Goal: Use online tool/utility: Use online tool/utility

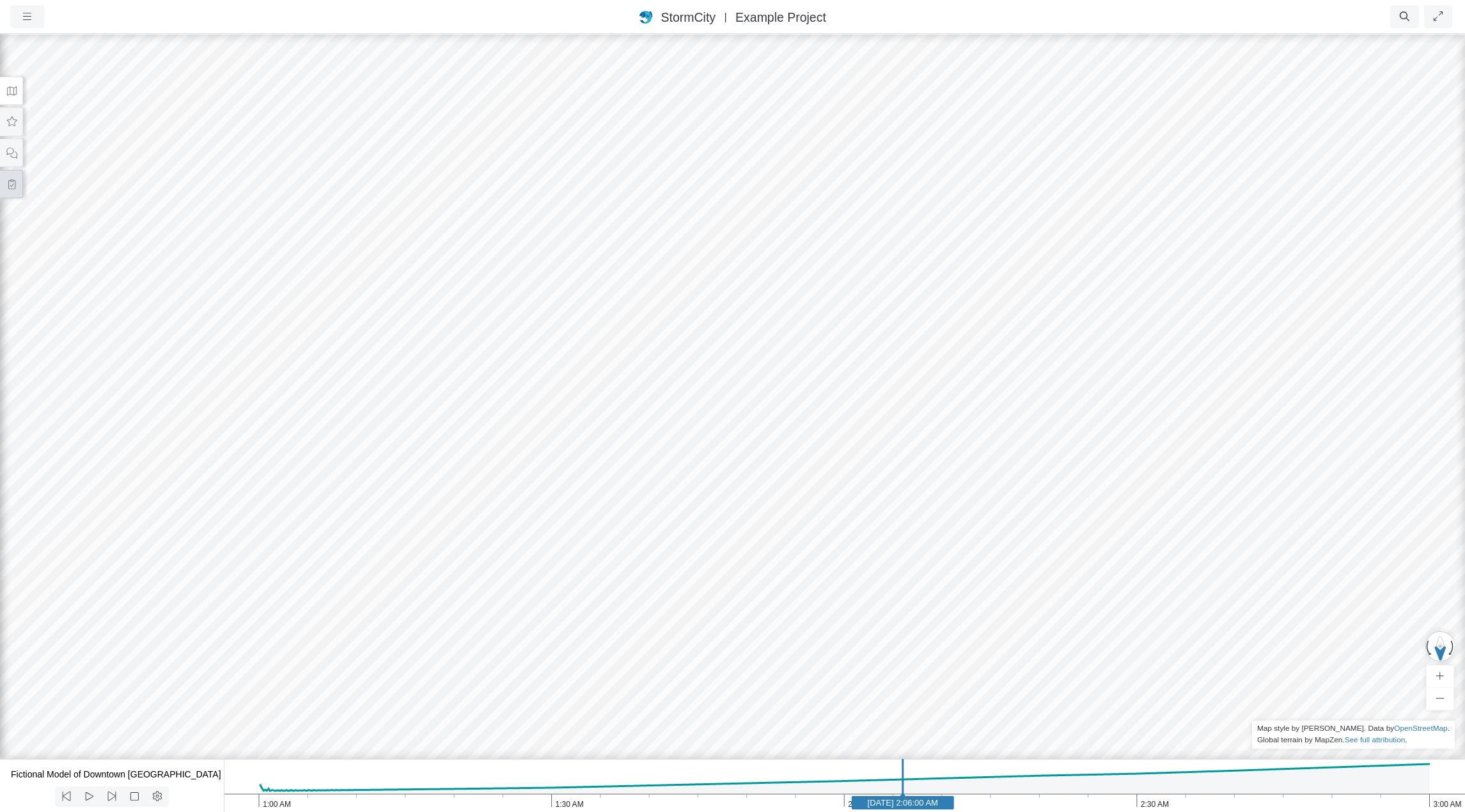
click at [12, 185] on icon at bounding box center [12, 184] width 12 height 10
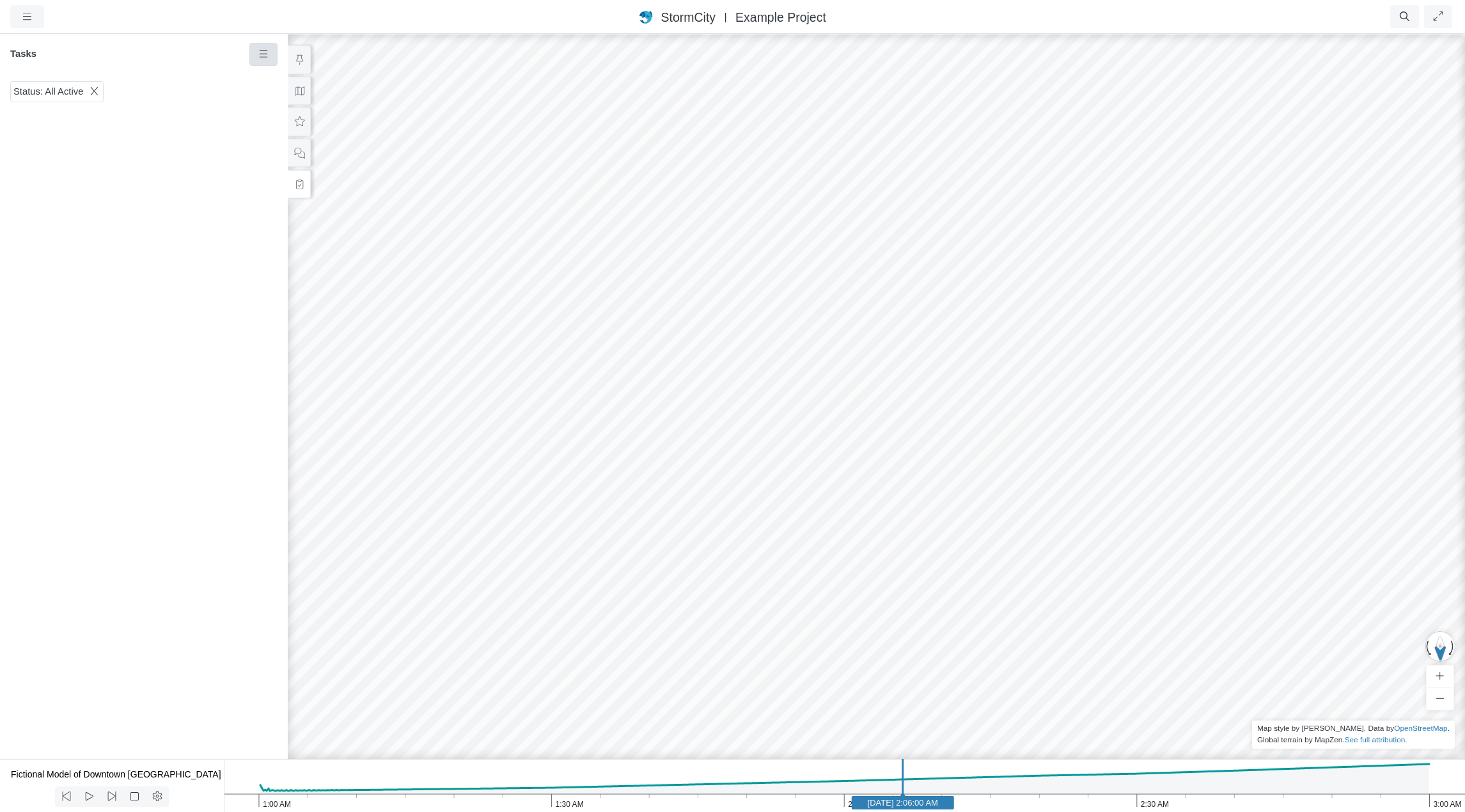
click at [263, 57] on icon at bounding box center [263, 54] width 12 height 10
click at [193, 339] on div "Status: All Active" at bounding box center [144, 418] width 288 height 682
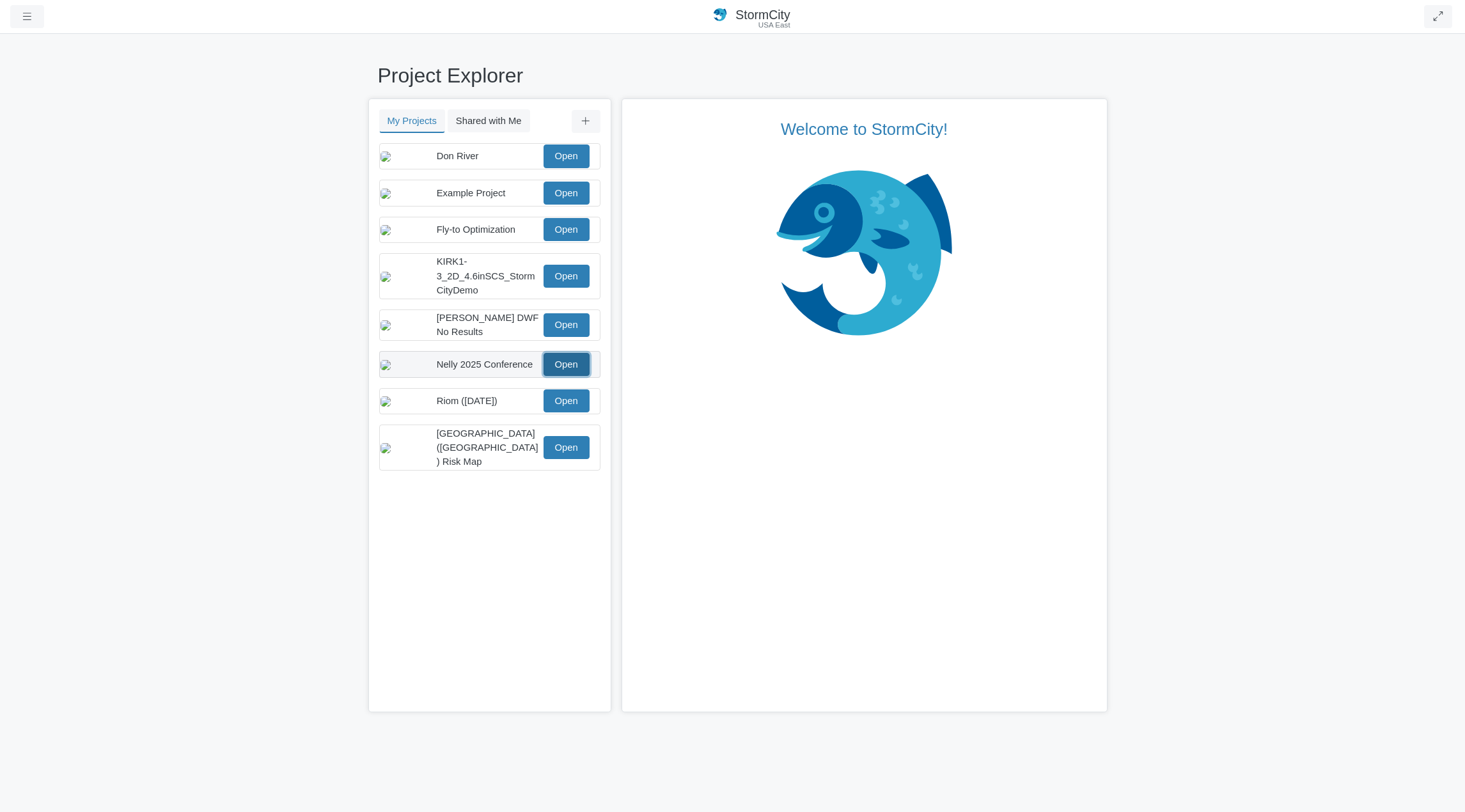
click at [560, 376] on link "Open" at bounding box center [566, 364] width 46 height 23
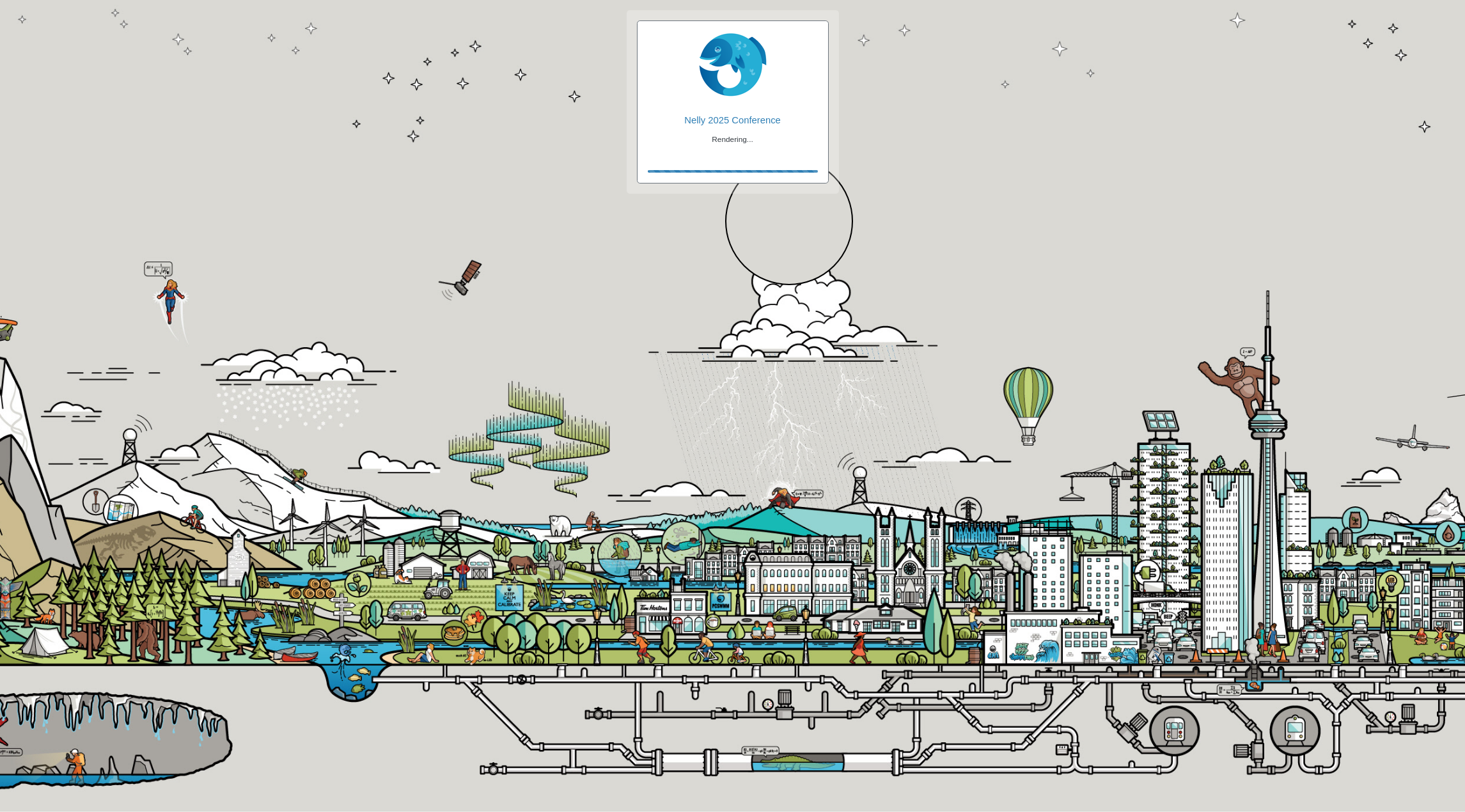
checkbox input "true"
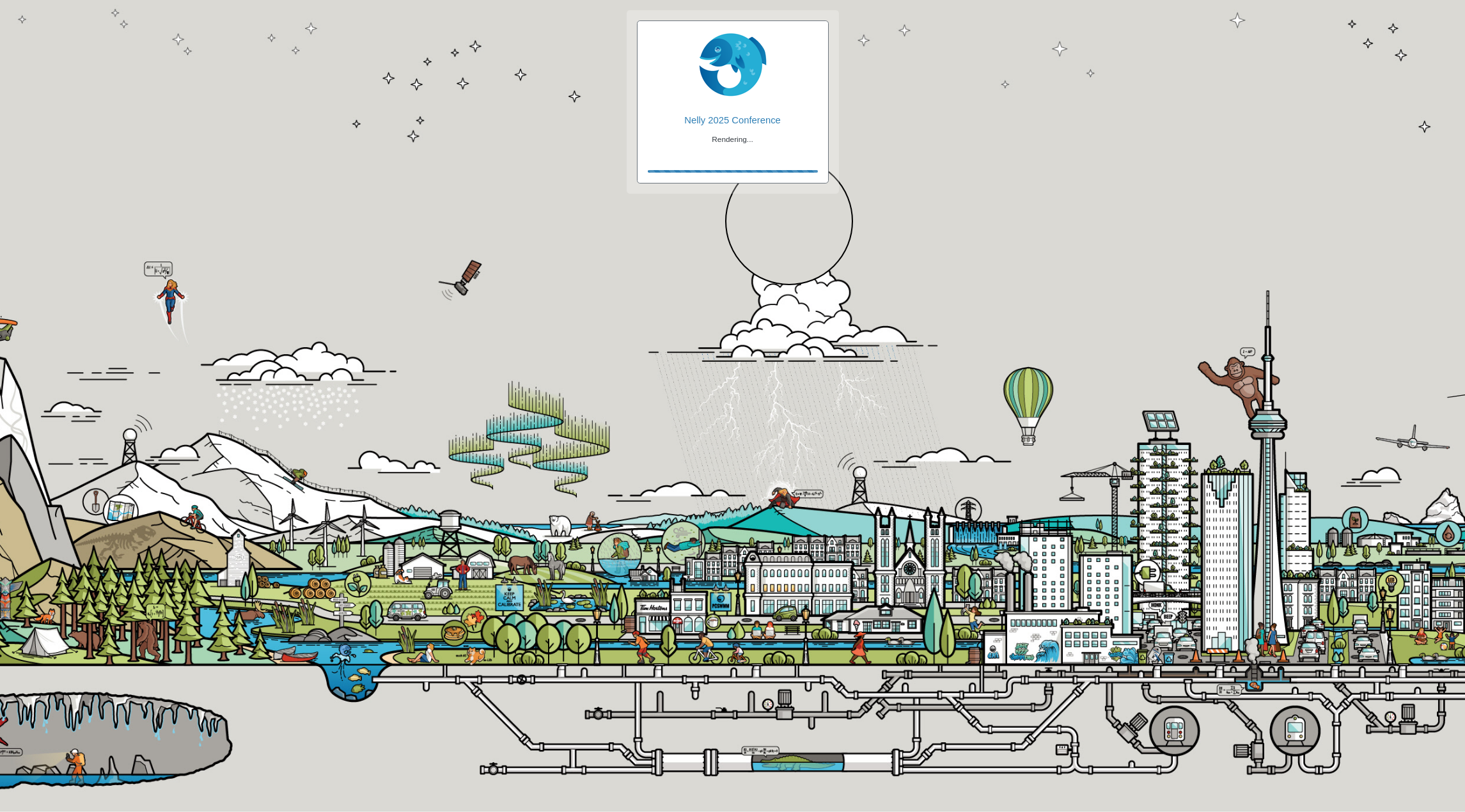
checkbox input "true"
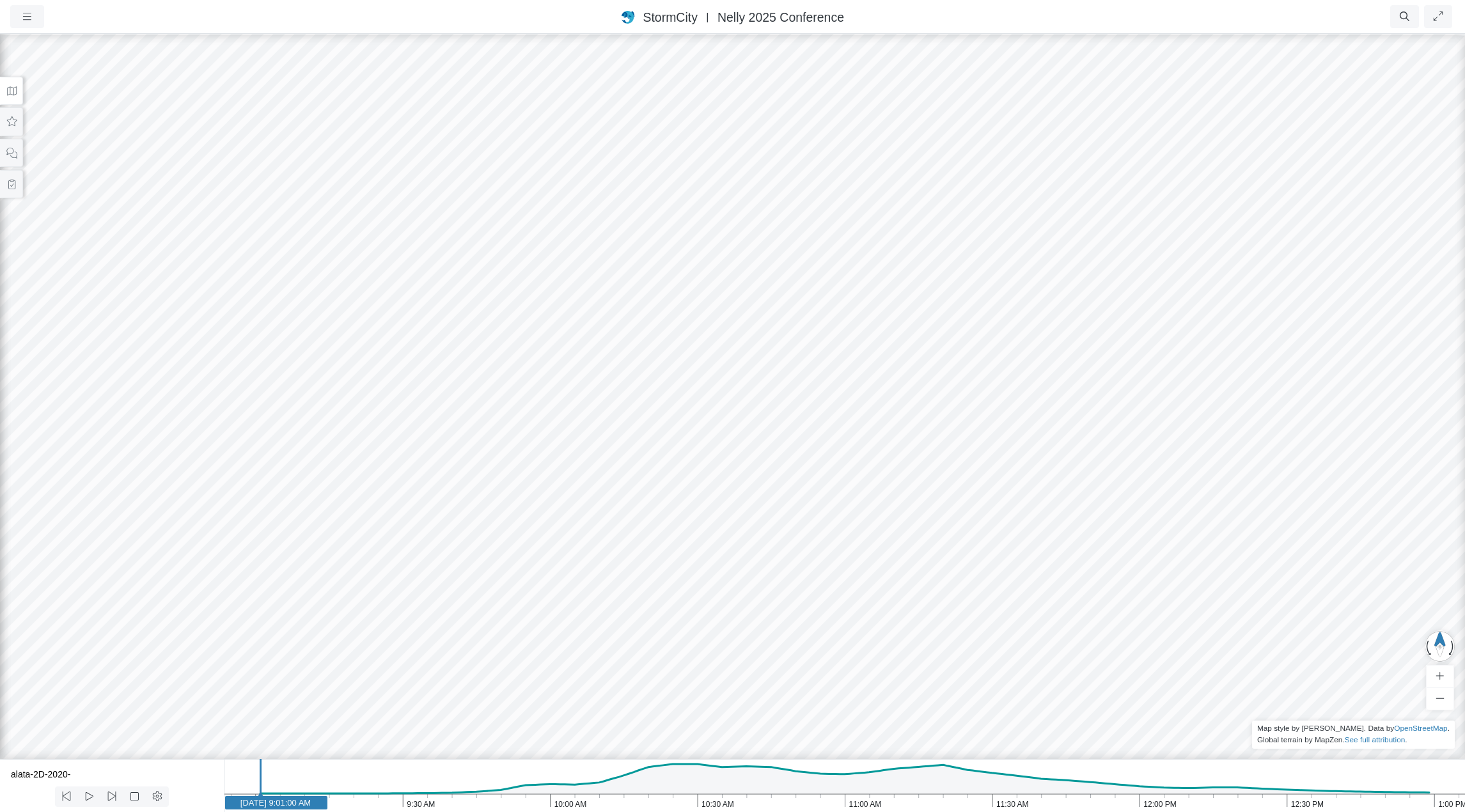
click at [562, 785] on icon "1:00 PM 12:30 PM 12:00 PM 11:30 AM 11:00 AM 10:30 AM 10:00 AM 9:30 AM 9:00 AM J…" at bounding box center [845, 785] width 1242 height 53
drag, startPoint x: 754, startPoint y: 389, endPoint x: 339, endPoint y: 158, distance: 475.0
drag, startPoint x: 768, startPoint y: 345, endPoint x: 640, endPoint y: 262, distance: 152.6
drag, startPoint x: 352, startPoint y: 222, endPoint x: 358, endPoint y: 227, distance: 7.8
click at [7, 87] on icon at bounding box center [12, 91] width 12 height 10
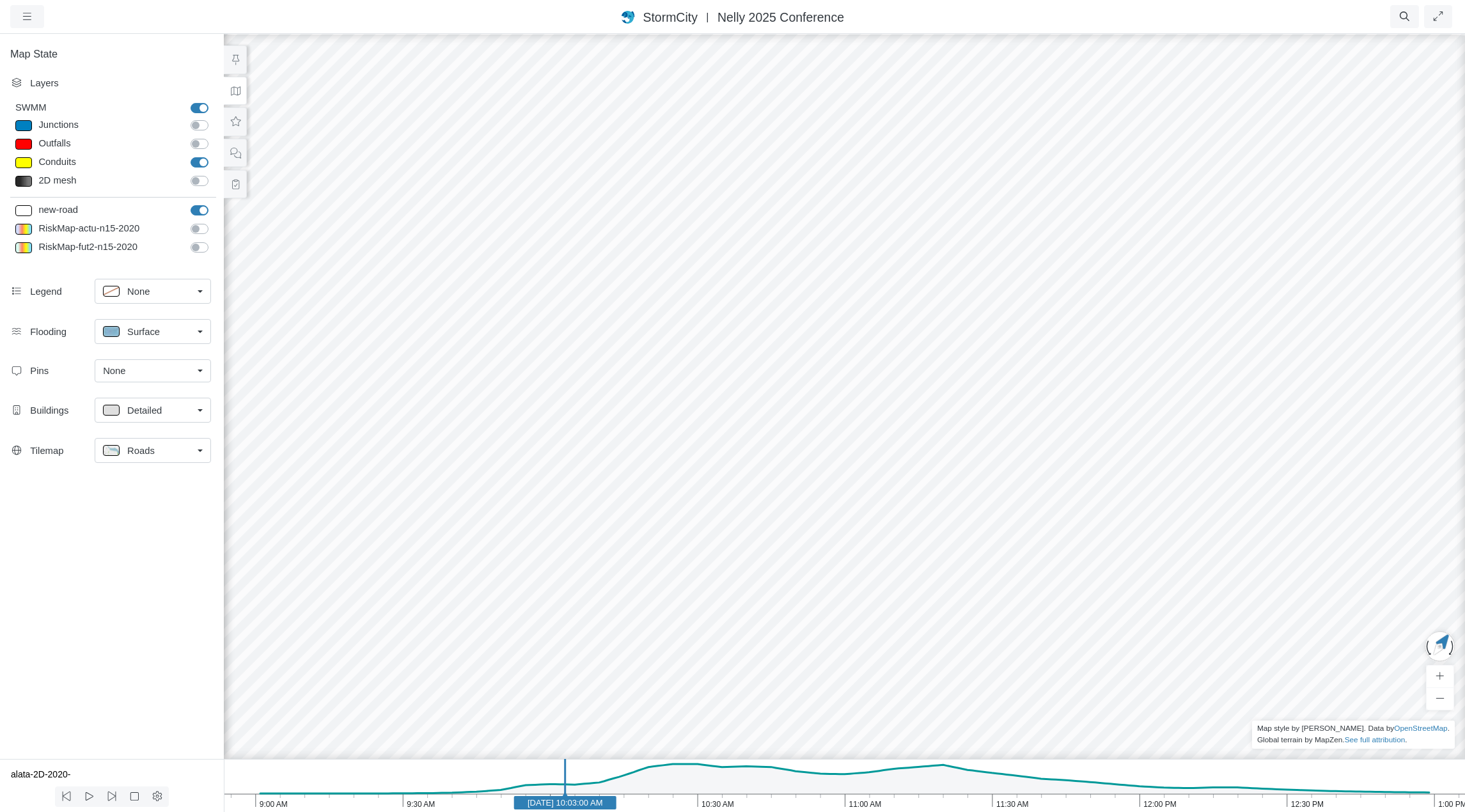
click at [213, 203] on label "new-road" at bounding box center [213, 203] width 0 height 0
click at [201, 211] on input "new-road" at bounding box center [195, 209] width 10 height 12
checkbox input "false"
click at [169, 455] on div "Roads" at bounding box center [148, 450] width 90 height 16
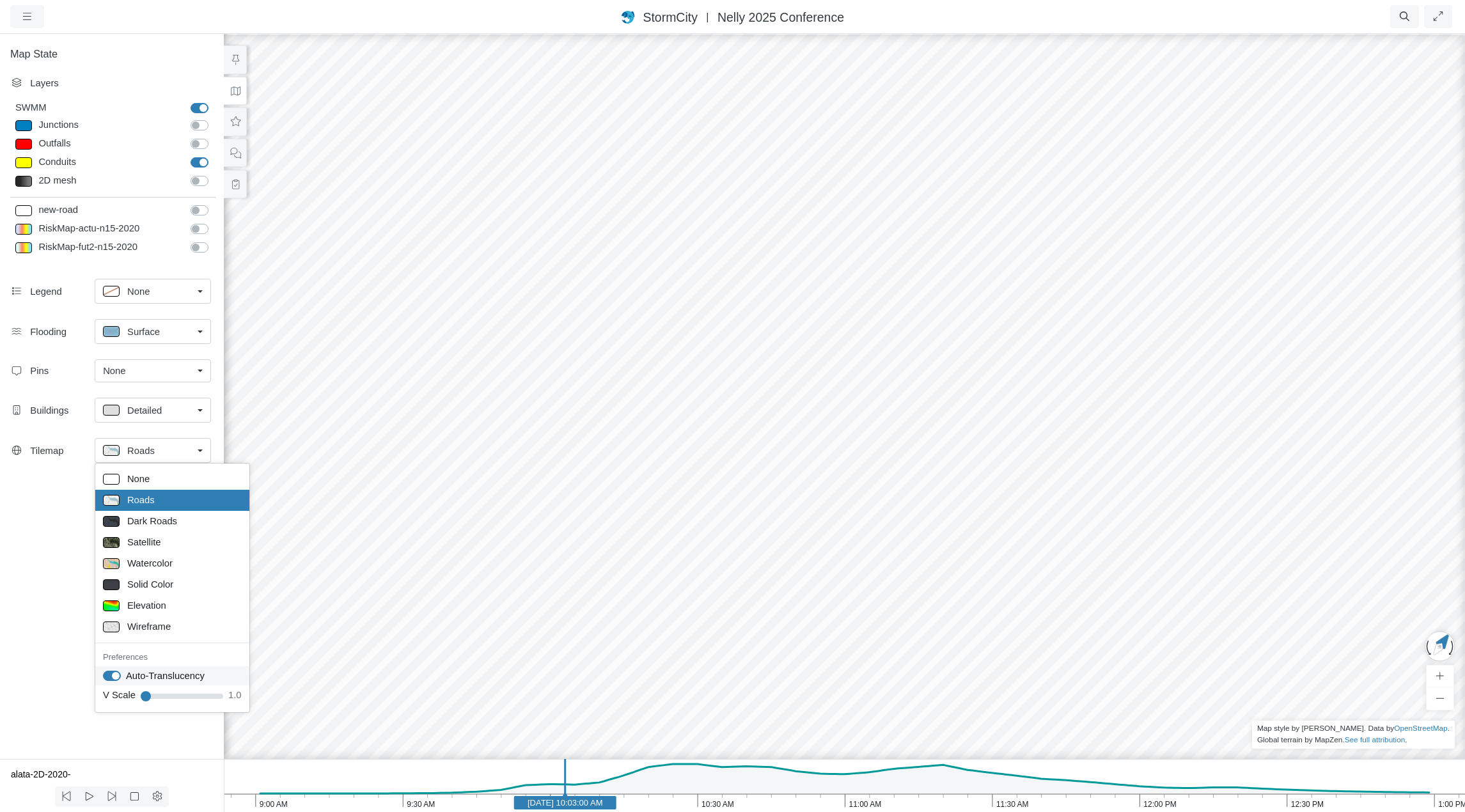
click at [126, 677] on label "Auto-Translucency" at bounding box center [165, 675] width 79 height 14
checkbox input "false"
click at [51, 600] on div "Map State Layers SWMM SWMM Junctions Junctions Outfalls Dividers" at bounding box center [112, 395] width 224 height 726
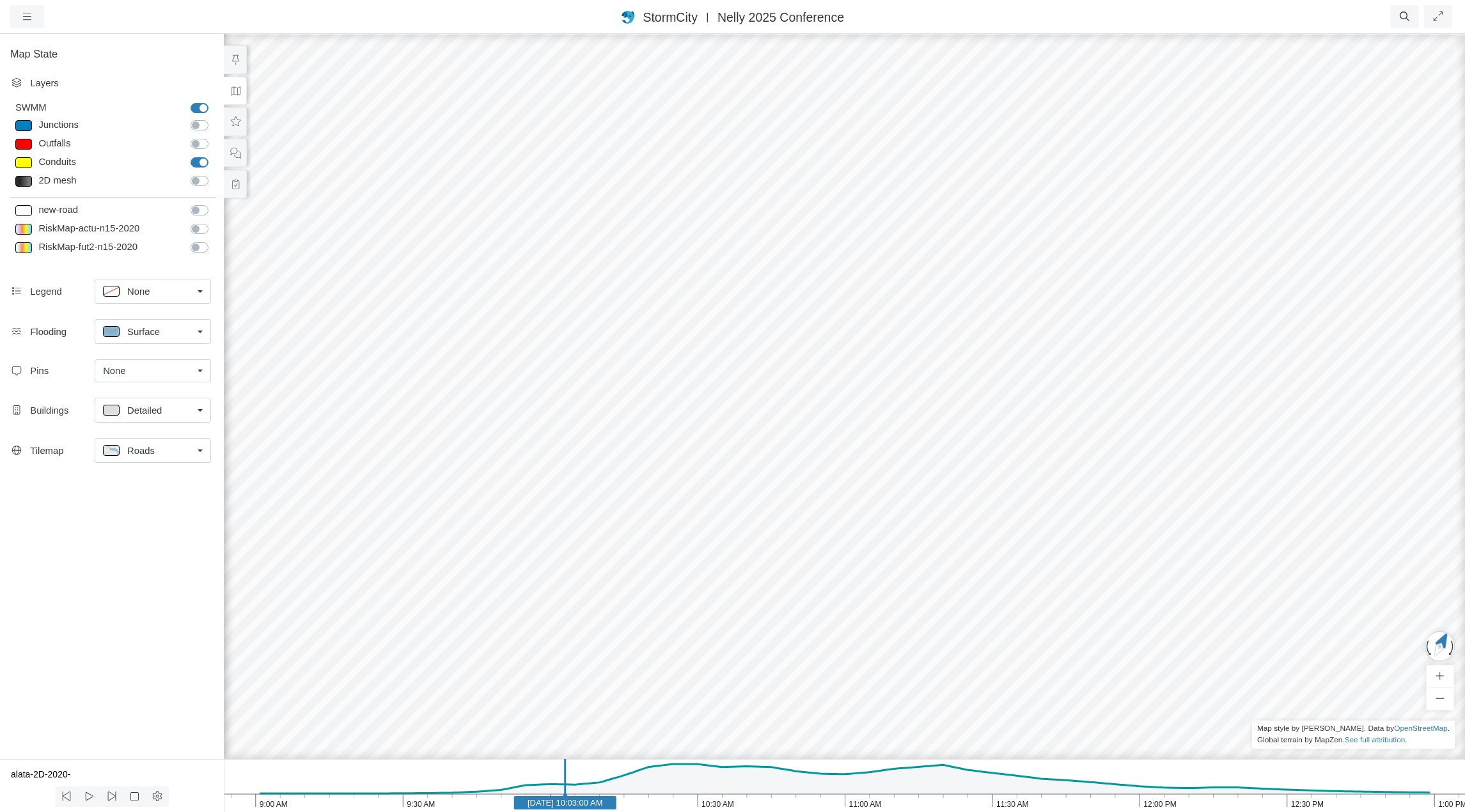
drag, startPoint x: 518, startPoint y: 359, endPoint x: 528, endPoint y: 340, distance: 21.5
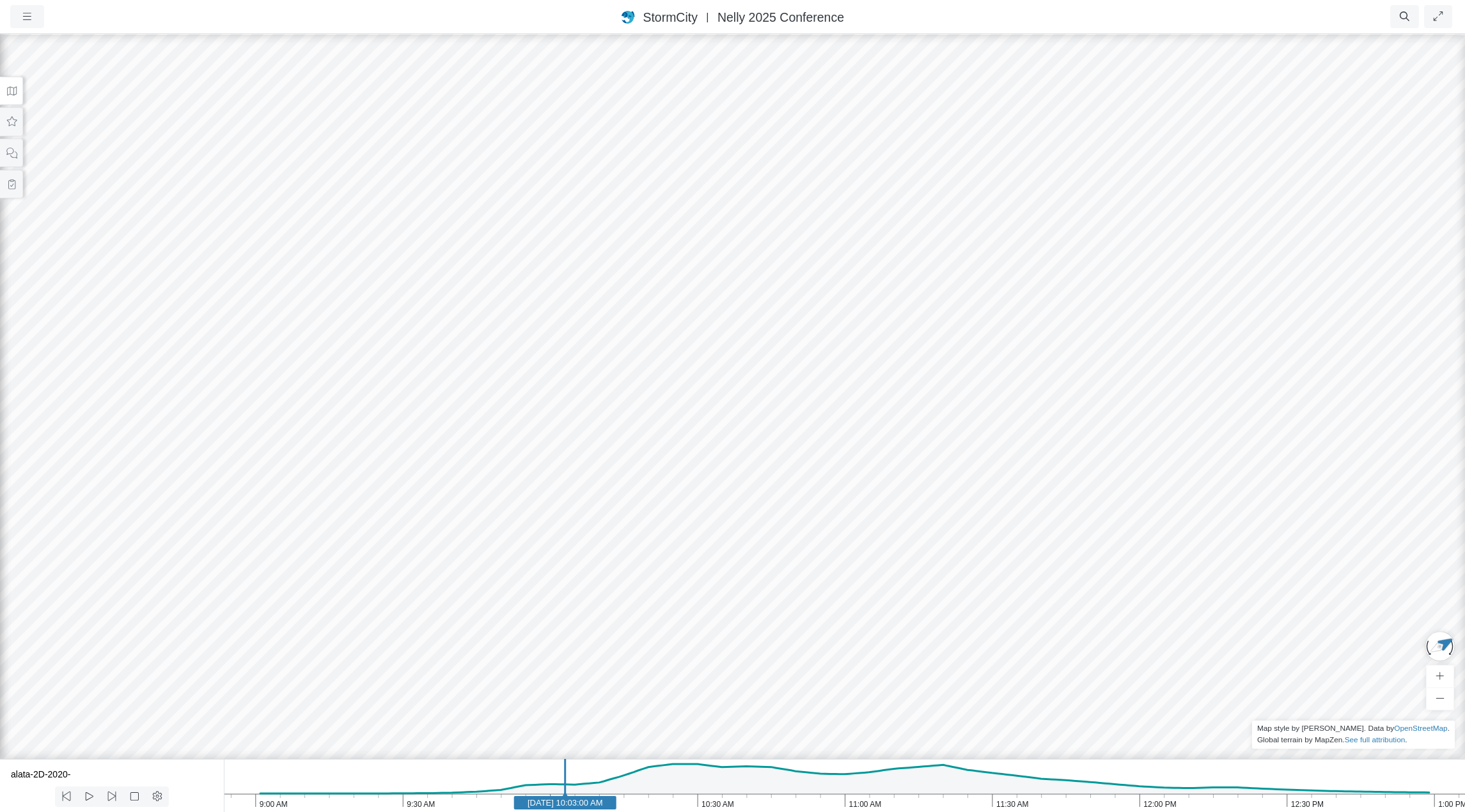
drag, startPoint x: 734, startPoint y: 311, endPoint x: 590, endPoint y: 305, distance: 144.1
drag, startPoint x: 463, startPoint y: 778, endPoint x: 456, endPoint y: 780, distance: 7.3
click at [463, 778] on icon "1:00 PM 12:30 PM 12:00 PM 11:30 AM 11:00 AM 10:30 AM 10:00 AM 9:30 AM 9:00 AM J…" at bounding box center [845, 785] width 1242 height 53
click at [89, 795] on icon at bounding box center [89, 796] width 12 height 10
drag, startPoint x: 134, startPoint y: 795, endPoint x: 126, endPoint y: 796, distance: 8.1
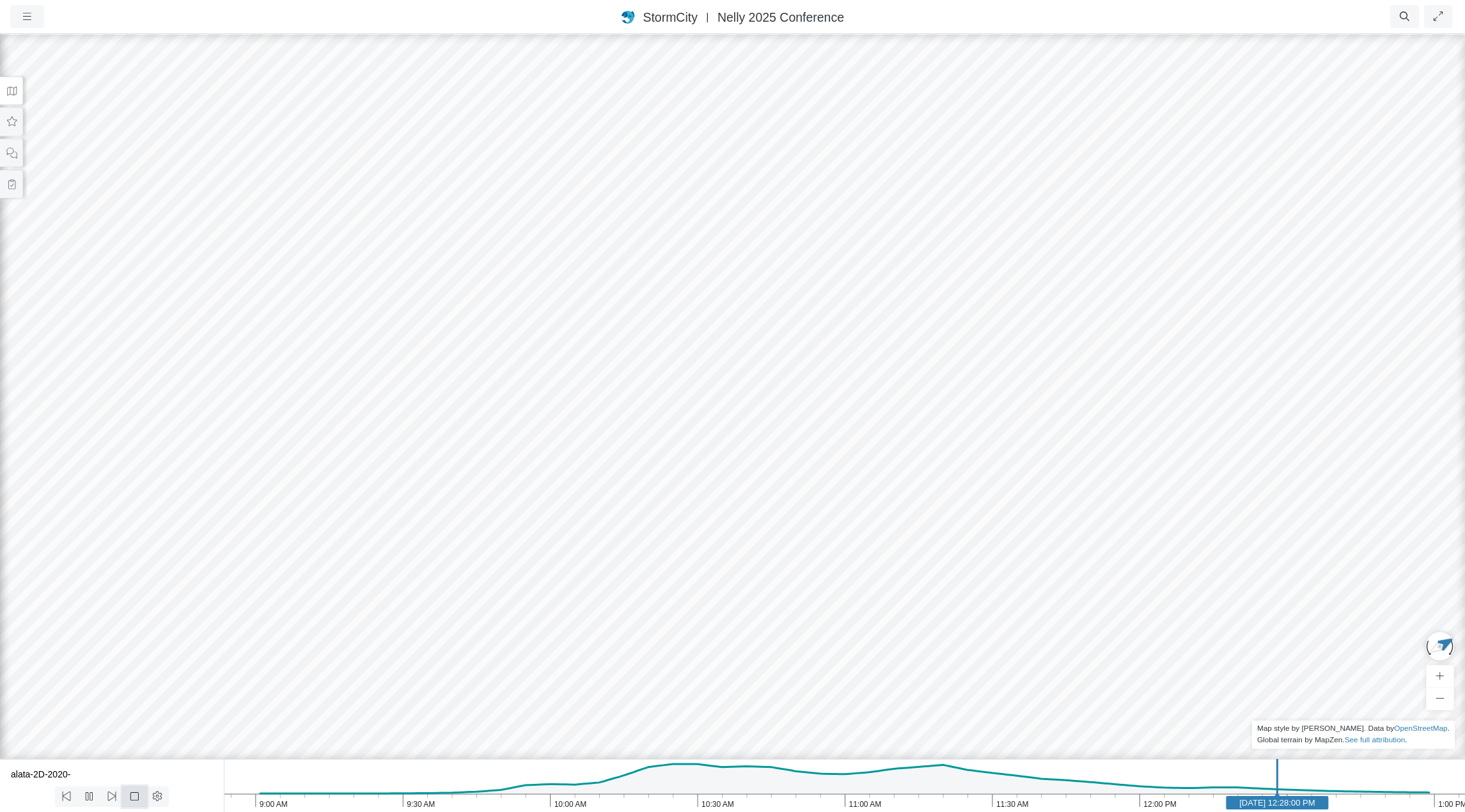
click at [133, 795] on icon at bounding box center [135, 796] width 12 height 10
click at [91, 797] on icon at bounding box center [89, 796] width 12 height 10
click at [91, 792] on icon at bounding box center [89, 796] width 12 height 10
drag, startPoint x: 577, startPoint y: 524, endPoint x: 156, endPoint y: 379, distance: 445.3
drag, startPoint x: 1227, startPoint y: 584, endPoint x: 1008, endPoint y: 561, distance: 220.2
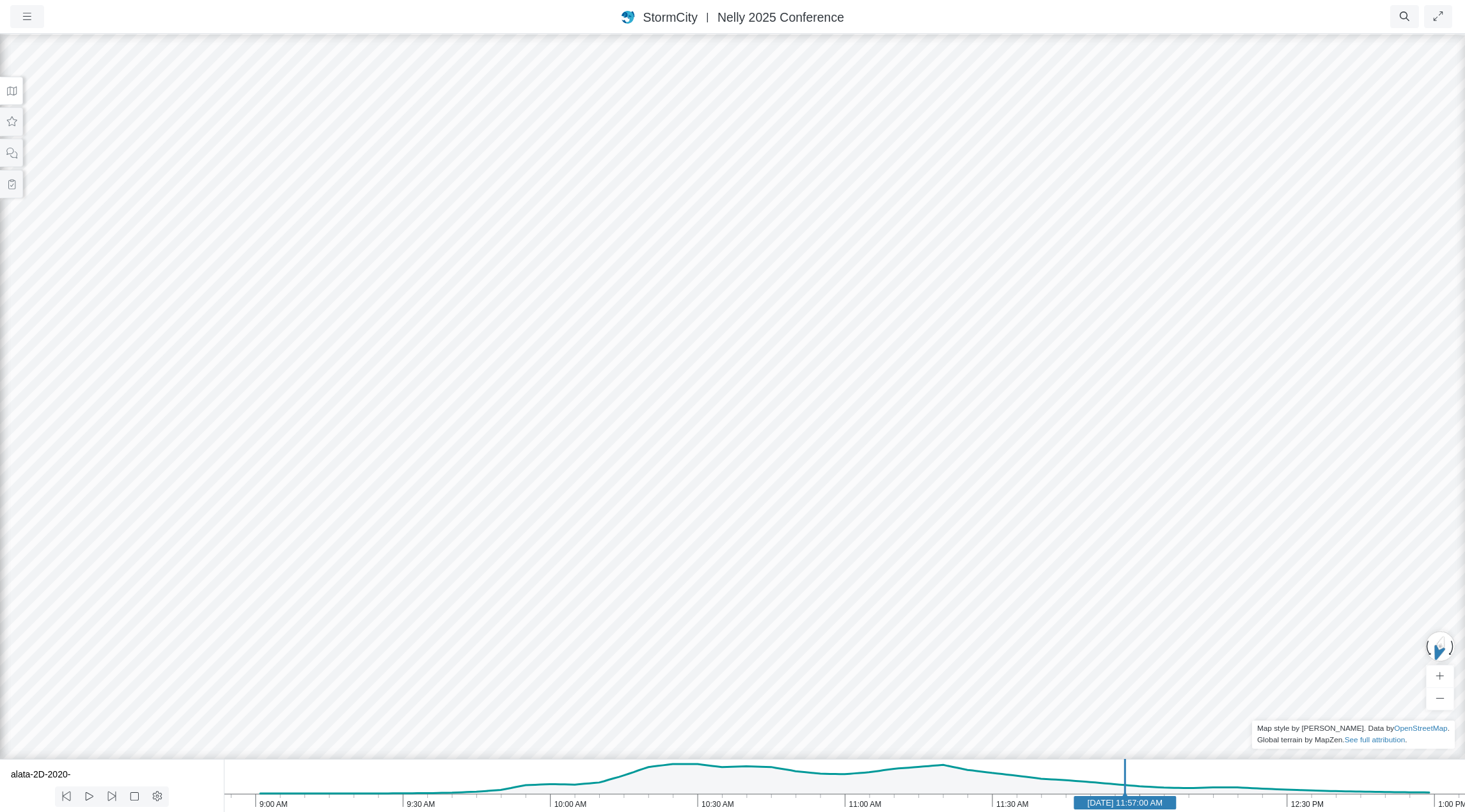
click at [1008, 561] on div at bounding box center [732, 422] width 1465 height 780
drag, startPoint x: 1009, startPoint y: 561, endPoint x: 543, endPoint y: 611, distance: 468.7
drag, startPoint x: 1142, startPoint y: 512, endPoint x: 417, endPoint y: 563, distance: 726.8
drag, startPoint x: 1008, startPoint y: 462, endPoint x: 1031, endPoint y: 461, distance: 23.0
click at [564, 780] on icon "1:00 PM 12:30 PM 12:00 PM 11:30 AM 11:00 AM 10:30 AM 10:00 AM 9:30 AM 9:00 AM J…" at bounding box center [845, 785] width 1242 height 53
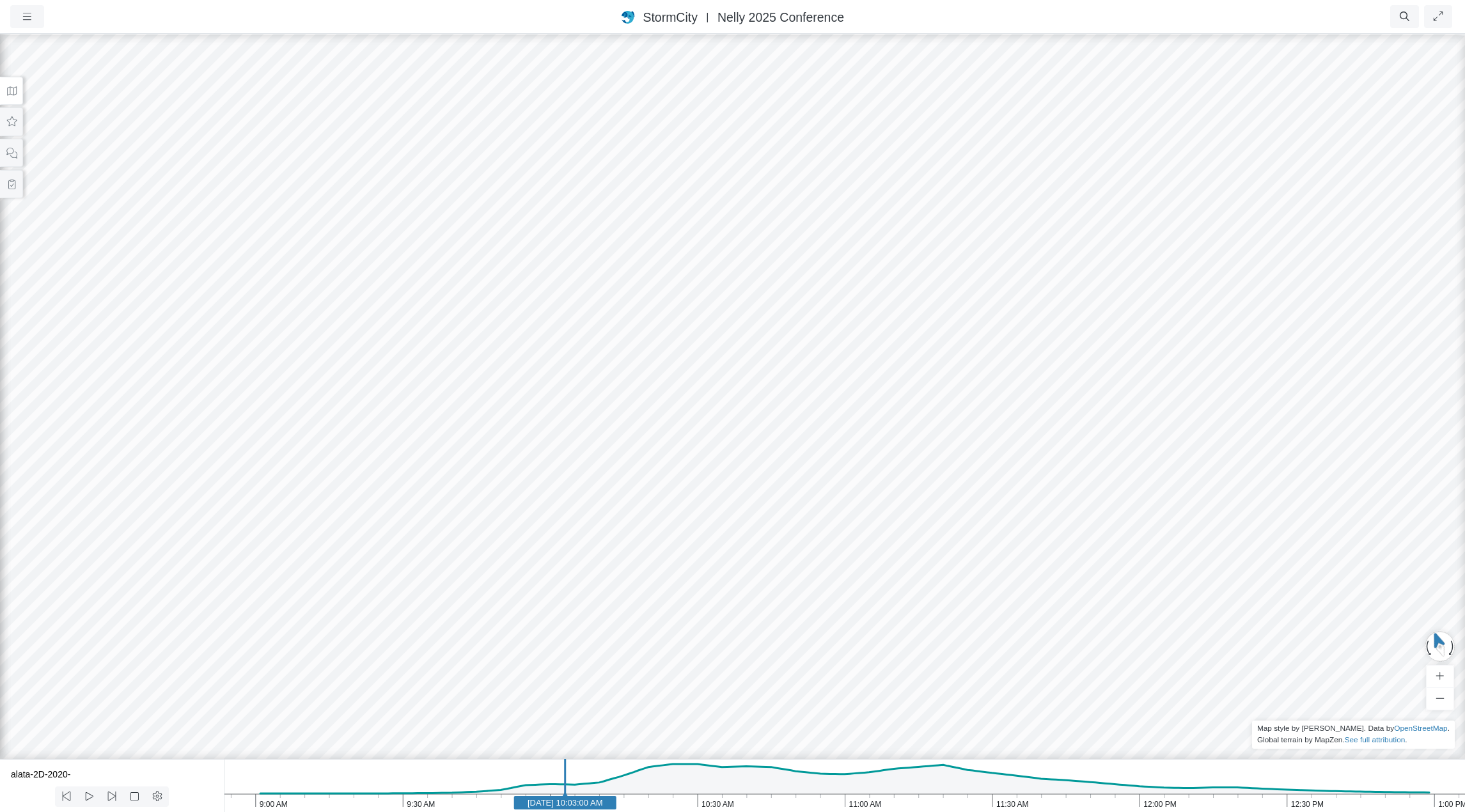
click at [618, 780] on icon "1:00 PM 12:30 PM 12:00 PM 11:30 AM 11:00 AM 10:30 AM 10:00 AM 9:30 AM 9:00 AM J…" at bounding box center [845, 785] width 1242 height 53
click at [665, 780] on icon "1:00 PM 12:30 PM 12:00 PM 11:30 AM 11:00 AM 10:30 AM 10:00 AM 9:30 AM 9:00 AM J…" at bounding box center [845, 785] width 1242 height 53
click at [725, 780] on icon "1:00 PM 12:30 PM 12:00 PM 11:30 AM 11:00 AM 10:30 AM 10:00 AM 9:30 AM 9:00 AM J…" at bounding box center [845, 785] width 1242 height 53
click at [667, 780] on icon "1:00 PM 12:30 PM 12:00 PM 11:30 AM 11:00 AM 10:30 AM 10:00 AM 9:30 AM 9:00 AM J…" at bounding box center [845, 785] width 1242 height 53
drag, startPoint x: 616, startPoint y: 787, endPoint x: 598, endPoint y: 788, distance: 18.0
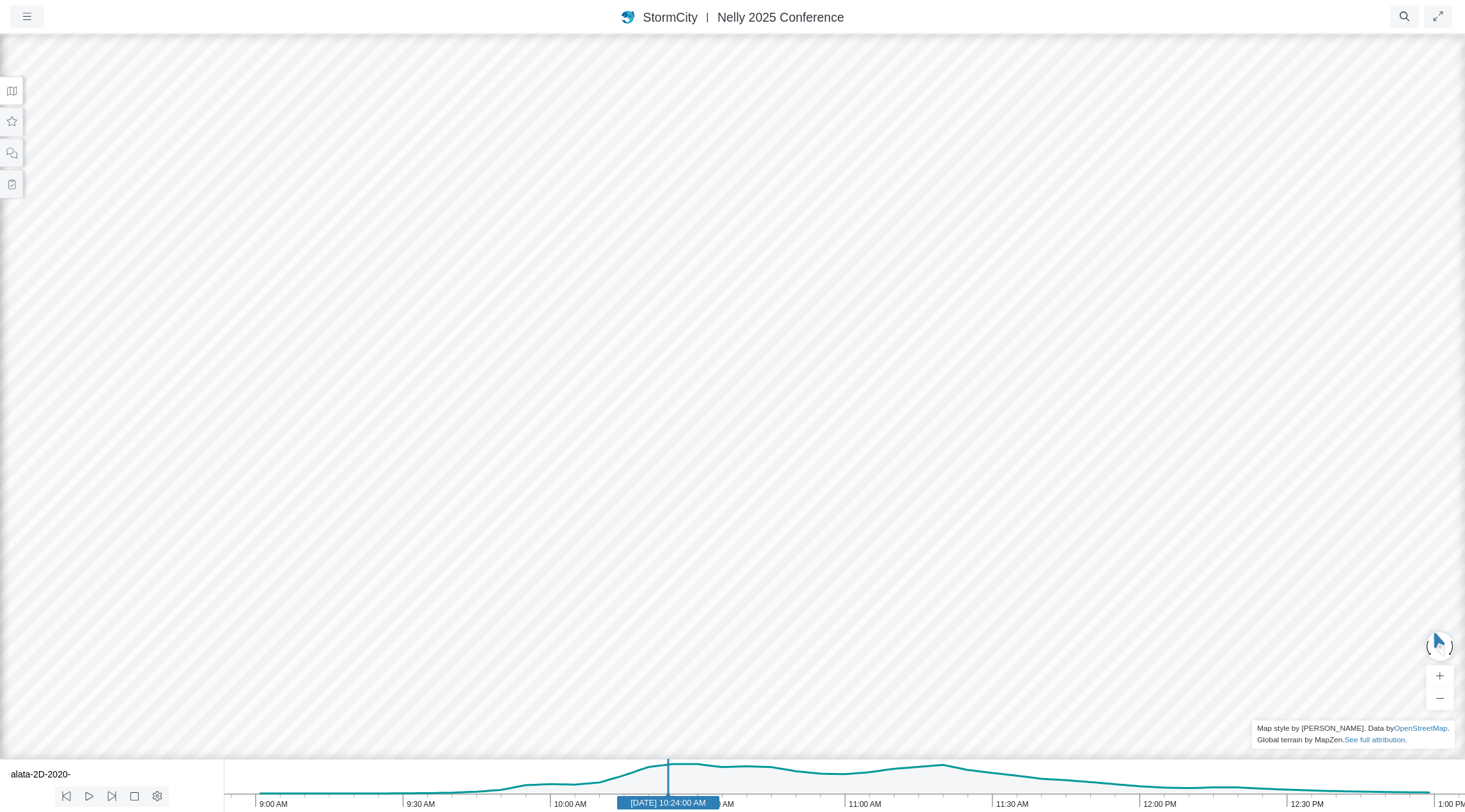
click at [614, 787] on icon "1:00 PM 12:30 PM 12:00 PM 11:30 AM 11:00 AM 10:30 AM 10:00 AM 9:30 AM 9:00 AM J…" at bounding box center [845, 785] width 1242 height 53
click at [571, 785] on icon "1:00 PM 12:30 PM 12:00 PM 11:30 AM 11:00 AM 10:30 AM 10:00 AM 9:30 AM 9:00 AM J…" at bounding box center [845, 785] width 1242 height 53
click at [539, 783] on icon "1:00 PM 12:30 PM 12:00 PM 11:30 AM 11:00 AM 10:30 AM 10:00 AM 9:30 AM 9:00 AM J…" at bounding box center [845, 785] width 1242 height 53
click at [597, 780] on icon "1:00 PM 12:30 PM 12:00 PM 11:30 AM 11:00 AM 10:30 AM 10:00 AM 9:30 AM 9:00 AM J…" at bounding box center [845, 785] width 1242 height 53
drag, startPoint x: 654, startPoint y: 784, endPoint x: 668, endPoint y: 785, distance: 14.0
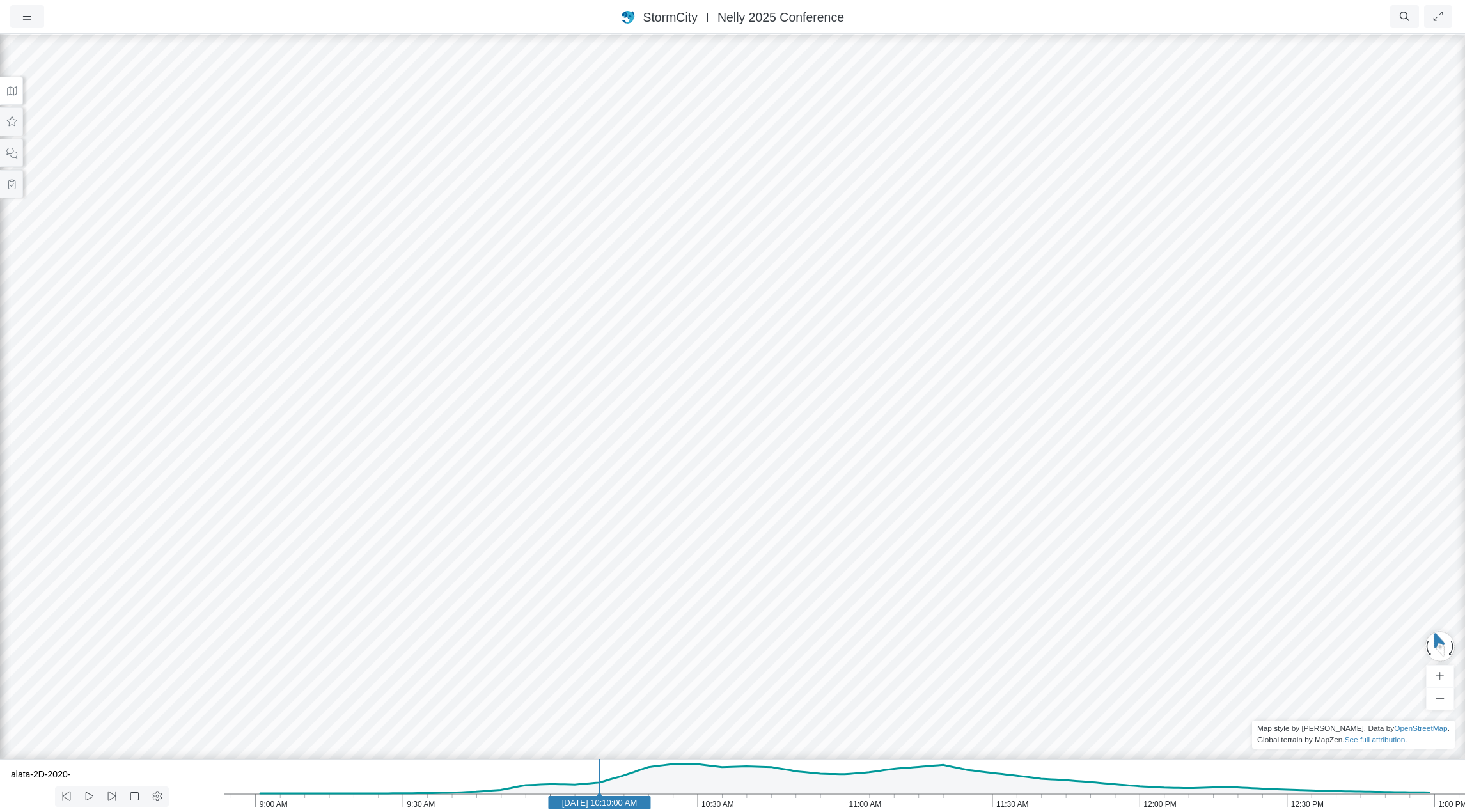
click at [654, 784] on icon "1:00 PM 12:30 PM 12:00 PM 11:30 AM 11:00 AM 10:30 AM 10:00 AM 9:30 AM 9:00 AM J…" at bounding box center [845, 785] width 1242 height 53
click at [576, 782] on icon "1:00 PM 12:30 PM 12:00 PM 11:30 AM 11:00 AM 10:30 AM 10:00 AM 9:30 AM 9:00 AM J…" at bounding box center [845, 785] width 1242 height 53
drag, startPoint x: 776, startPoint y: 650, endPoint x: 1340, endPoint y: 664, distance: 564.2
drag, startPoint x: 708, startPoint y: 589, endPoint x: 1227, endPoint y: 629, distance: 520.5
drag, startPoint x: 596, startPoint y: 555, endPoint x: 292, endPoint y: 509, distance: 307.5
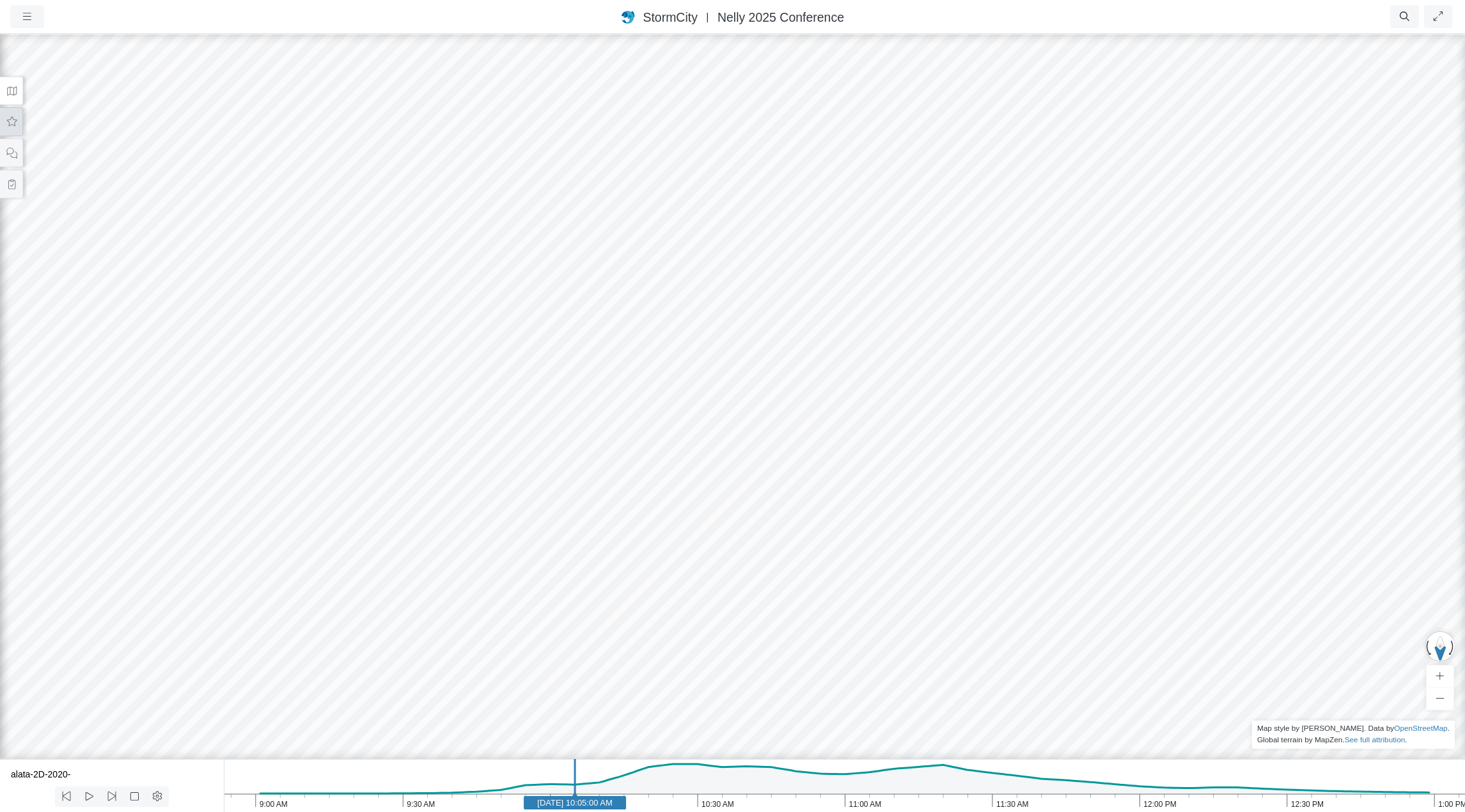
click at [12, 115] on button at bounding box center [12, 121] width 23 height 29
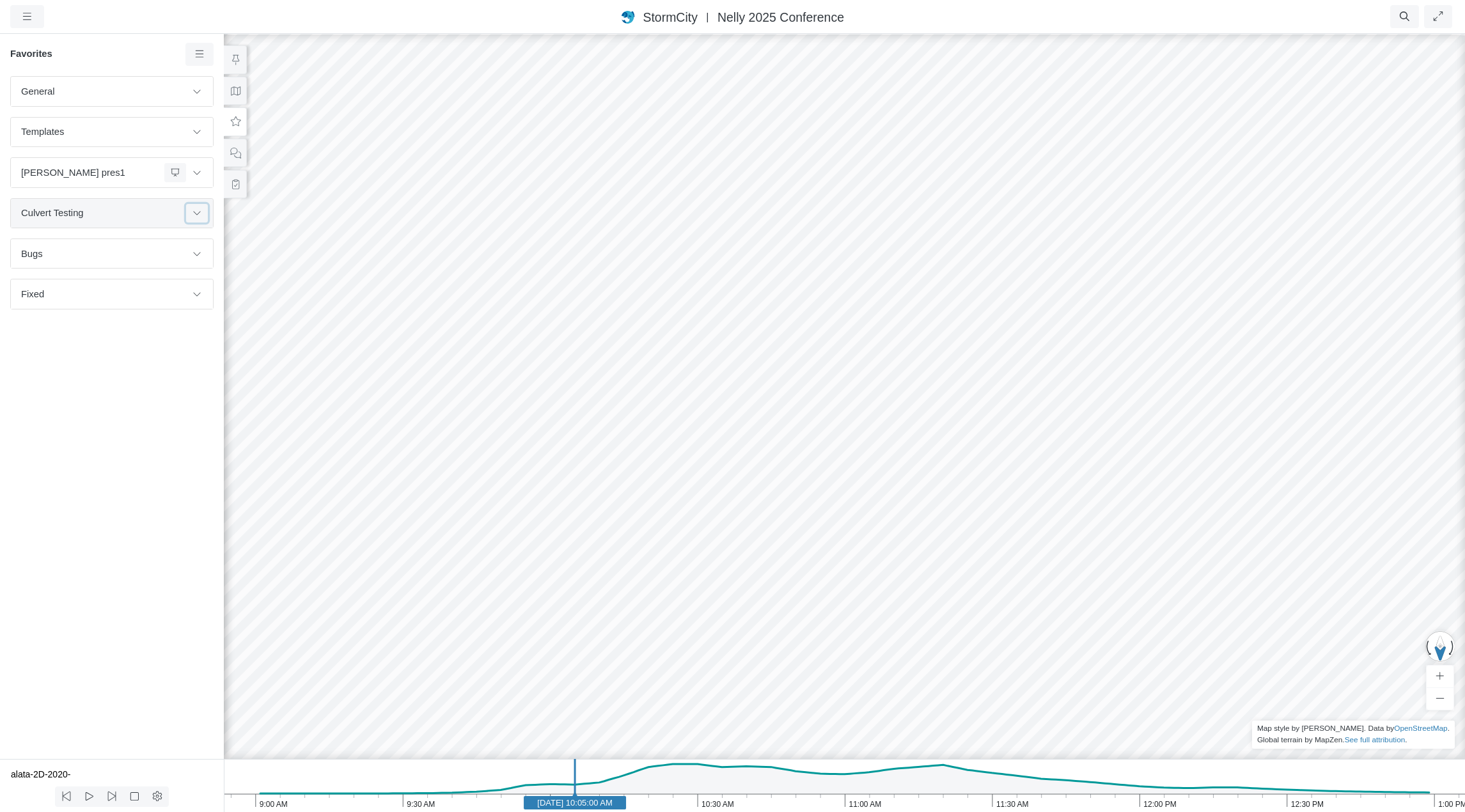
click at [199, 213] on icon at bounding box center [197, 213] width 10 height 8
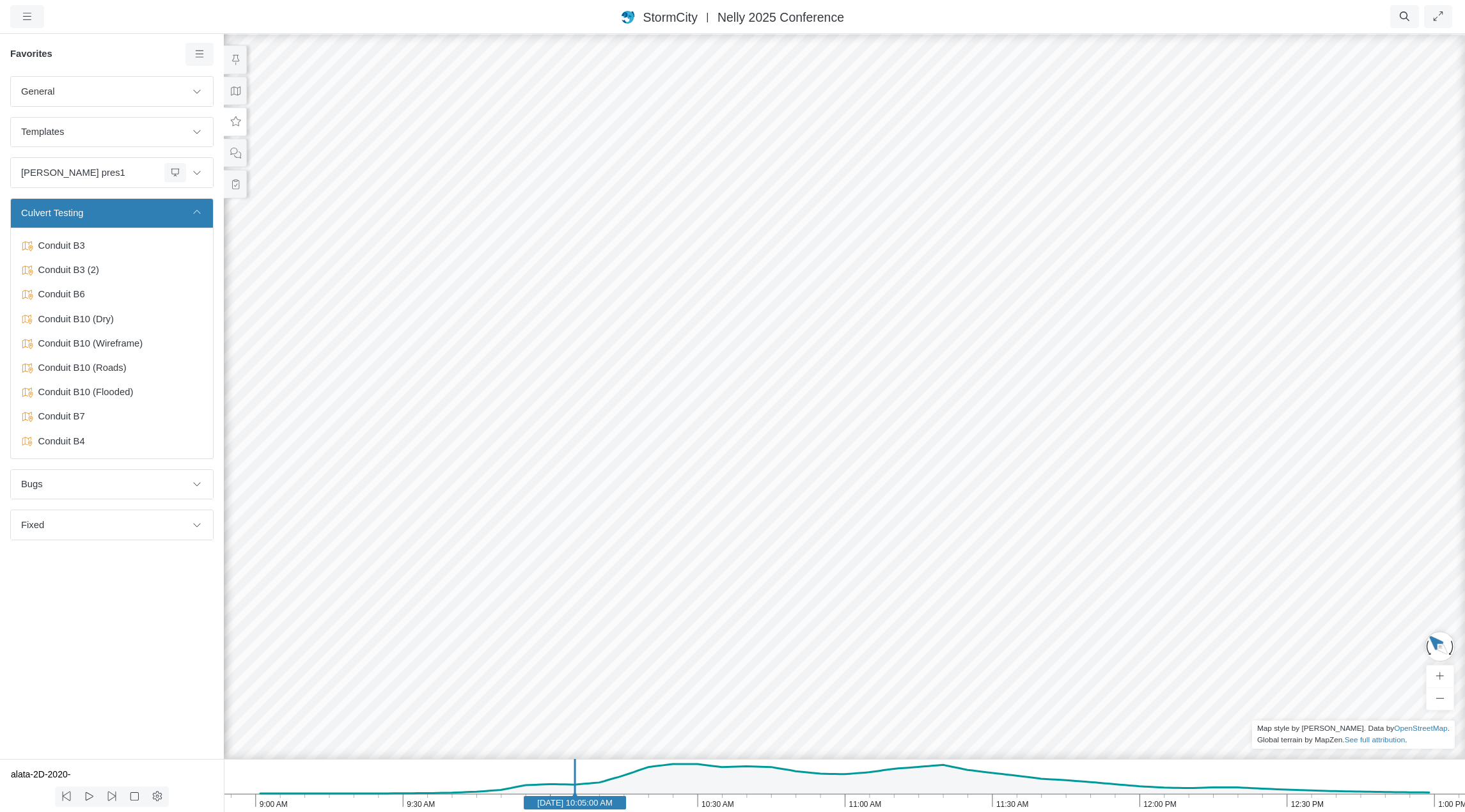
drag, startPoint x: 1129, startPoint y: 417, endPoint x: 367, endPoint y: 421, distance: 762.0
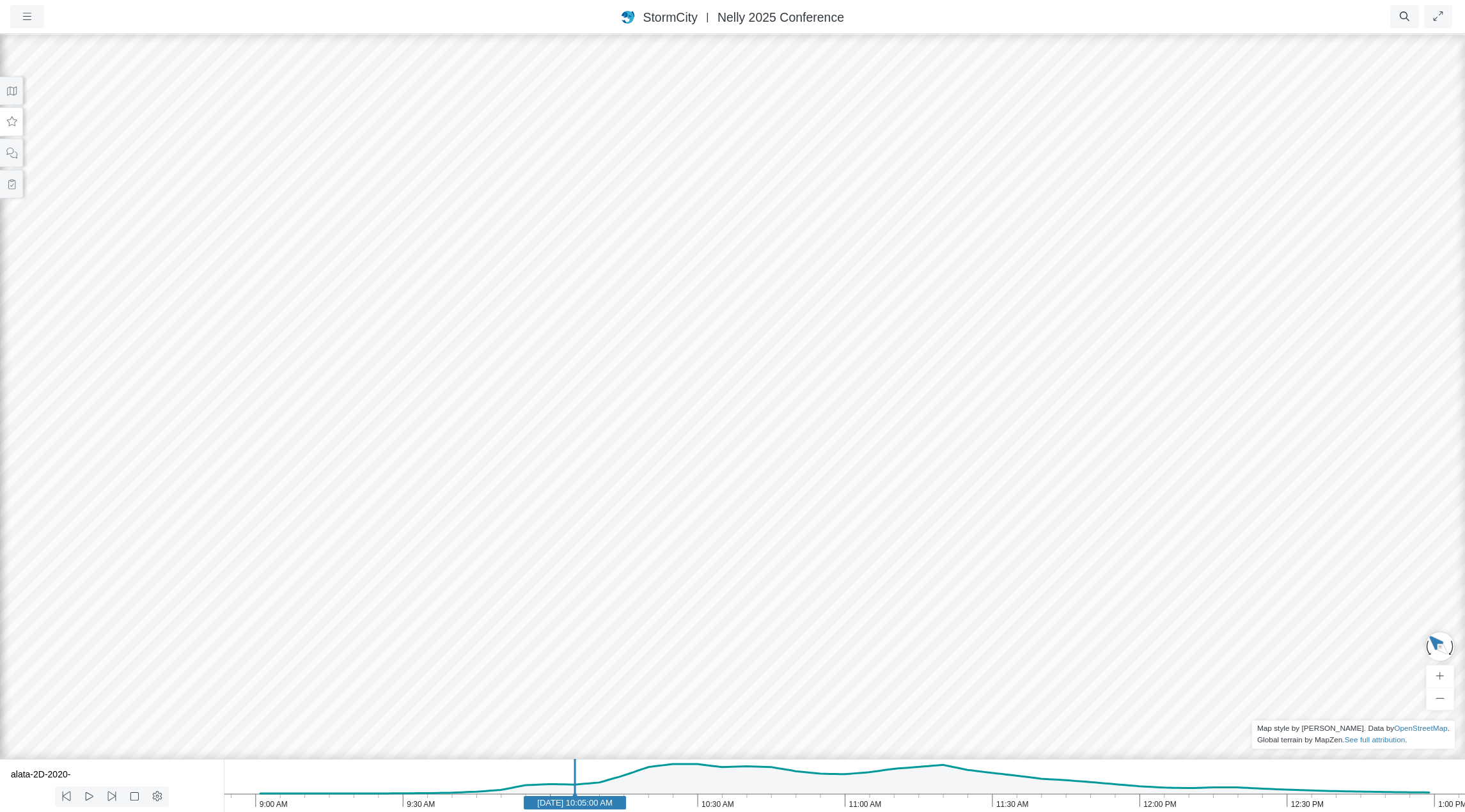
click at [6, 125] on icon at bounding box center [12, 122] width 12 height 10
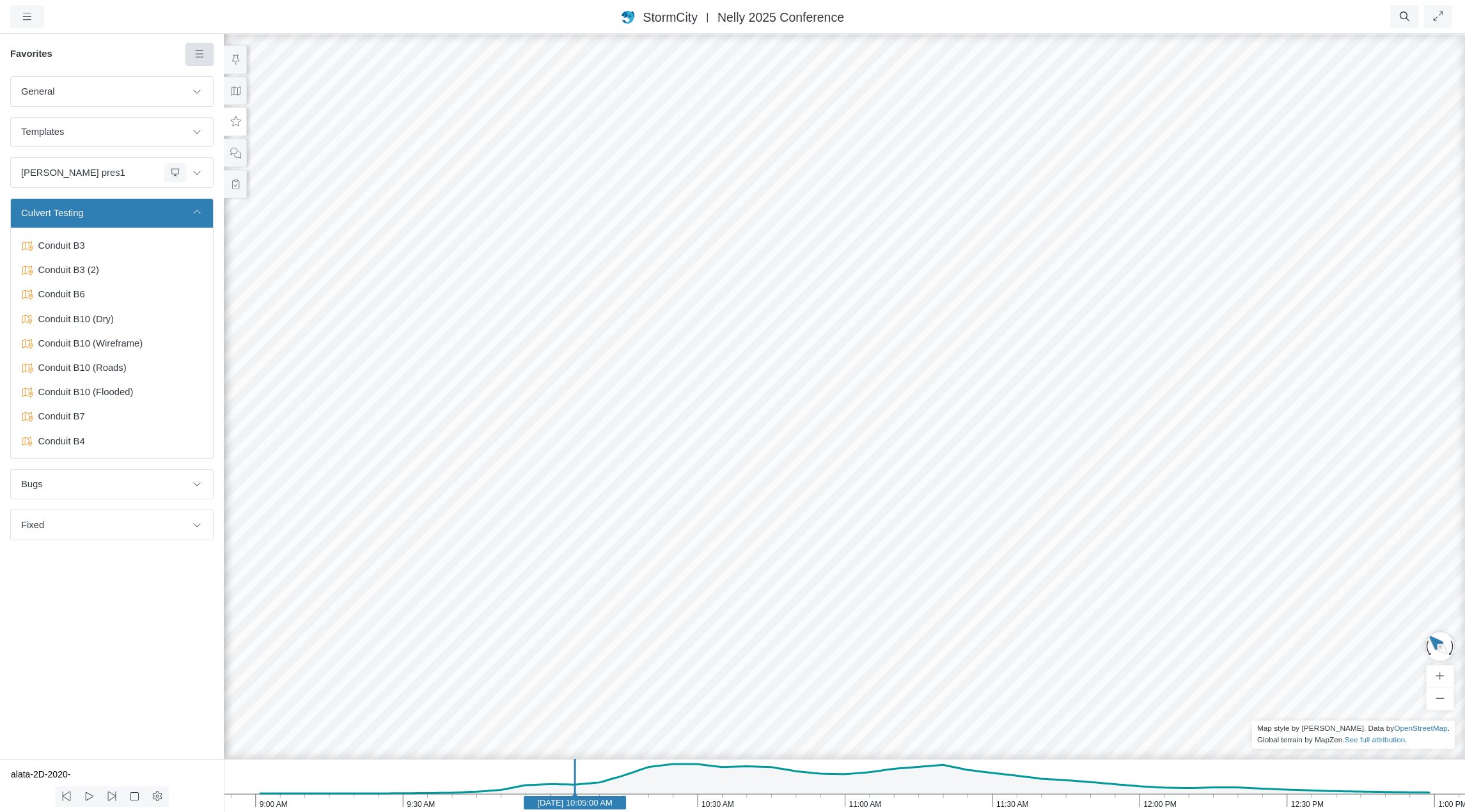
click at [199, 56] on icon at bounding box center [199, 54] width 12 height 10
click at [221, 74] on span "Add Favorite" at bounding box center [239, 79] width 54 height 10
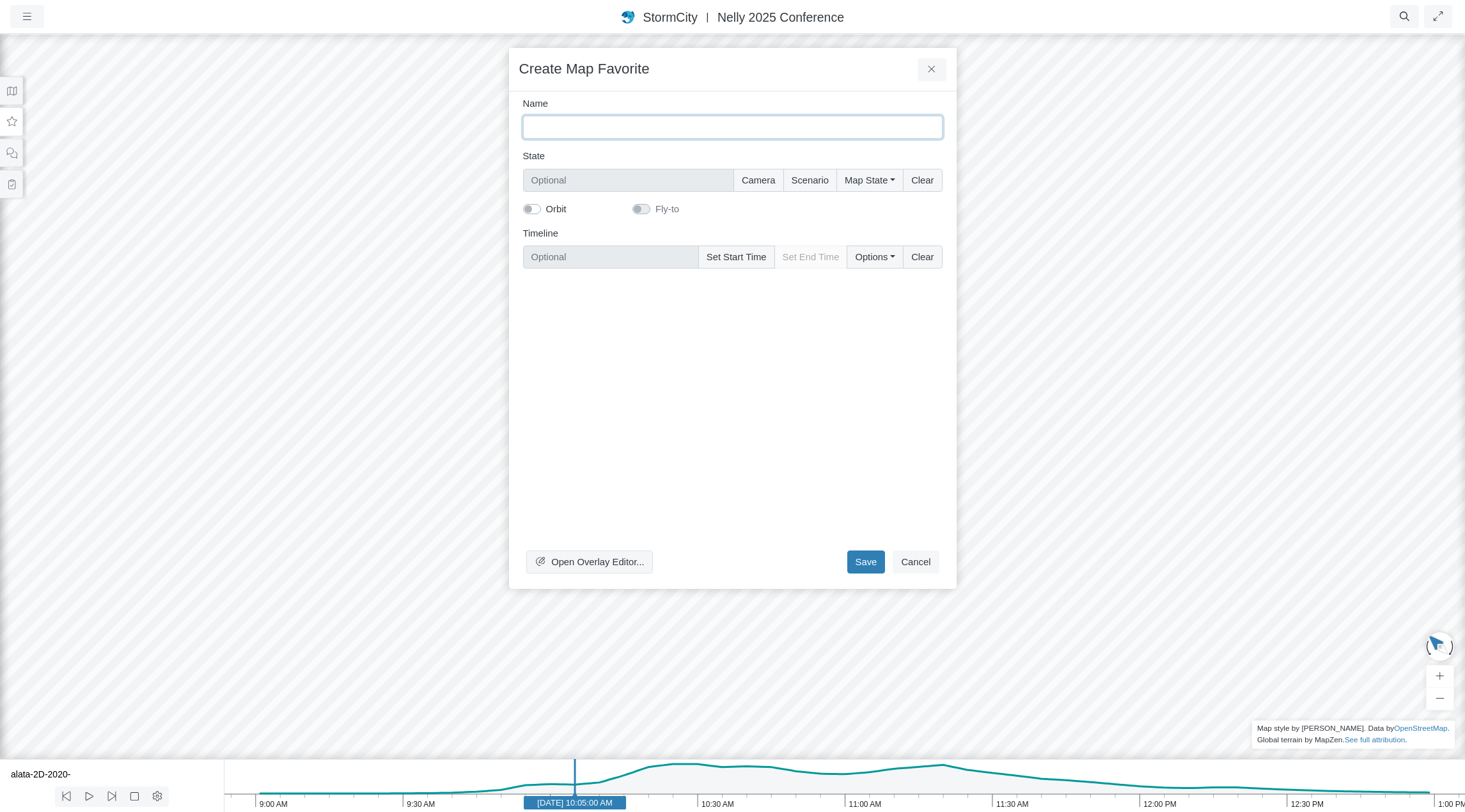
click at [735, 127] on input "Name" at bounding box center [732, 127] width 419 height 23
type input "Interior walls have a color change as they pass through the terrain (when viewe…"
click at [766, 178] on button "Camera" at bounding box center [758, 180] width 51 height 23
type input "Camera"
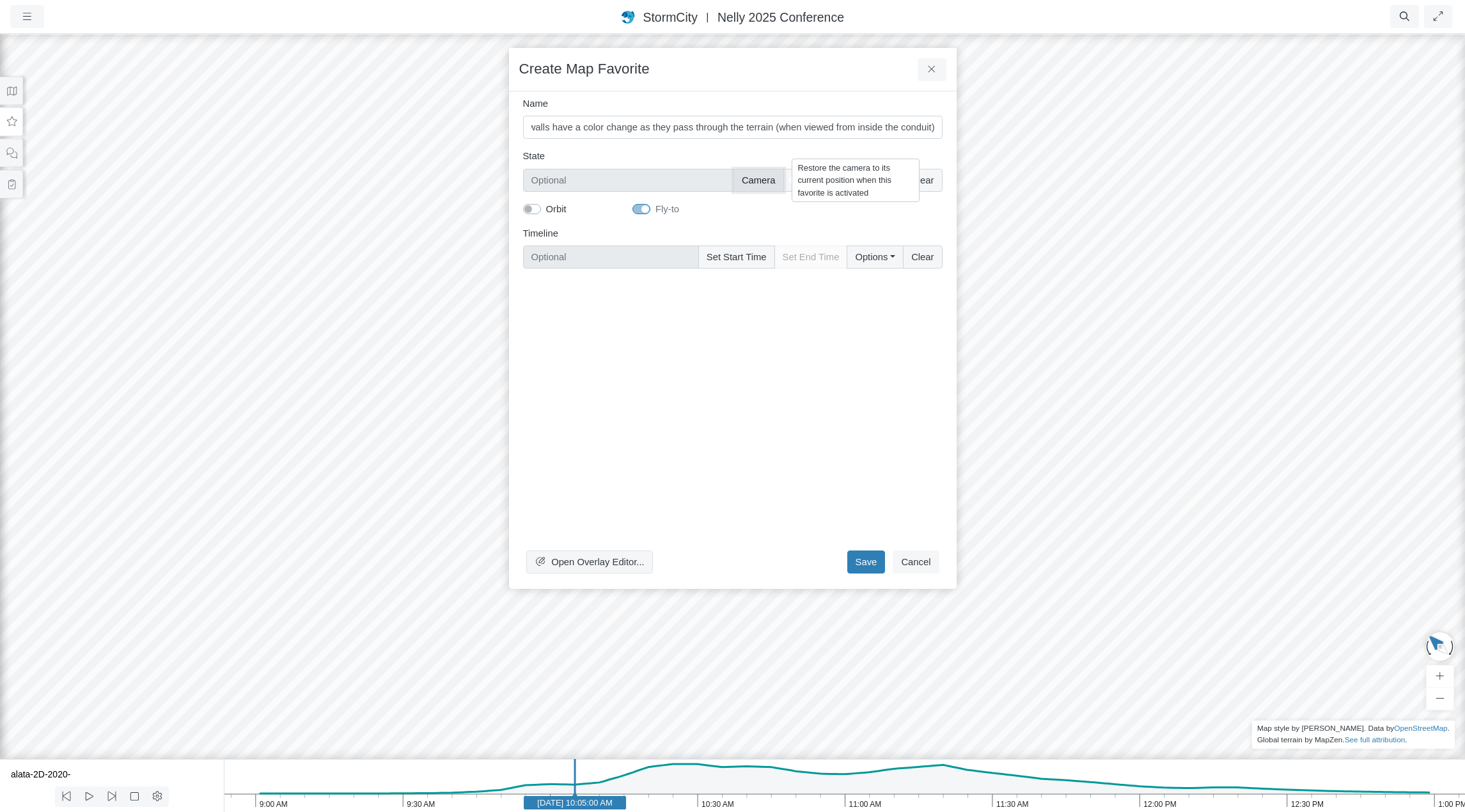
checkbox input "true"
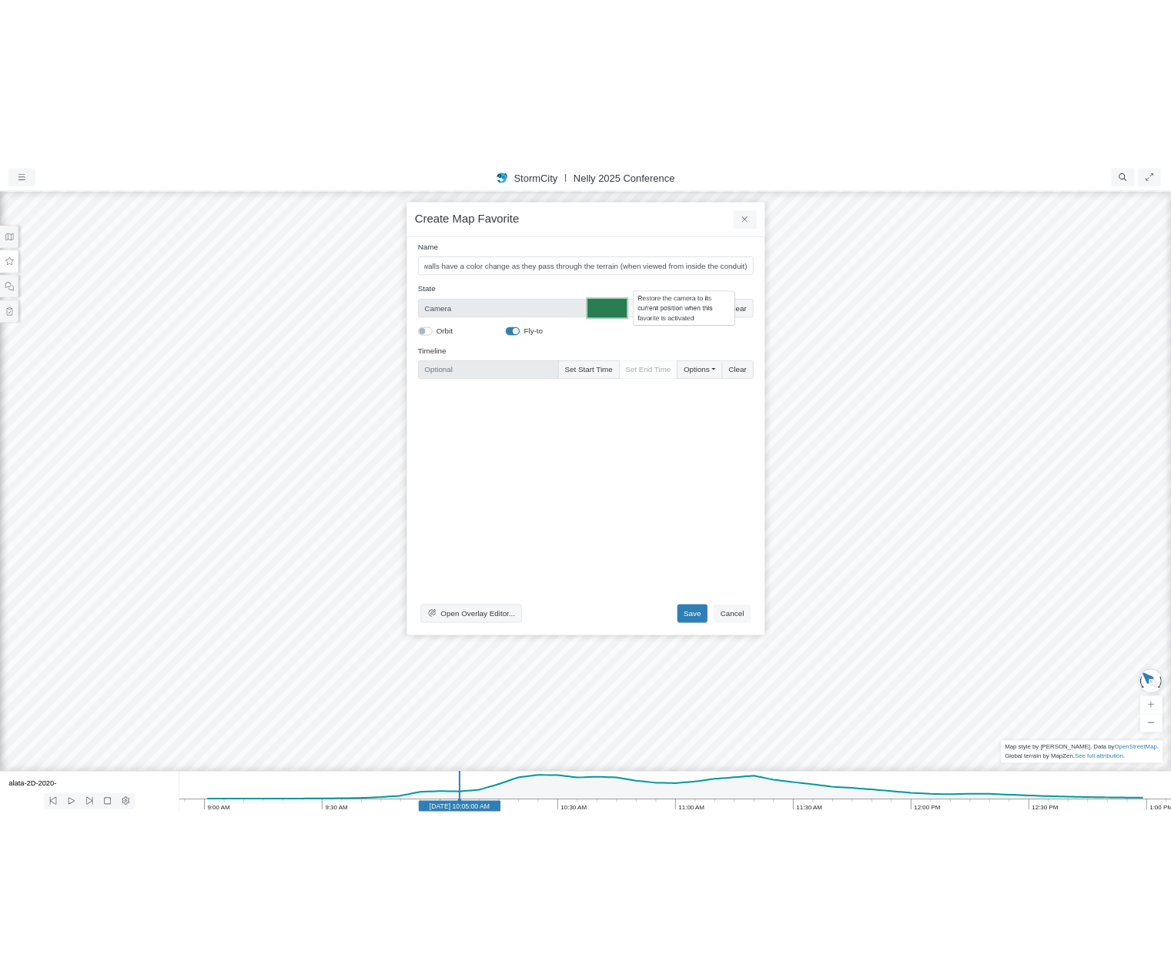
scroll to position [0, 0]
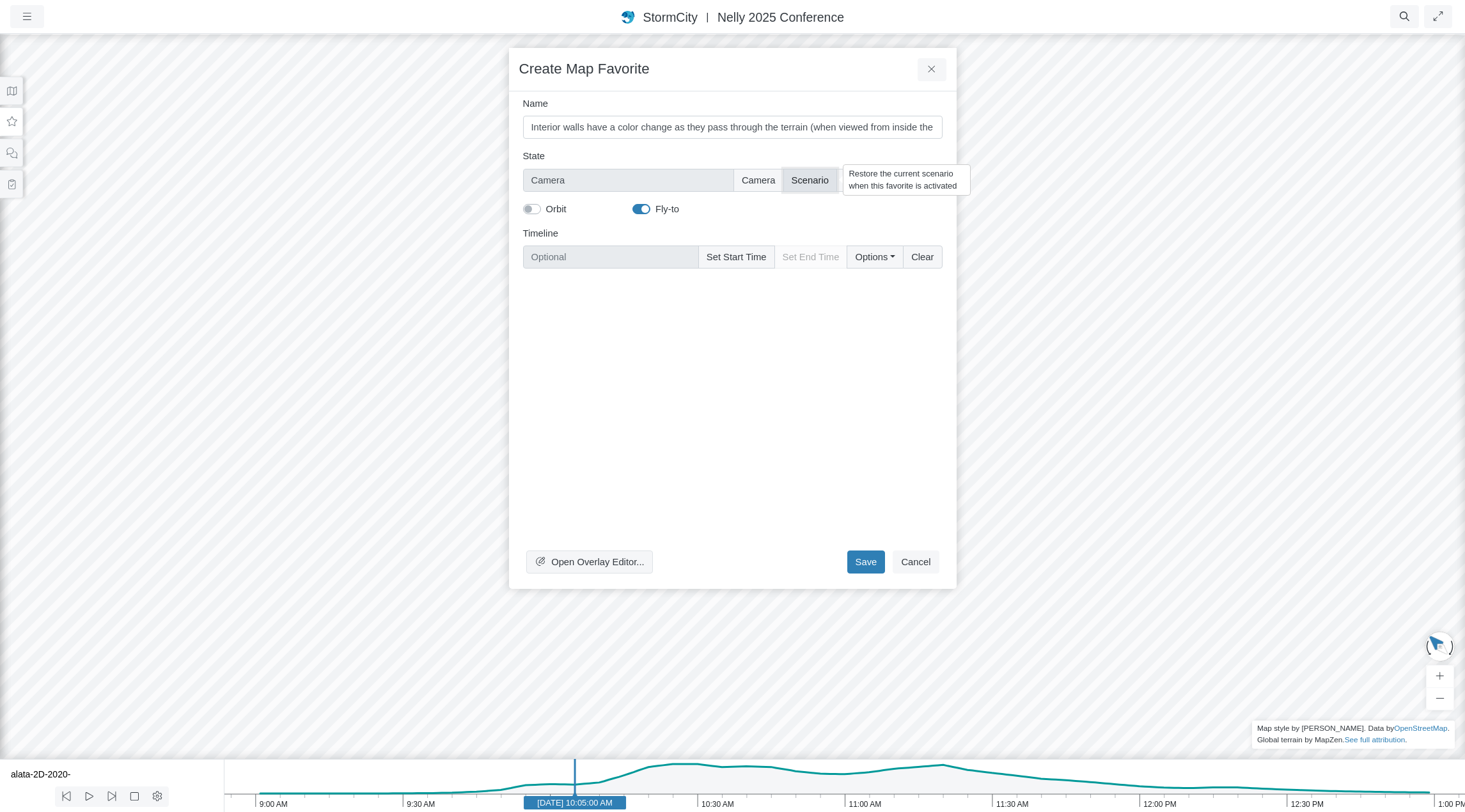
click at [822, 177] on button "Scenario" at bounding box center [810, 180] width 54 height 23
type input "Camera + Scenario"
click at [878, 182] on button "Map State" at bounding box center [870, 180] width 66 height 23
click at [868, 204] on label "Select All" at bounding box center [887, 207] width 39 height 14
click at [855, 204] on input "Select All" at bounding box center [850, 206] width 10 height 12
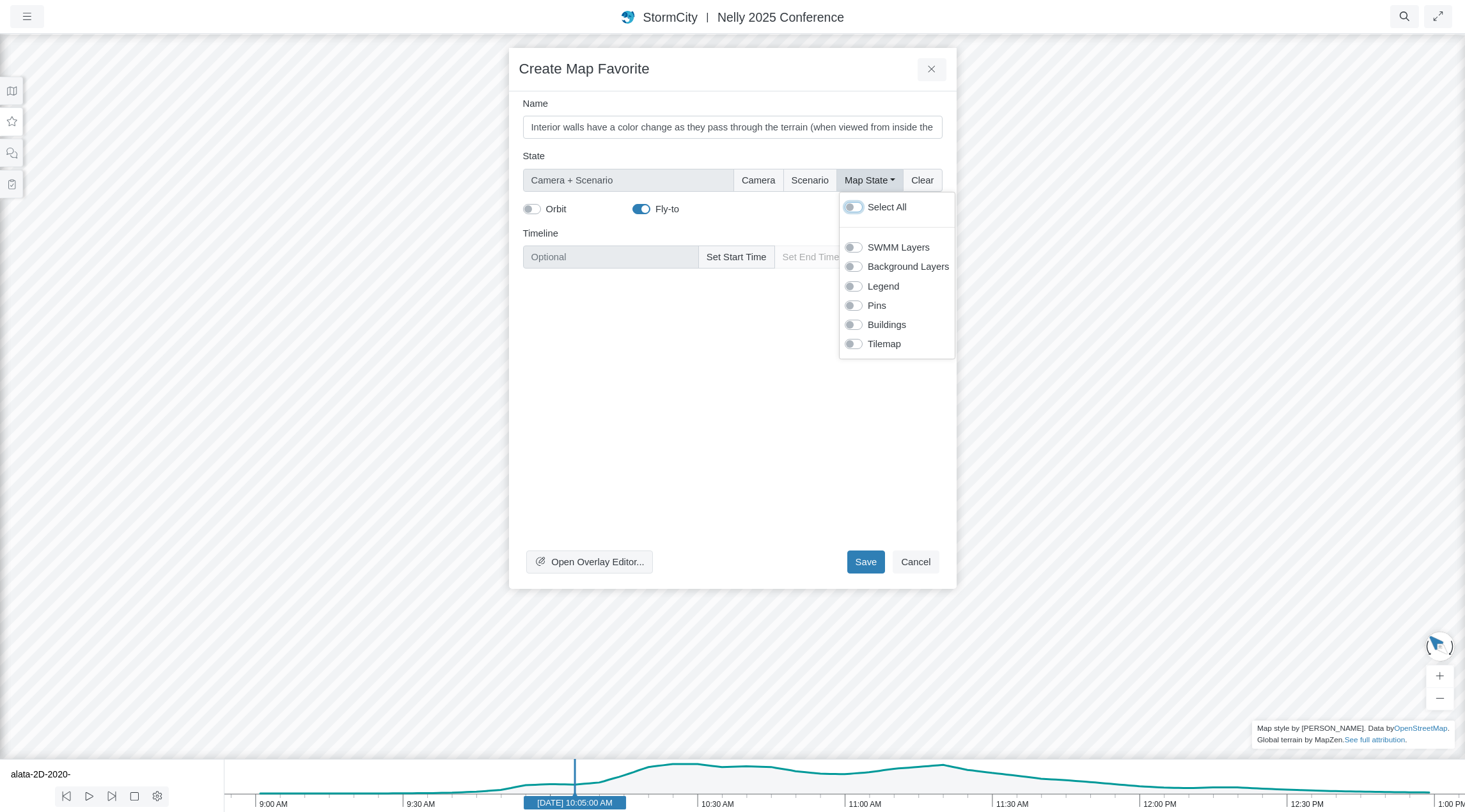
checkbox input "true"
type input "Camera + Full Map State + Scenario"
checkbox input "true"
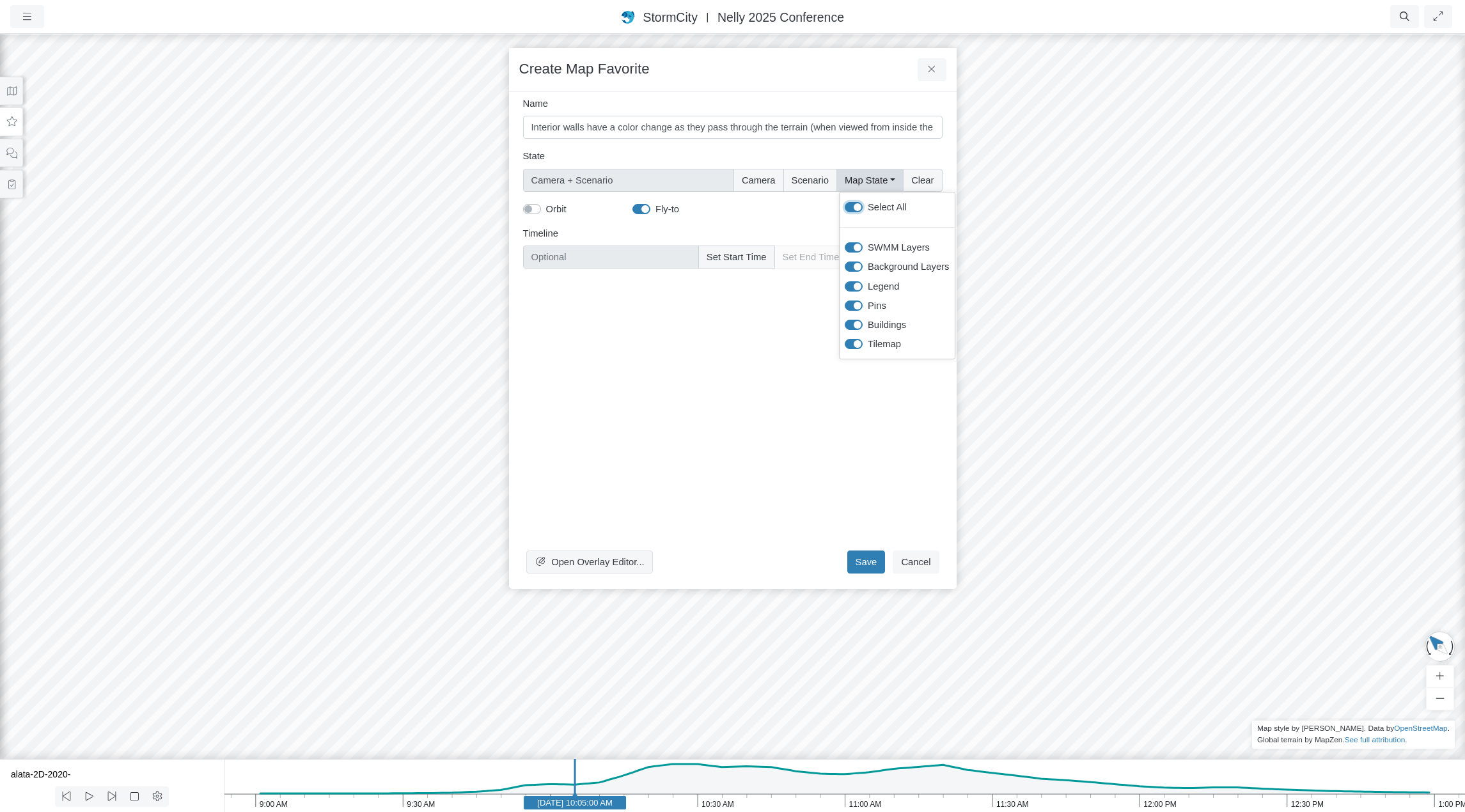
checkbox input "true"
click at [757, 253] on button "Set Start Time" at bounding box center [737, 257] width 76 height 23
type input "Jun 11, 2020 10:05 AM"
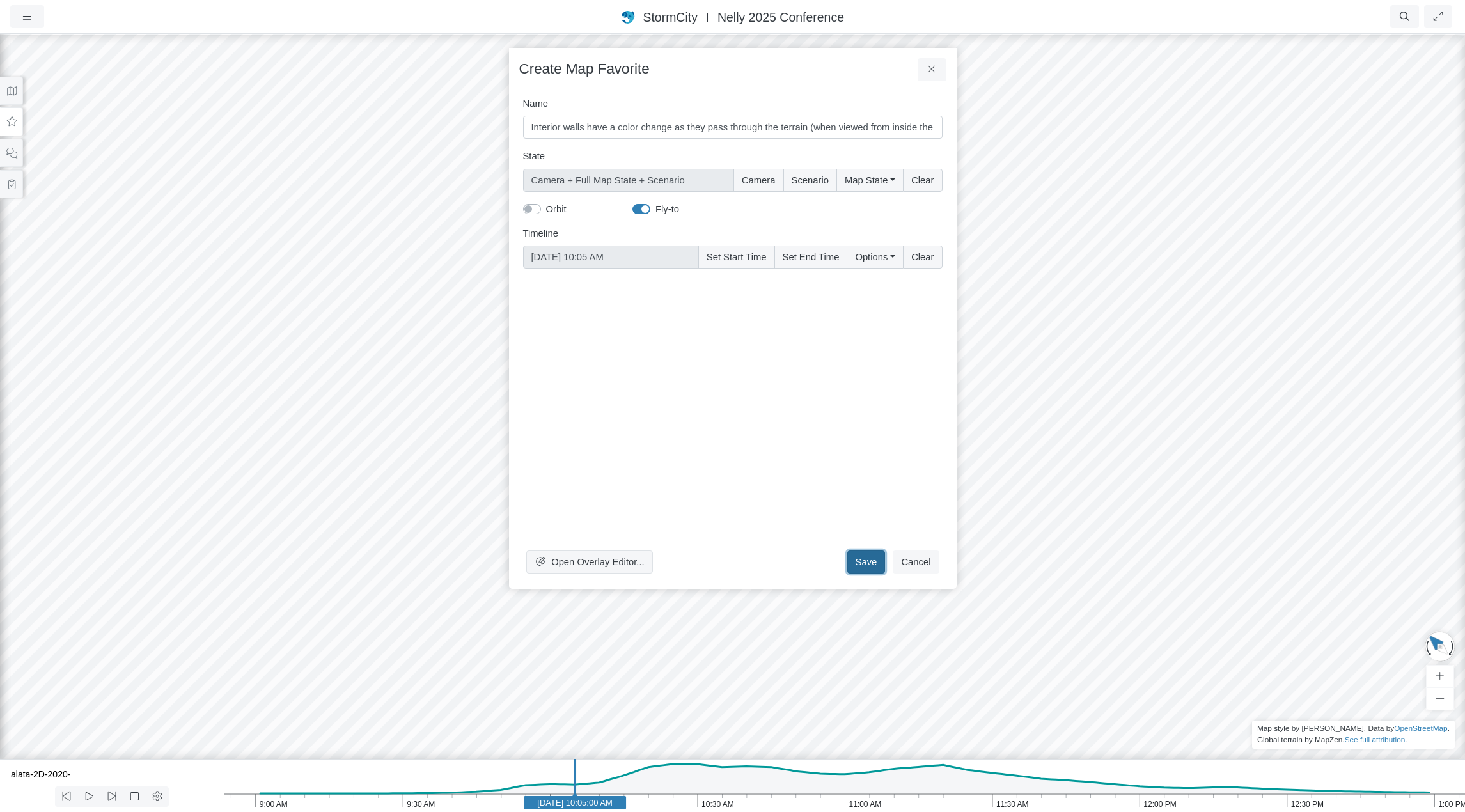
click at [878, 561] on button "Save" at bounding box center [866, 562] width 38 height 23
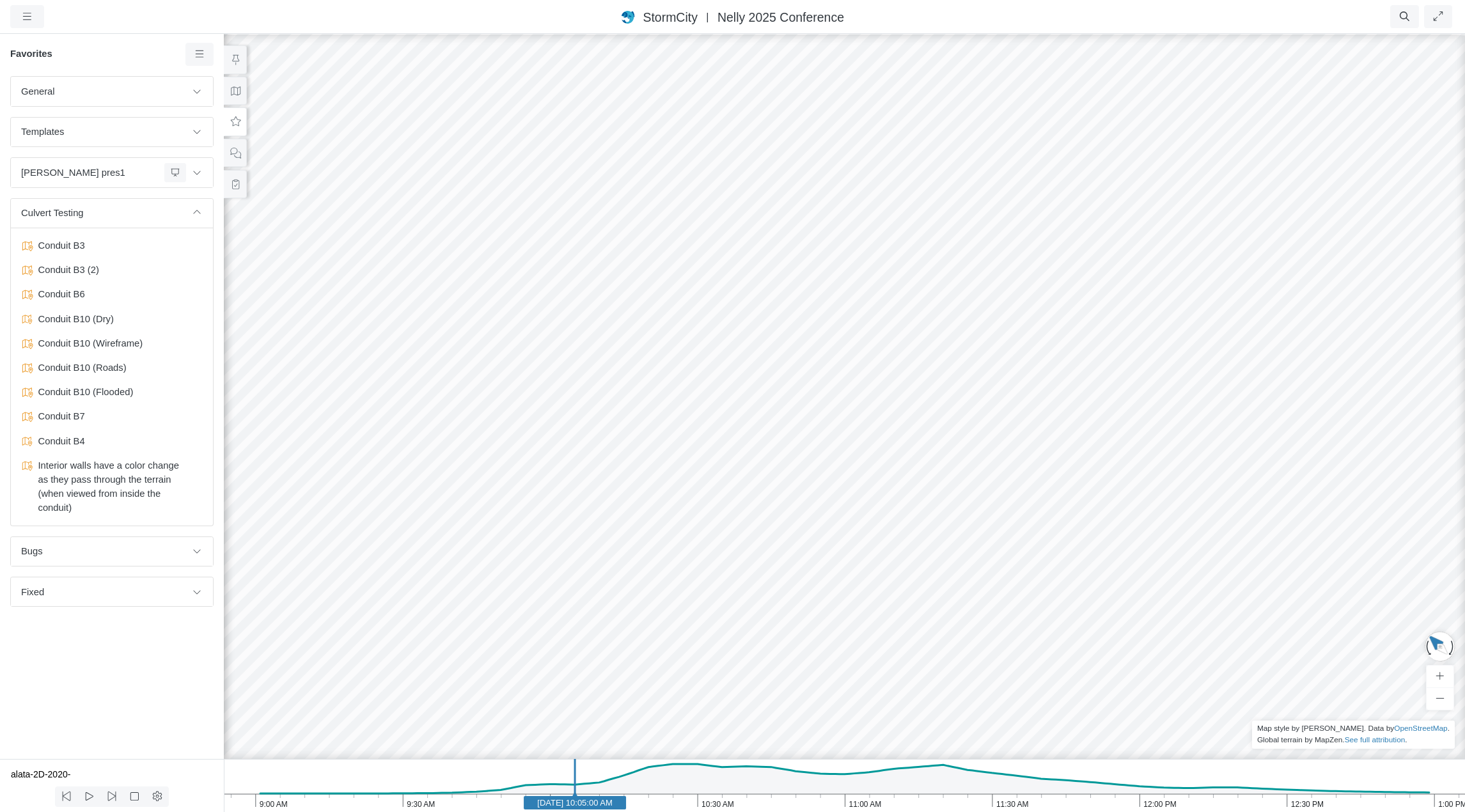
click at [669, 383] on div at bounding box center [845, 422] width 1465 height 780
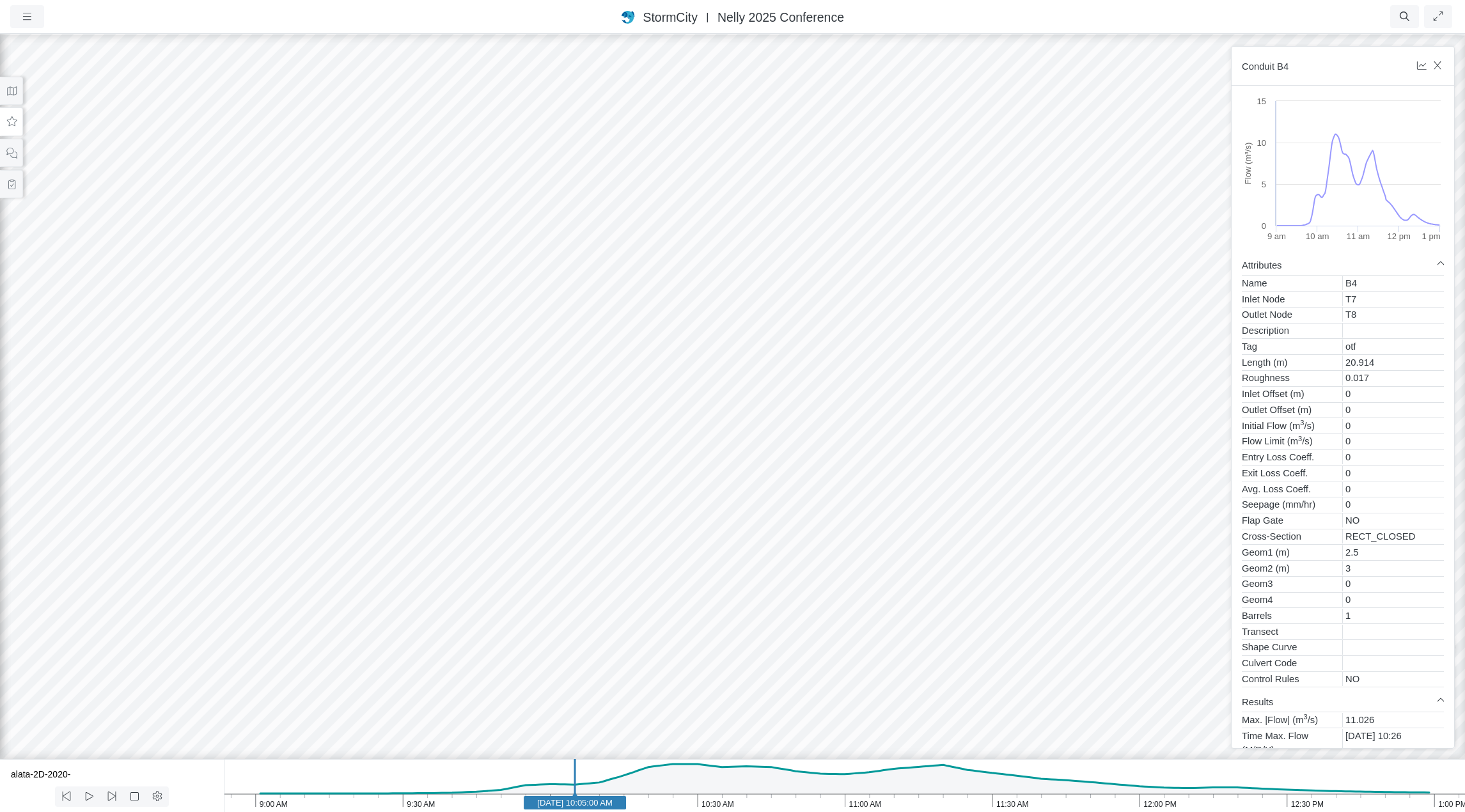
click at [821, 213] on div at bounding box center [732, 422] width 1465 height 780
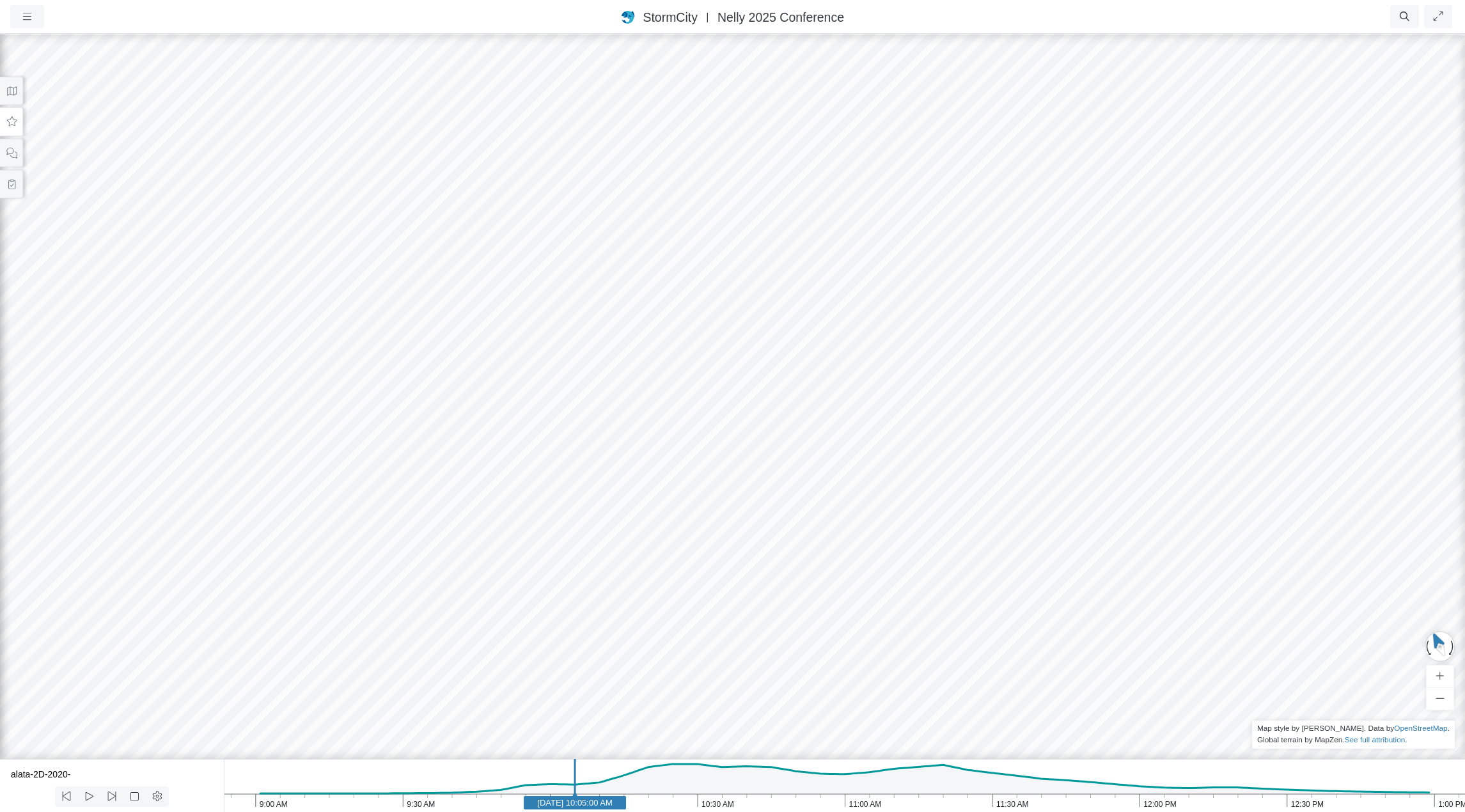
drag, startPoint x: 1026, startPoint y: 355, endPoint x: 977, endPoint y: 355, distance: 49.0
drag, startPoint x: 174, startPoint y: 301, endPoint x: 1022, endPoint y: 391, distance: 852.8
drag, startPoint x: 939, startPoint y: 586, endPoint x: 749, endPoint y: 363, distance: 293.0
click at [15, 124] on icon at bounding box center [12, 122] width 12 height 10
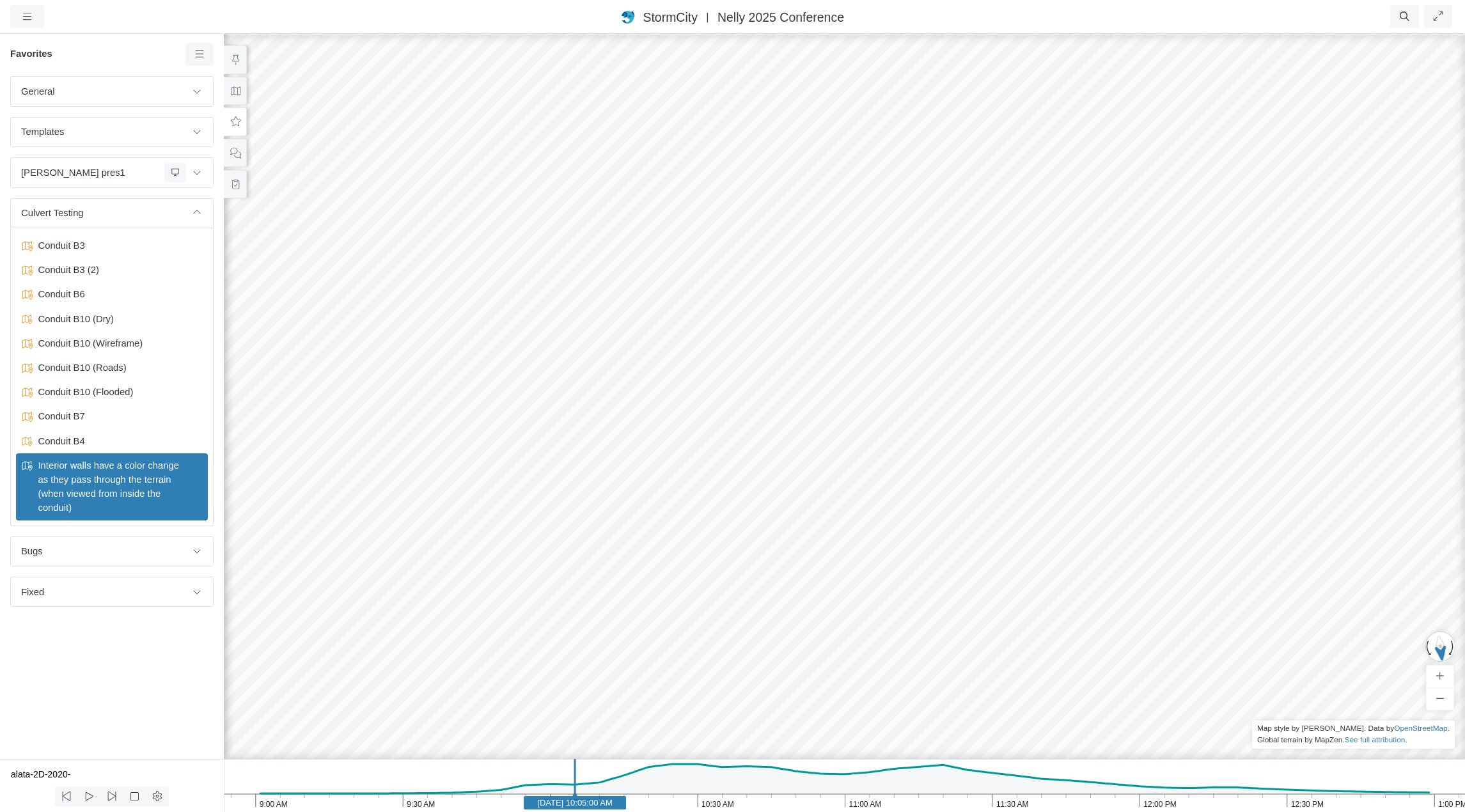
click at [121, 478] on span "Interior walls have a color change as they pass through the terrain (when viewe…" at bounding box center [112, 487] width 160 height 57
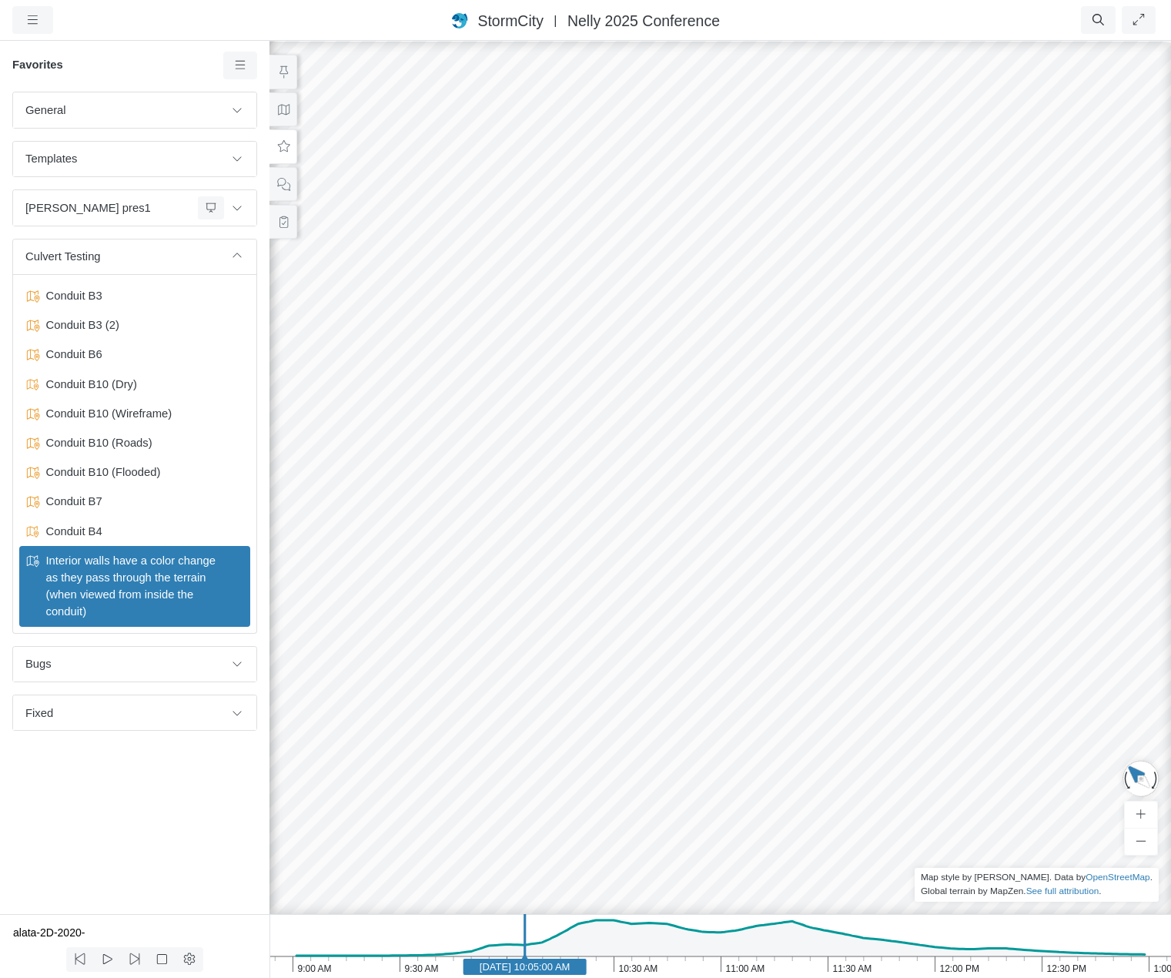
drag, startPoint x: 934, startPoint y: 509, endPoint x: 701, endPoint y: 489, distance: 234.2
click at [701, 489] on div at bounding box center [720, 508] width 1171 height 939
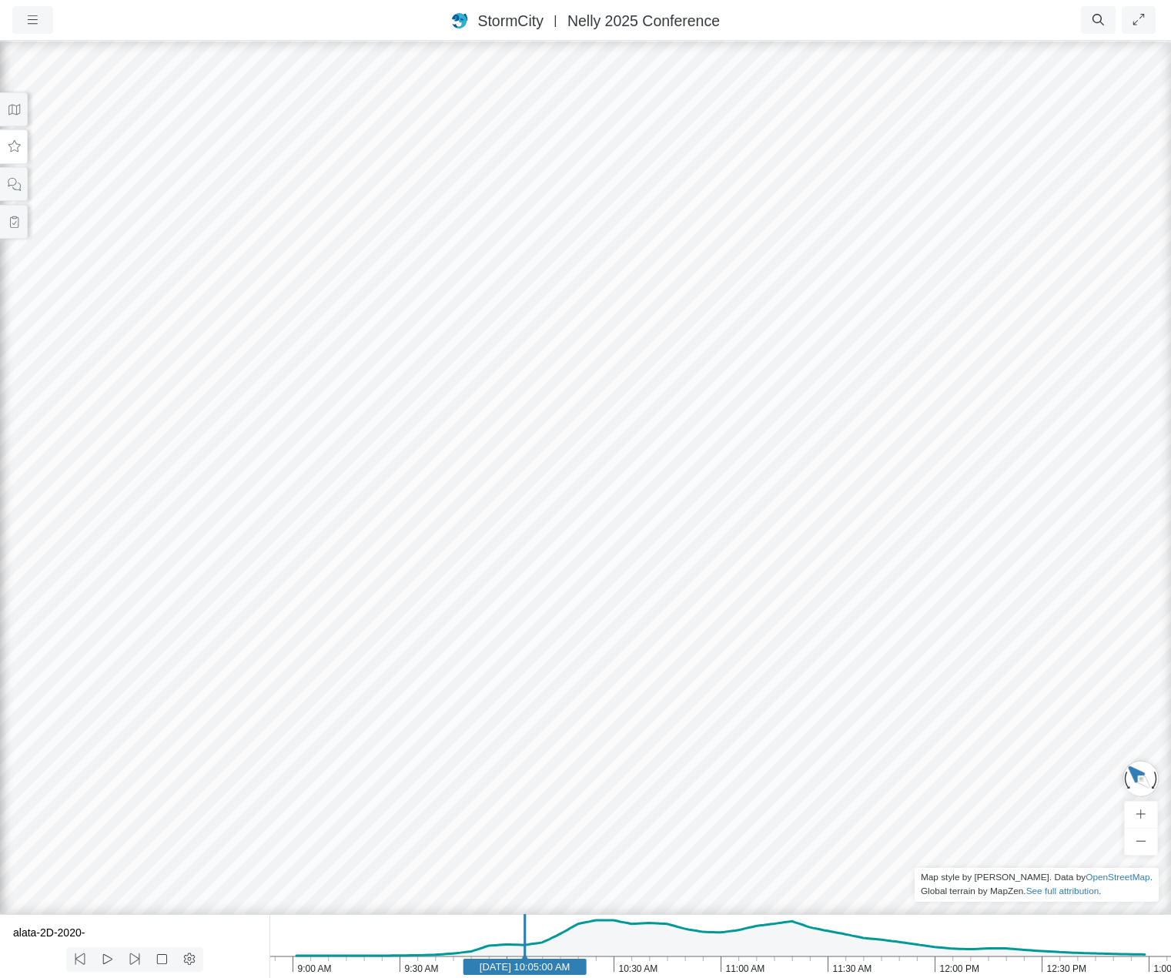
click at [16, 153] on button at bounding box center [14, 146] width 28 height 35
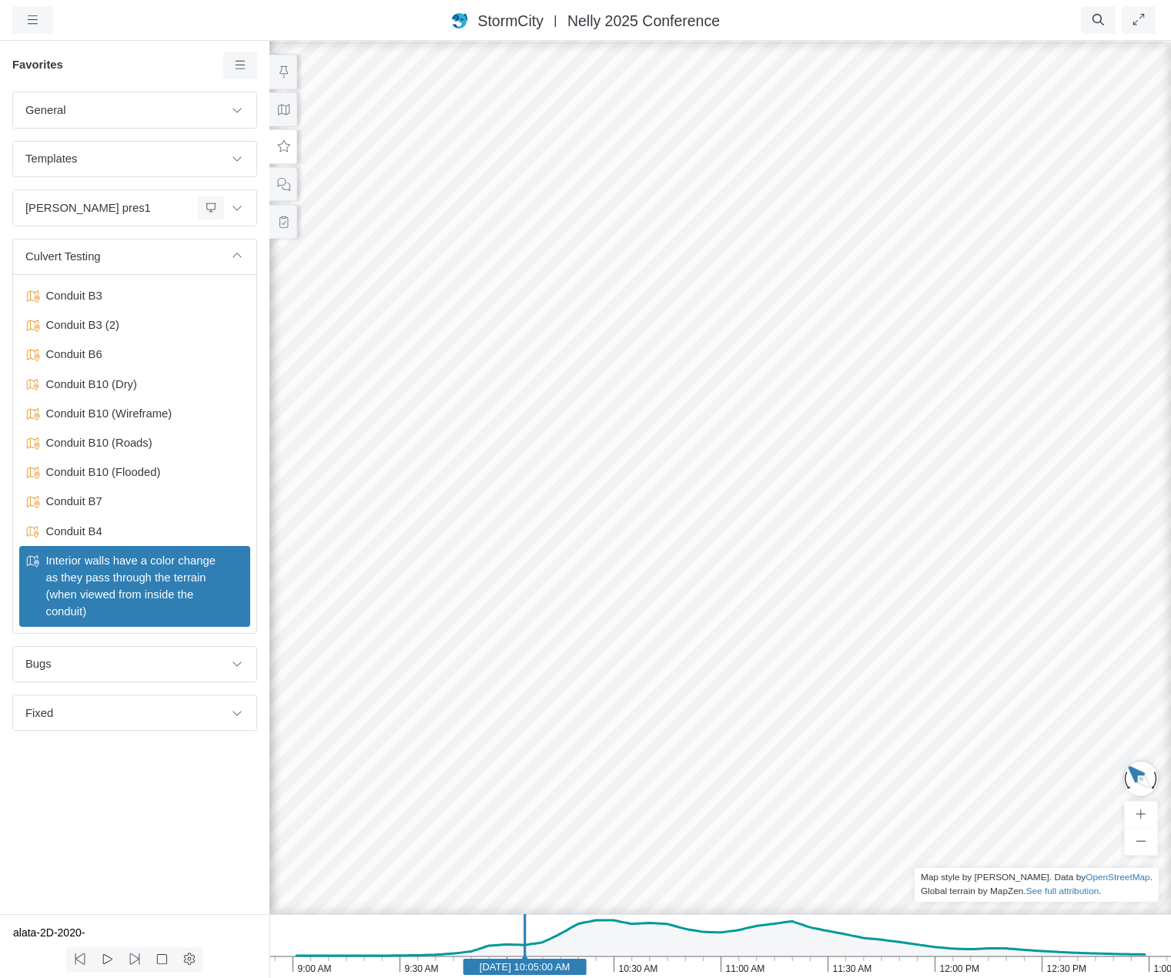
click at [158, 851] on div "General Default Map View Default Camera View Empty Intro 1 - RJ Intro 2 - RJ In…" at bounding box center [135, 503] width 270 height 822
click at [30, 23] on icon "button" at bounding box center [32, 20] width 15 height 12
click at [52, 49] on link "Projects" at bounding box center [74, 52] width 122 height 23
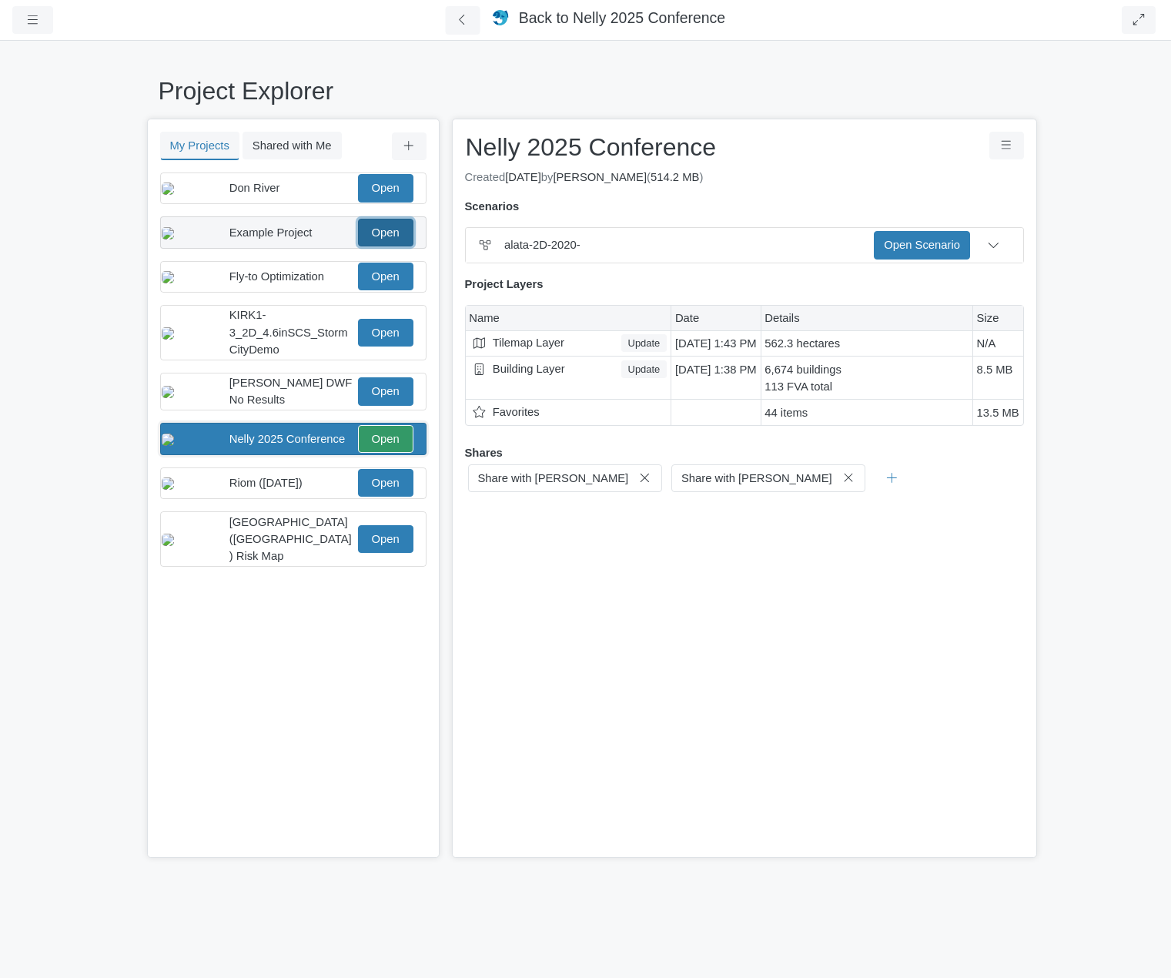
click at [378, 243] on link "Open" at bounding box center [385, 233] width 55 height 28
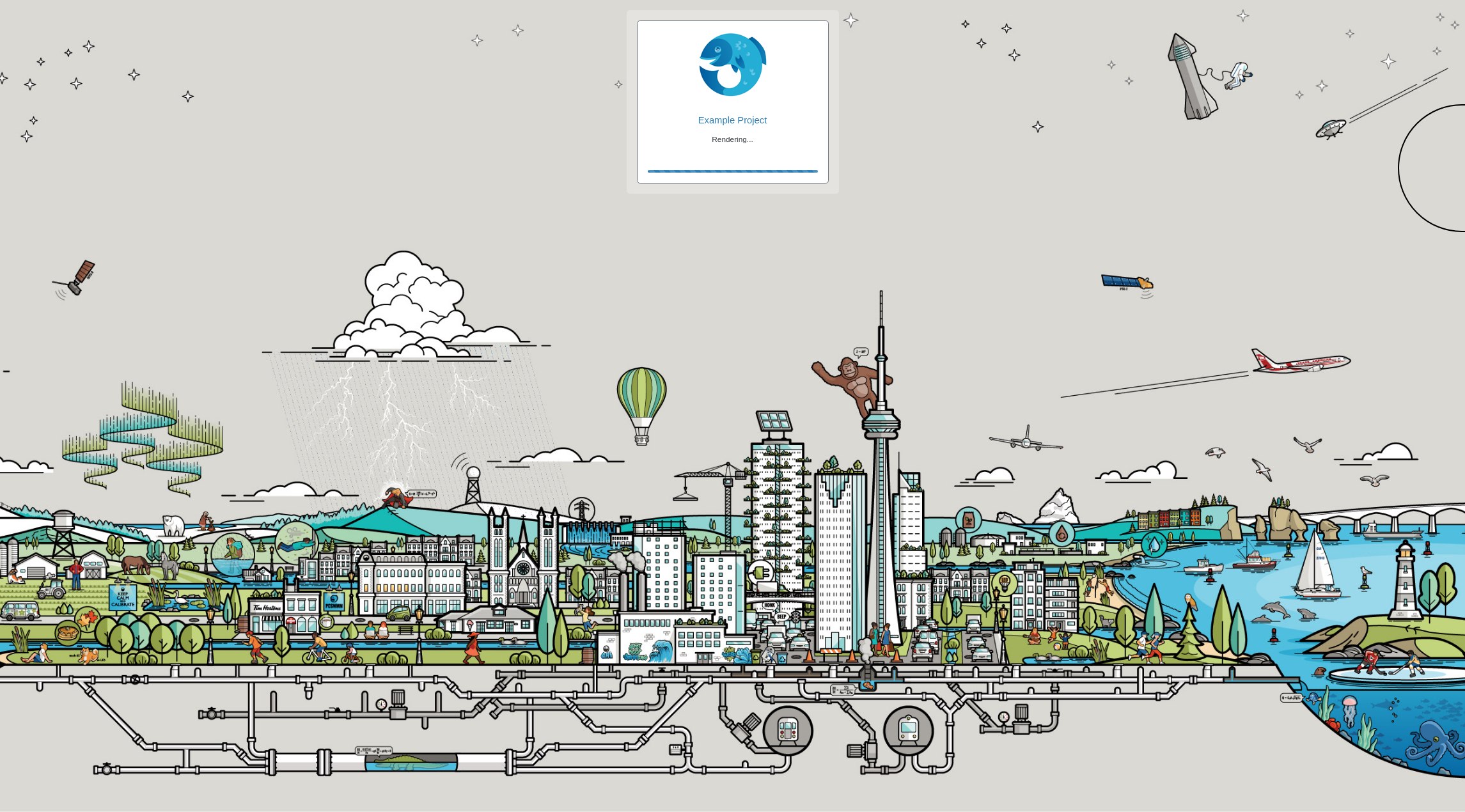
checkbox input "true"
checkbox input "false"
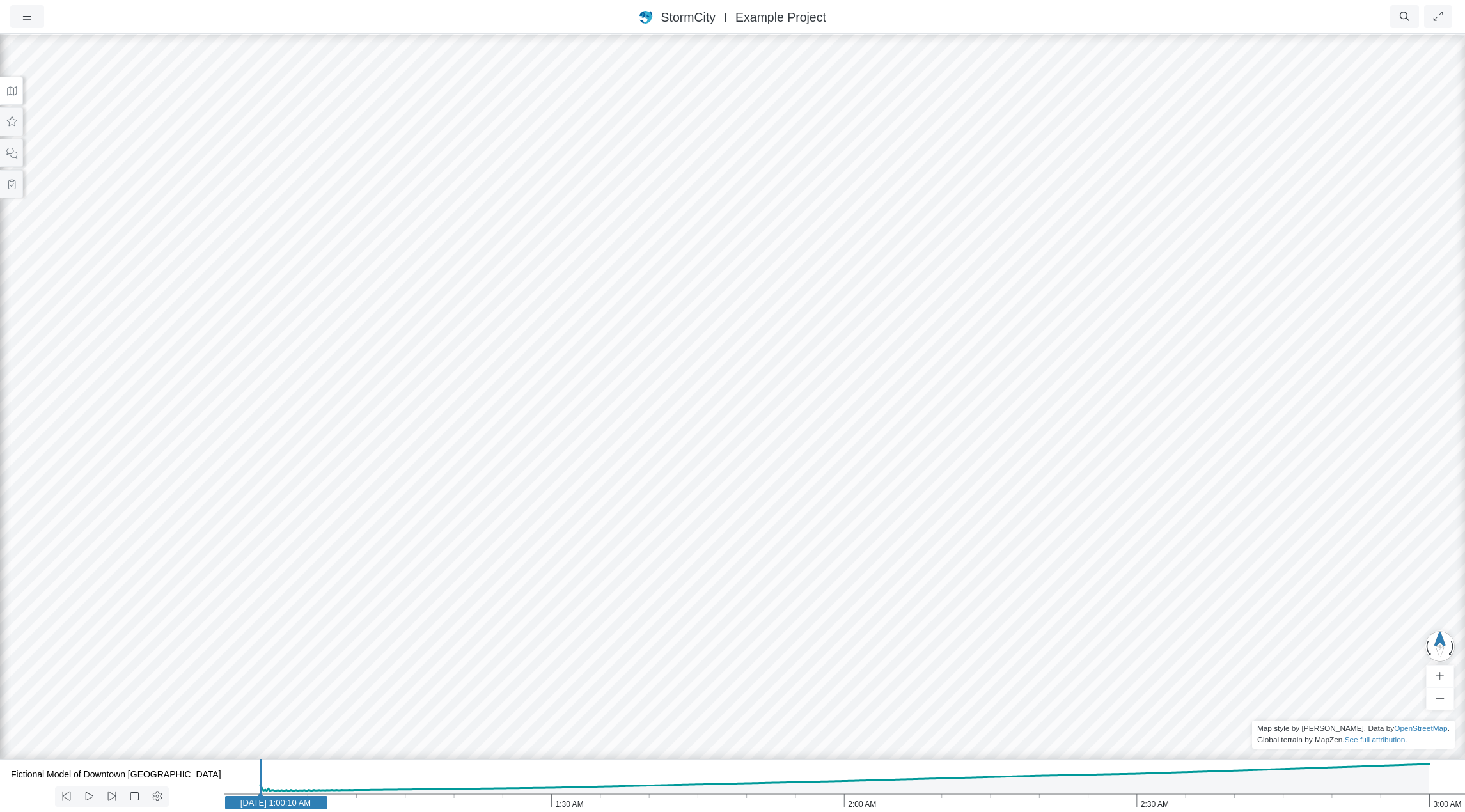
drag, startPoint x: 759, startPoint y: 478, endPoint x: 715, endPoint y: 462, distance: 46.8
click at [715, 462] on div at bounding box center [732, 422] width 1465 height 780
click at [15, 90] on icon at bounding box center [12, 91] width 12 height 10
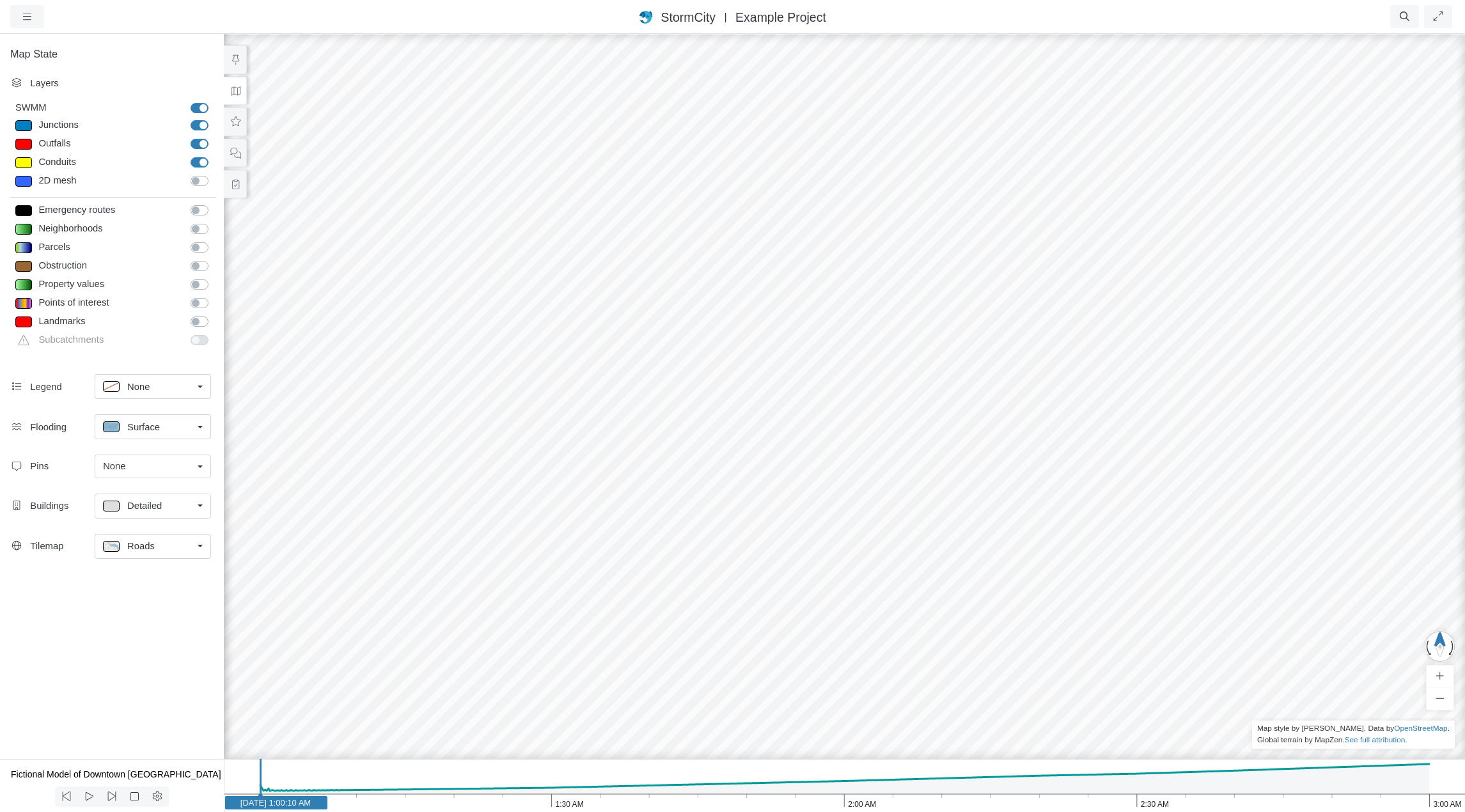
click at [27, 125] on div at bounding box center [23, 125] width 17 height 11
type input "32.474495"
type input "7"
type input "Visible"
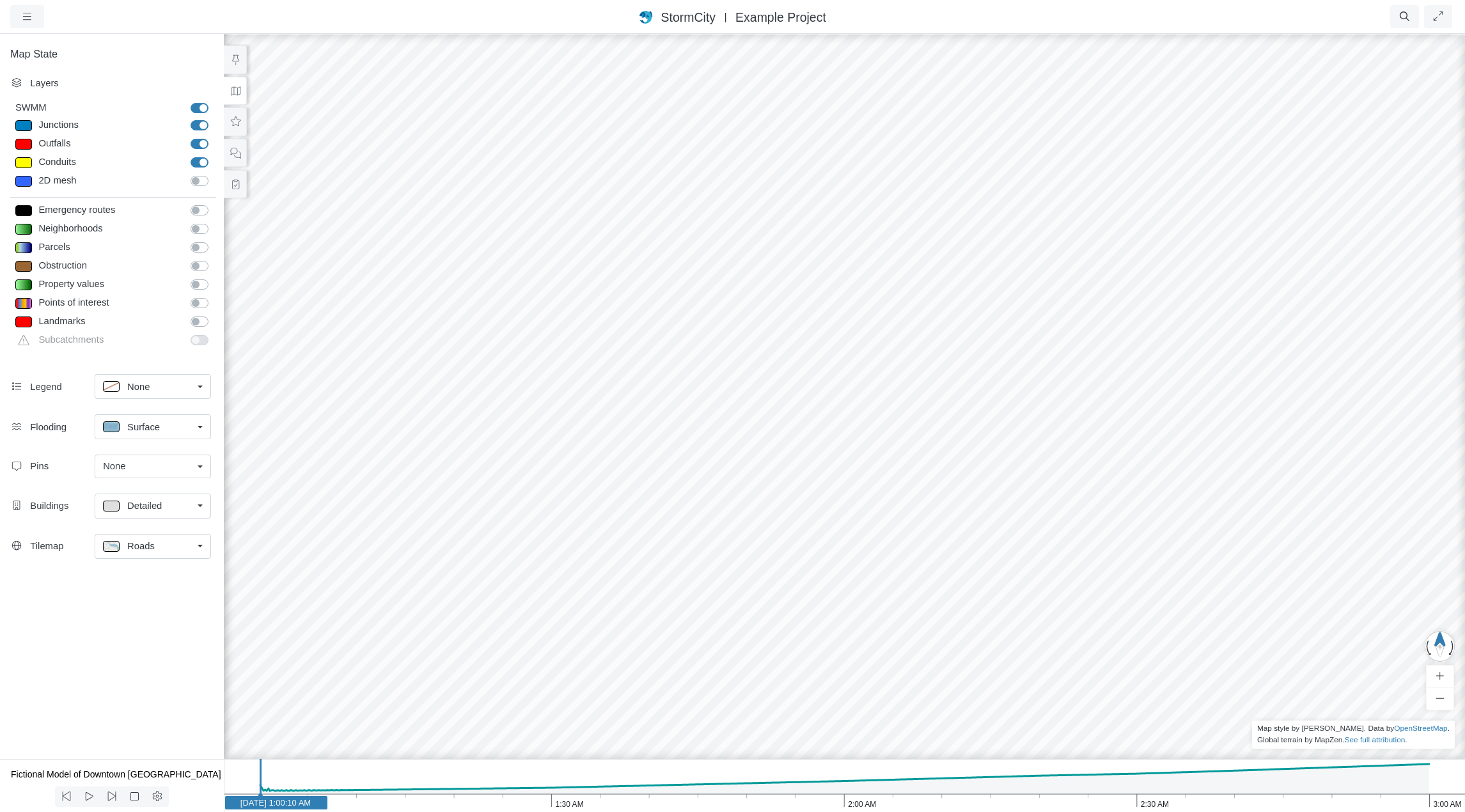
checkbox input "true"
select select "CIRCLE"
type input "7"
checkbox input "true"
type input "0"
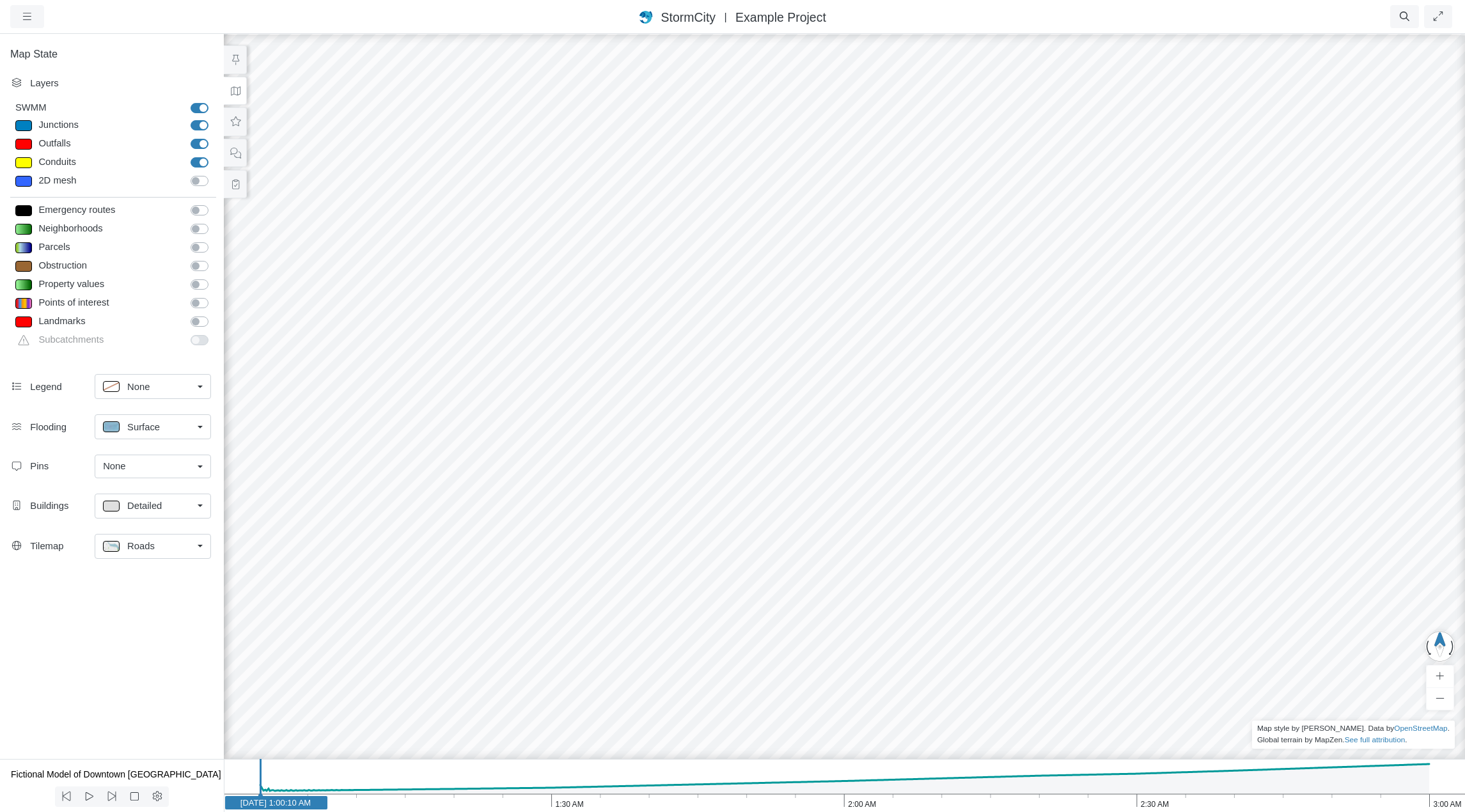
type input "7"
select select "None"
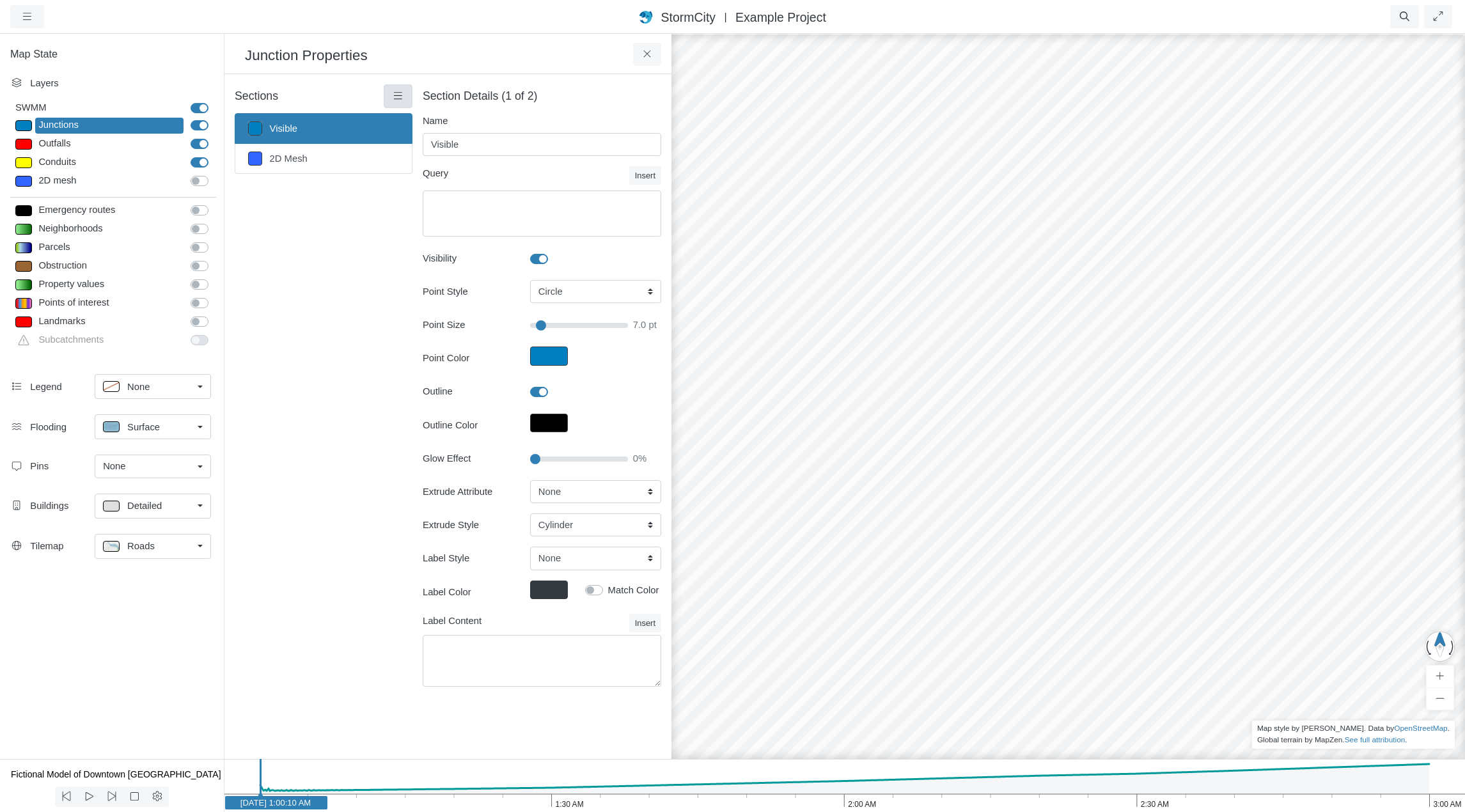
click at [399, 93] on icon at bounding box center [398, 95] width 8 height 7
click at [461, 120] on span "Section Creator Tool" at bounding box center [453, 120] width 86 height 10
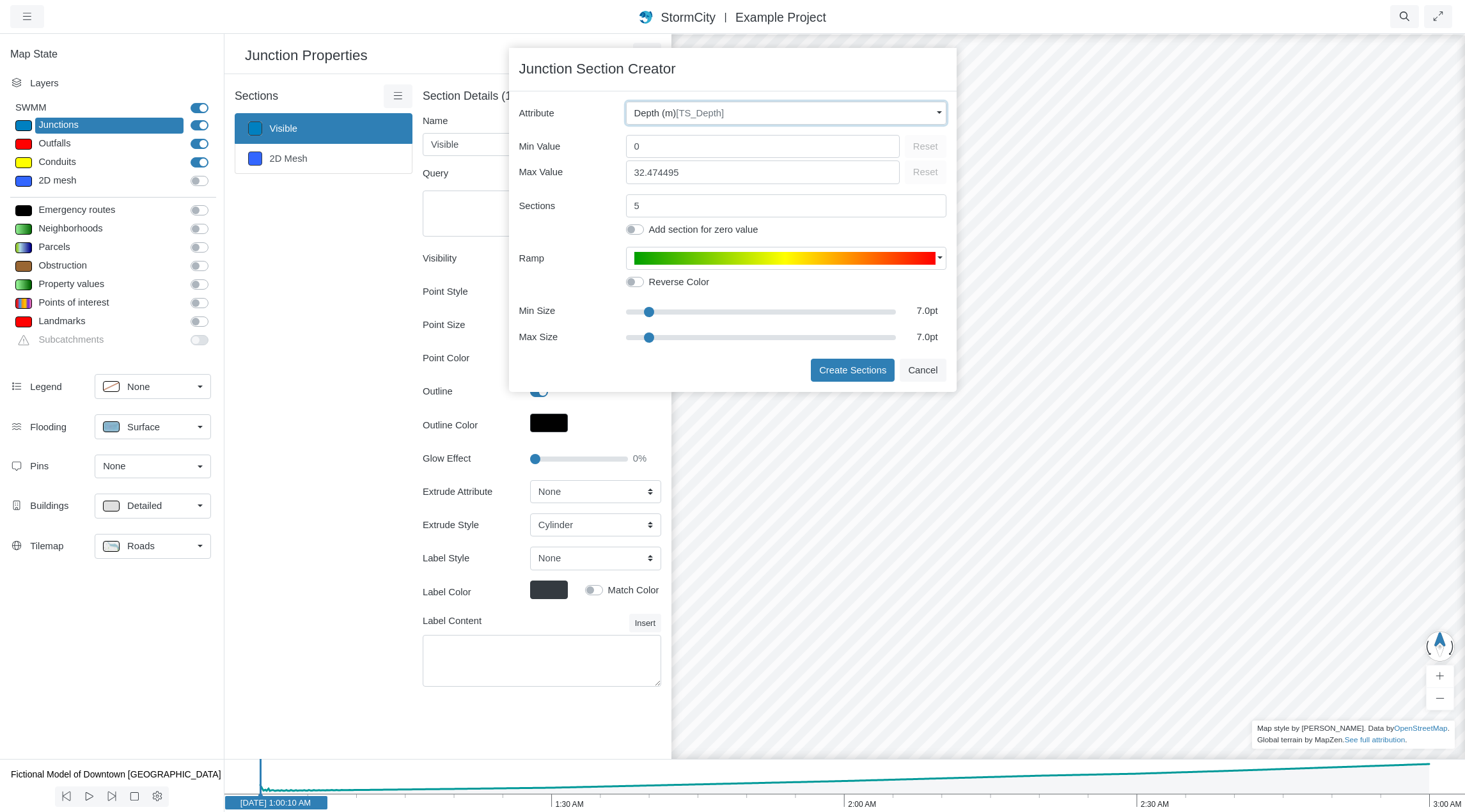
click at [744, 108] on div "Depth (m) [TS_Depth]" at bounding box center [783, 113] width 297 height 14
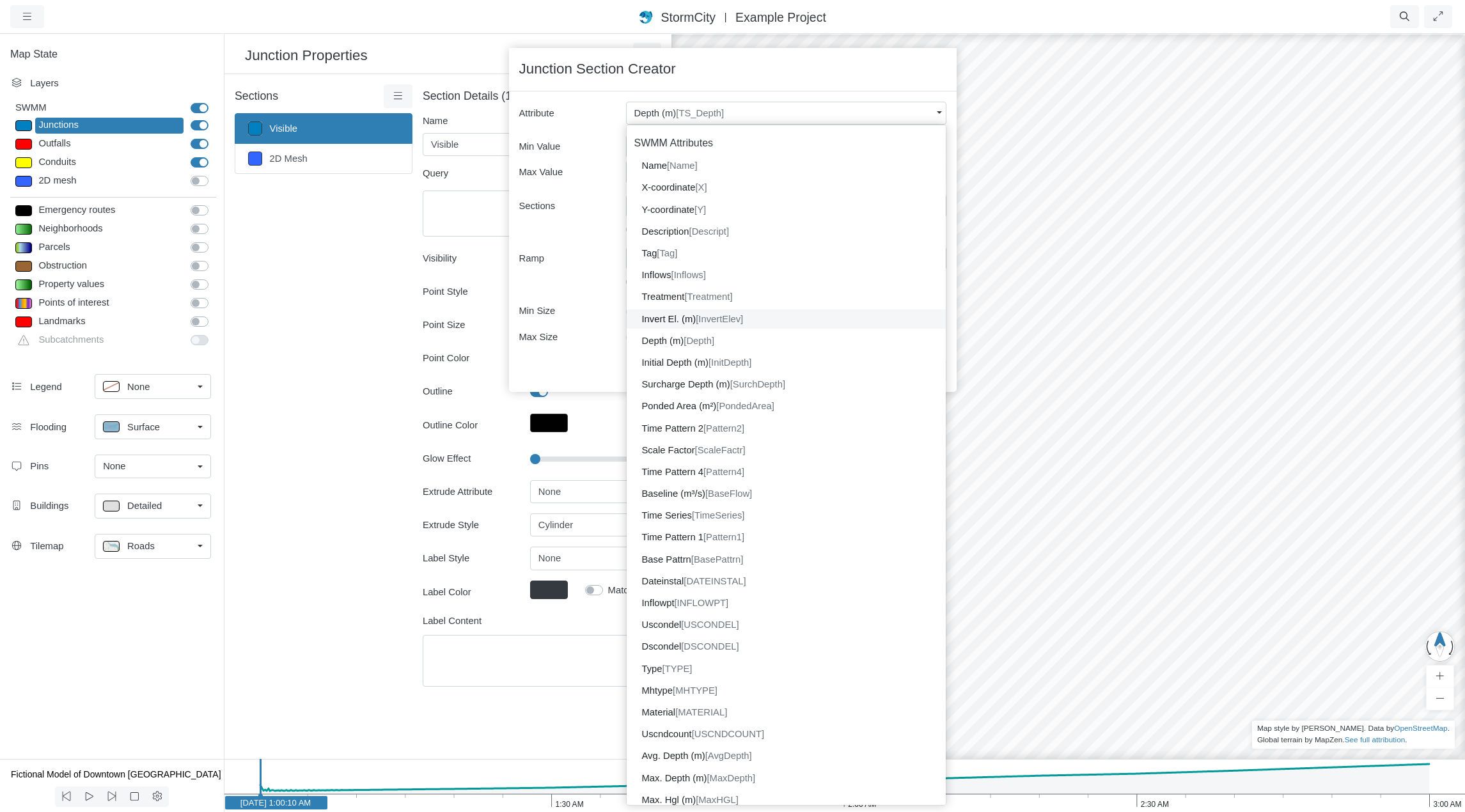
click at [691, 316] on dd "Invert El. (m) [InvertElev]" at bounding box center [786, 319] width 319 height 19
type input "-6.3"
type input "43.164"
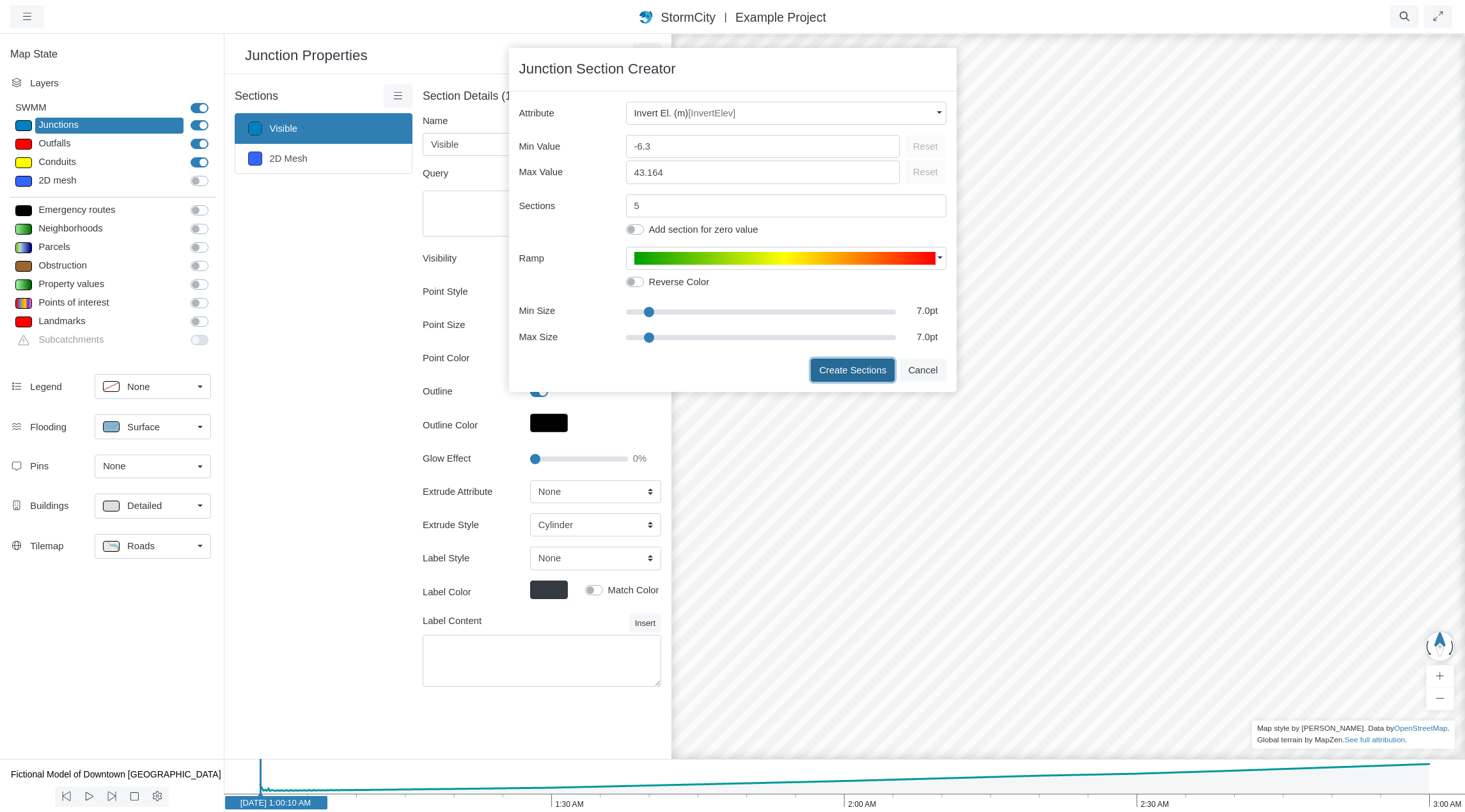
click at [857, 369] on button "Create Sections" at bounding box center [852, 370] width 84 height 23
type input "< 0m"
type textarea "InvertElev < 0"
type input "7"
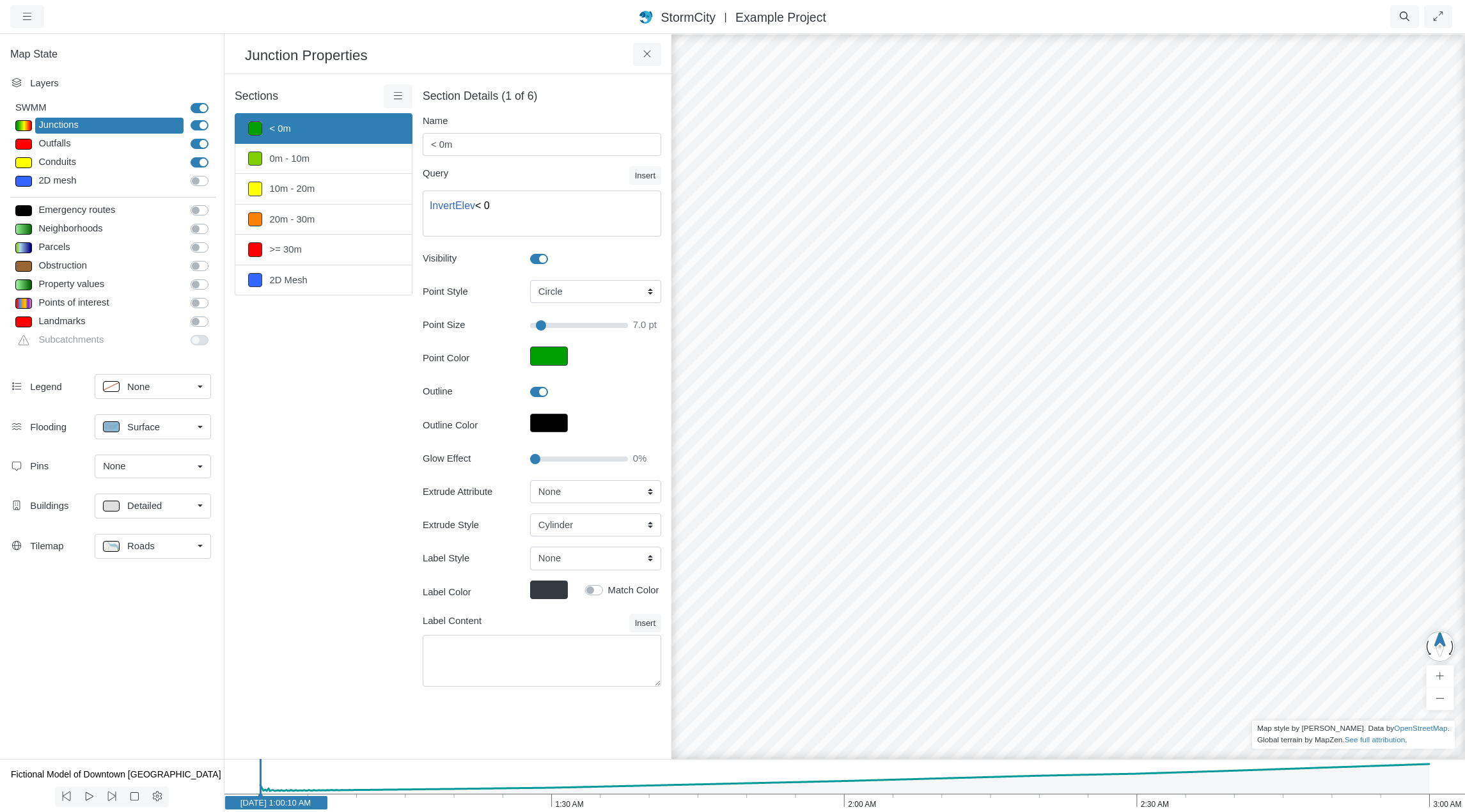
click at [159, 501] on span "Detailed" at bounding box center [145, 506] width 35 height 14
click at [139, 535] on span "None" at bounding box center [138, 534] width 22 height 14
click at [649, 62] on button at bounding box center [647, 55] width 29 height 23
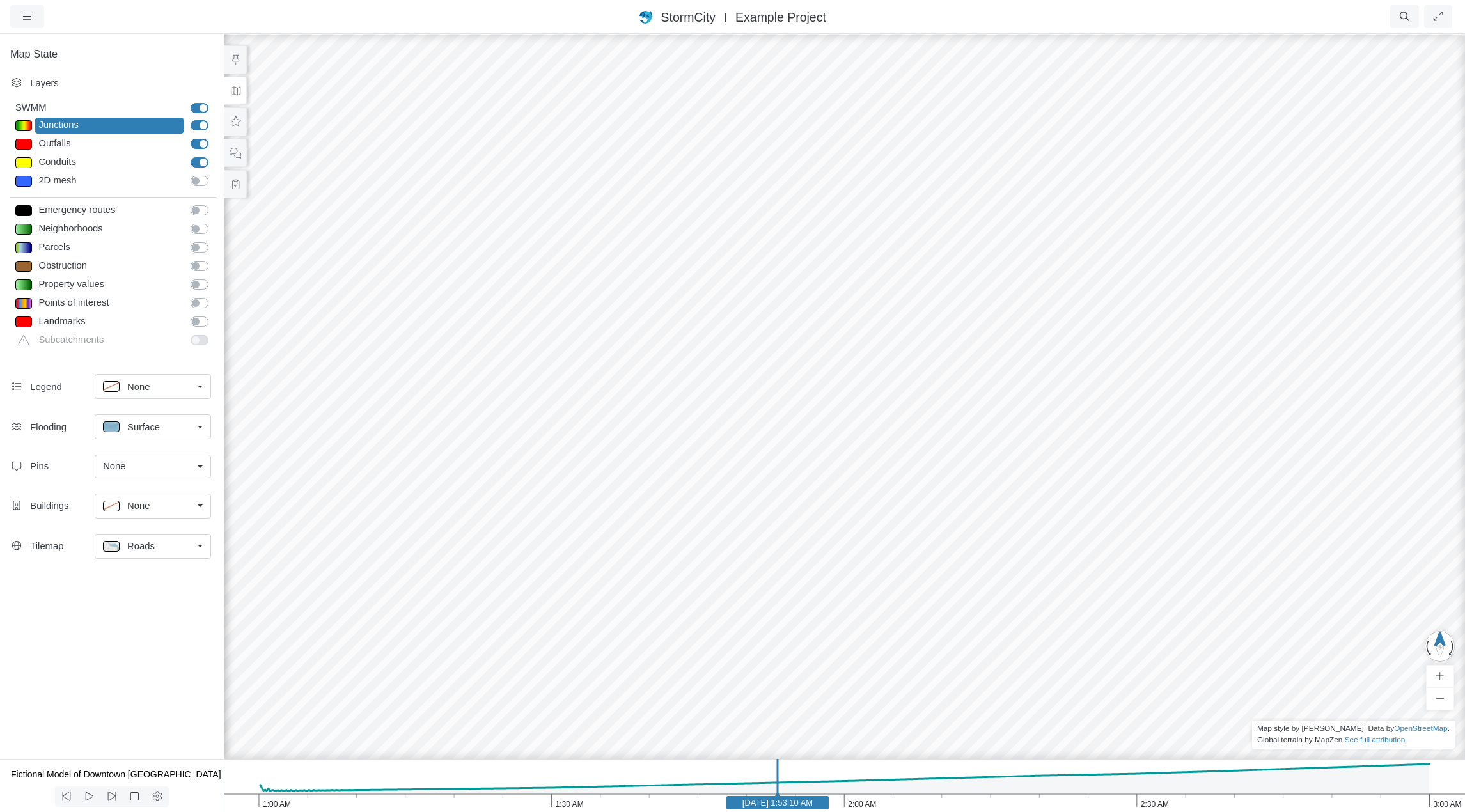
drag, startPoint x: 262, startPoint y: 780, endPoint x: 773, endPoint y: 792, distance: 511.1
click at [777, 792] on line at bounding box center [777, 782] width 0 height 47
drag, startPoint x: 780, startPoint y: 775, endPoint x: 422, endPoint y: 776, distance: 358.0
click at [427, 776] on line at bounding box center [427, 782] width 0 height 47
click at [24, 126] on div at bounding box center [23, 125] width 17 height 11
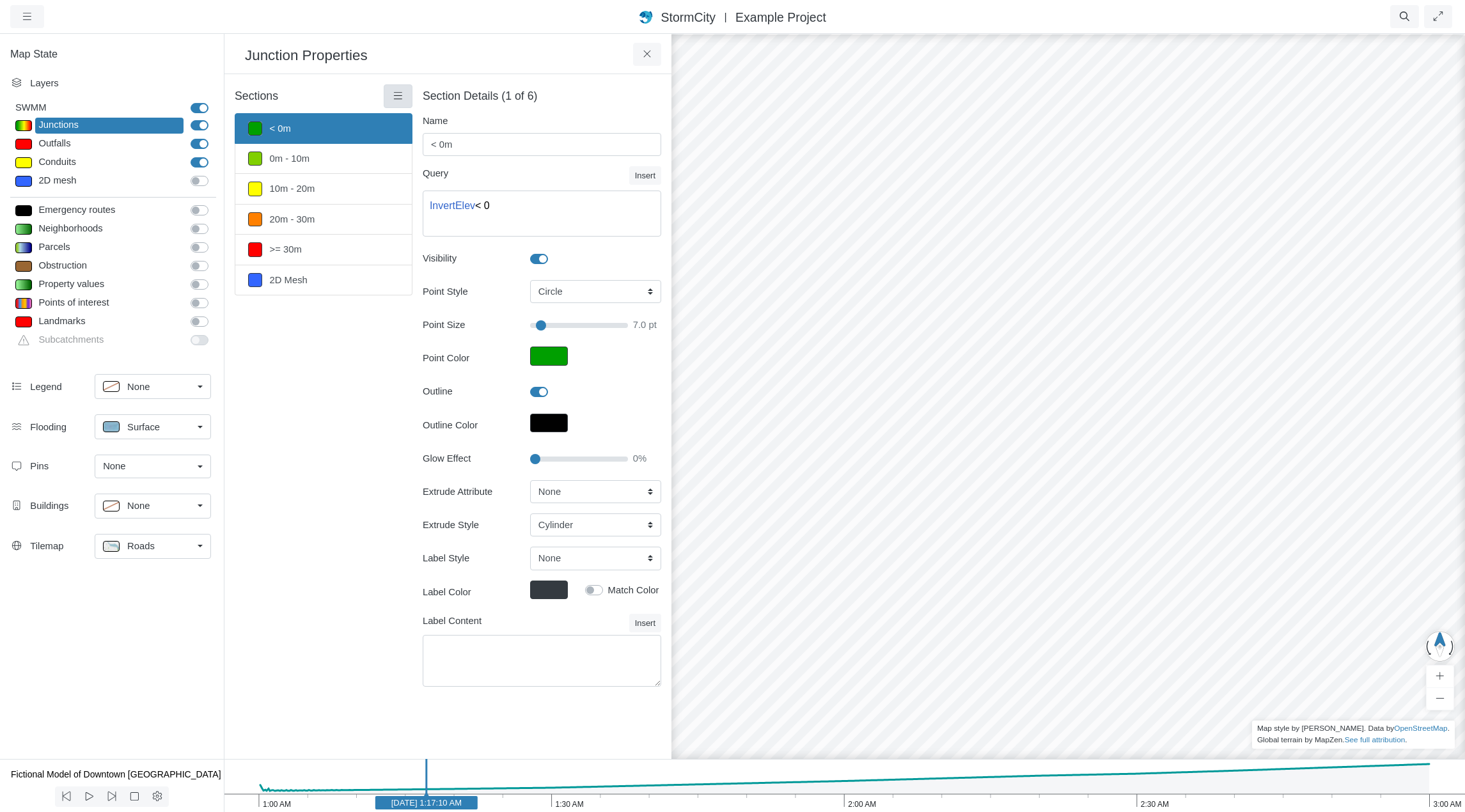
click at [404, 98] on link at bounding box center [398, 96] width 29 height 23
click at [433, 124] on span "Section Creator Tool" at bounding box center [453, 120] width 86 height 10
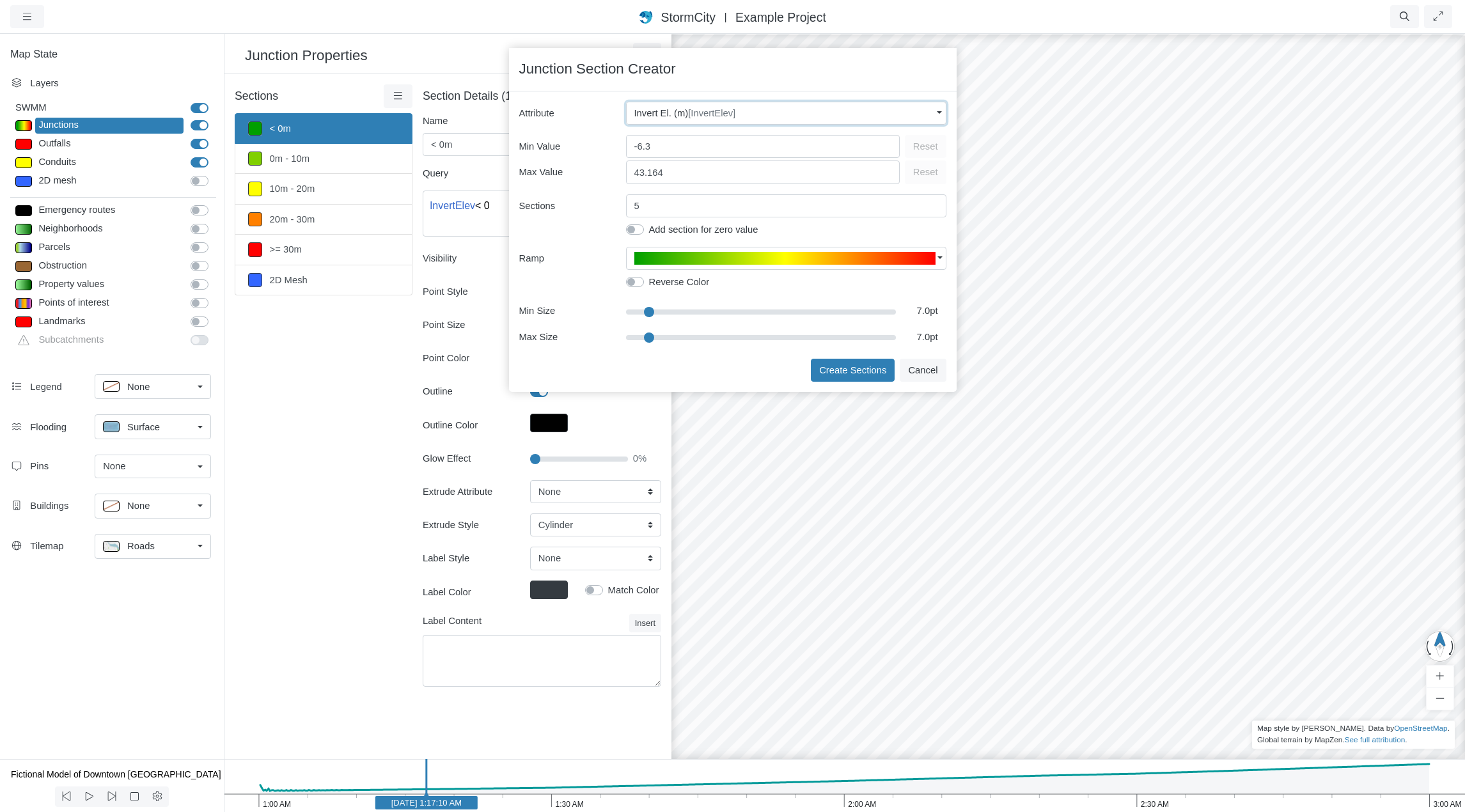
click at [735, 113] on span "[InvertElev]" at bounding box center [712, 113] width 47 height 10
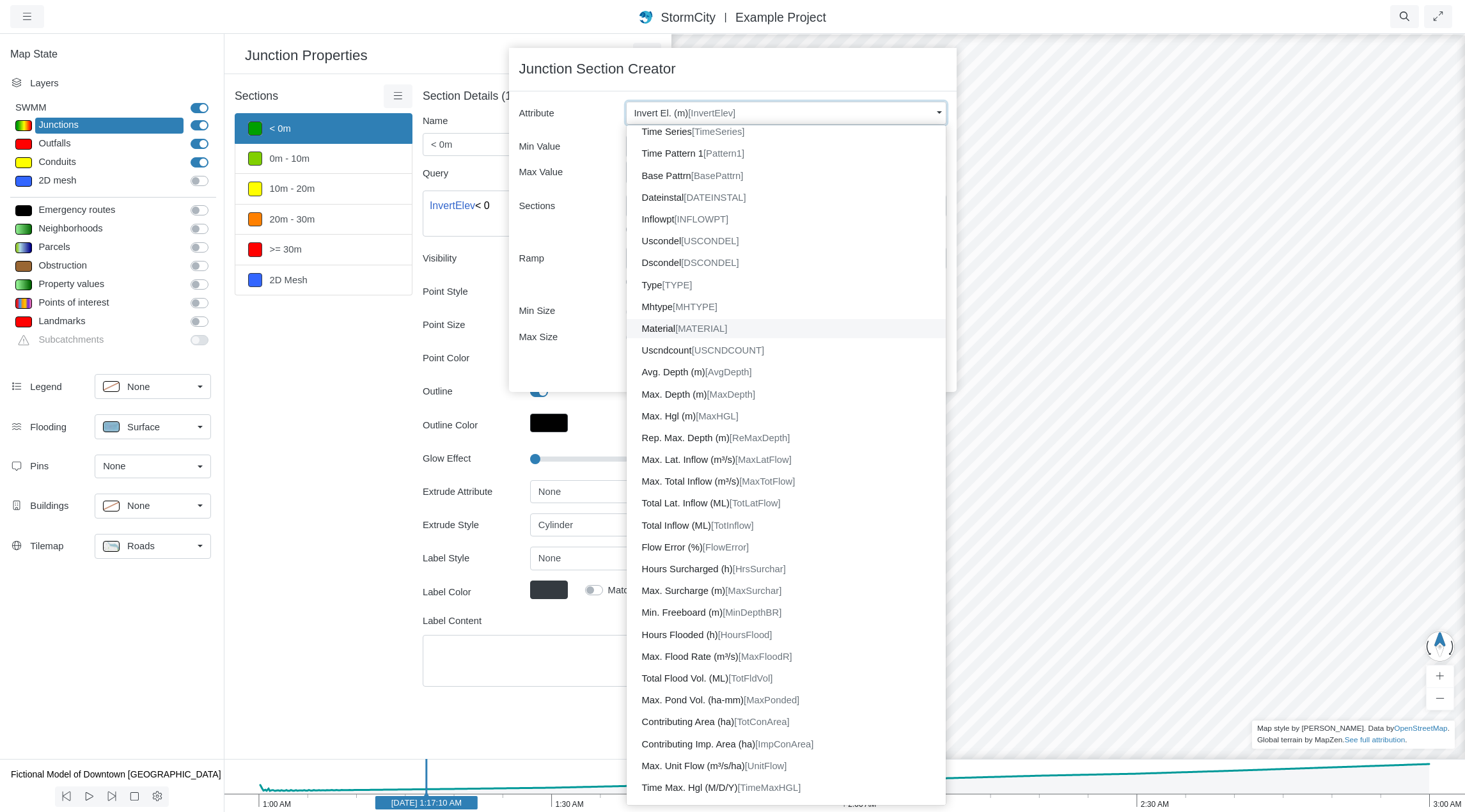
scroll to position [541, 0]
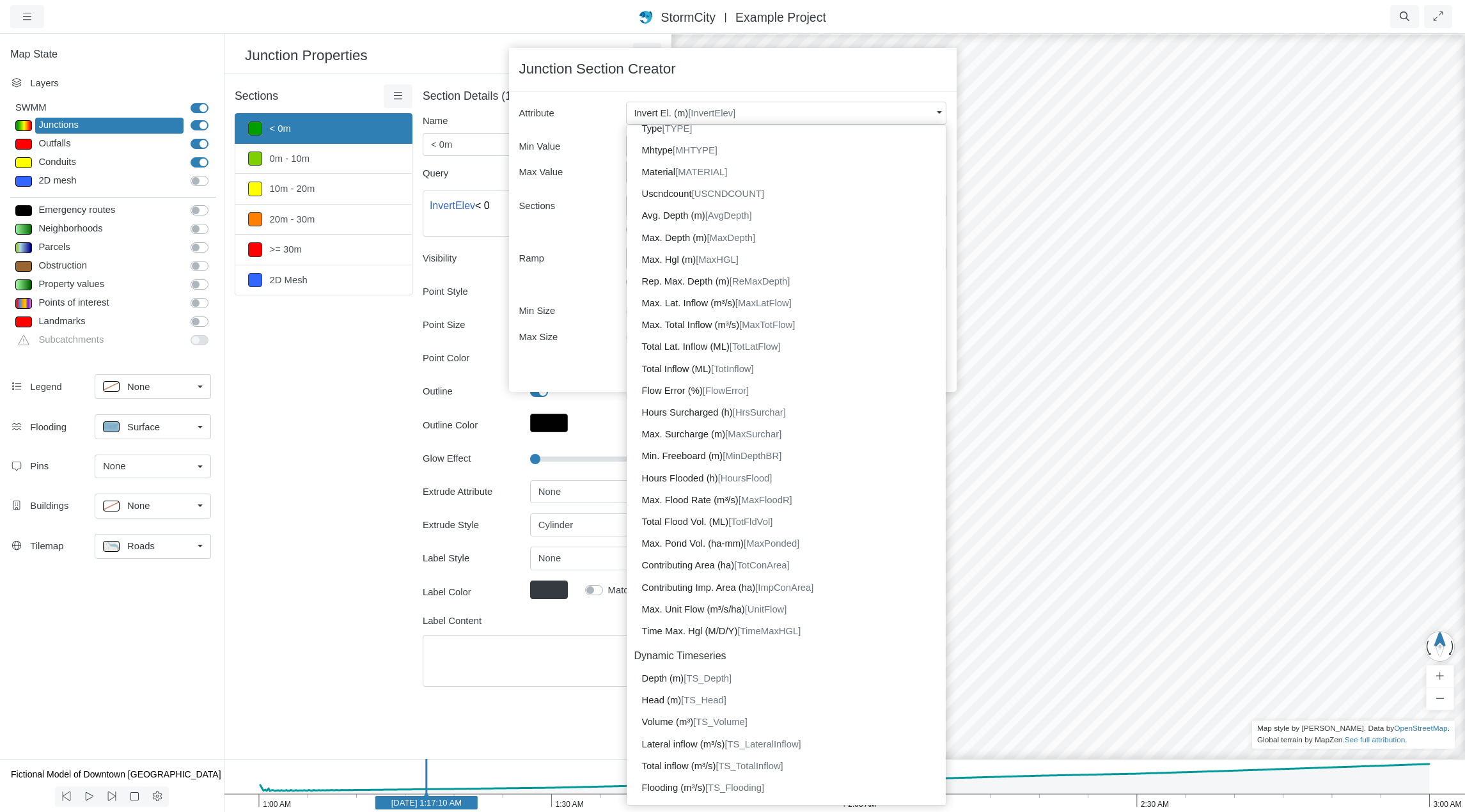
click at [722, 680] on span "[TS_Depth]" at bounding box center [708, 678] width 48 height 10
type input "0"
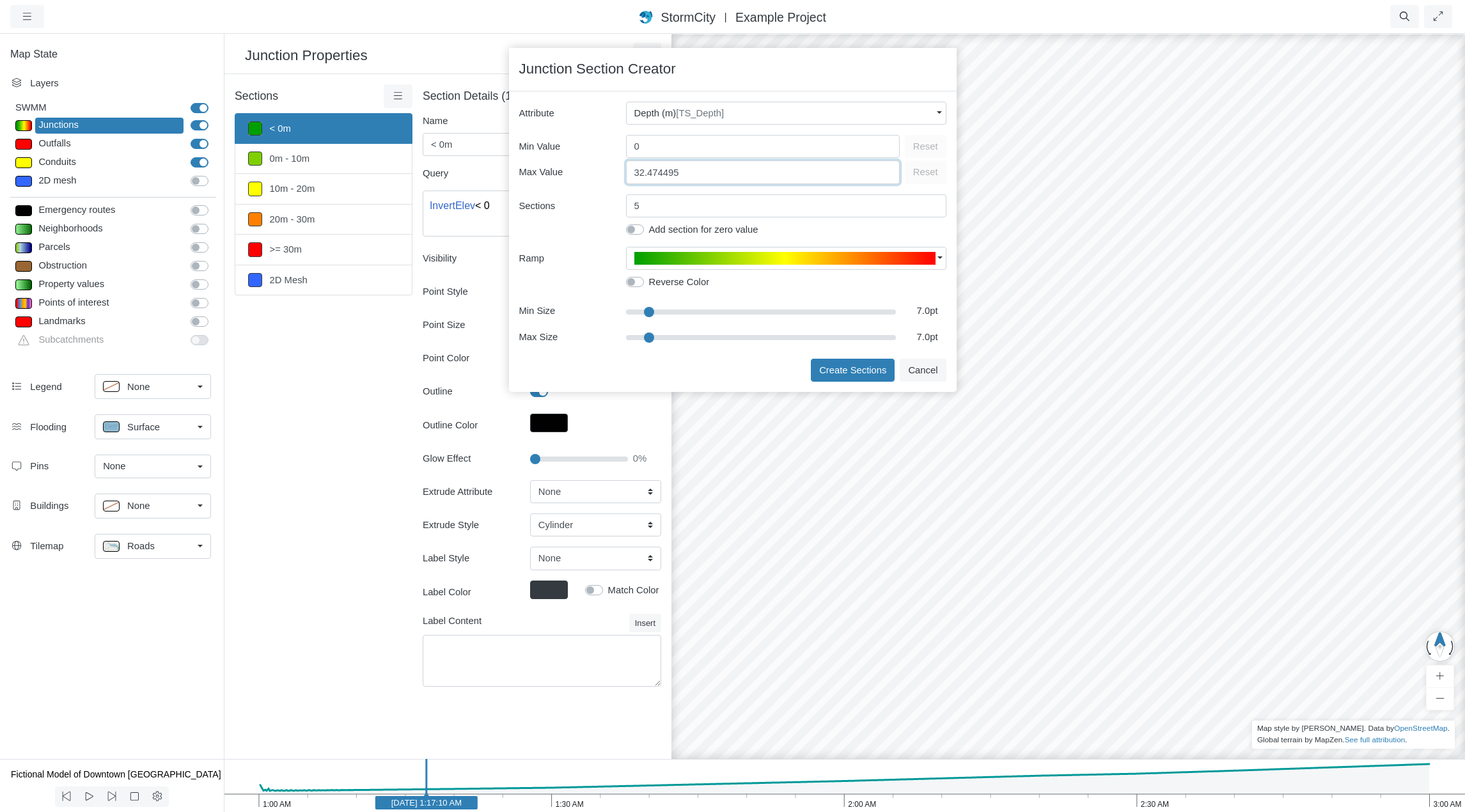
drag, startPoint x: 708, startPoint y: 179, endPoint x: 605, endPoint y: 190, distance: 103.6
click at [605, 190] on div "× Attribute Depth (m) [TS_Depth] SWMM Attributes  Name [Name]  X-coordinate [X]…" at bounding box center [732, 241] width 427 height 280
type input "1"
click at [874, 373] on button "Create Sections" at bounding box center [852, 370] width 84 height 23
type input "< 0.2m"
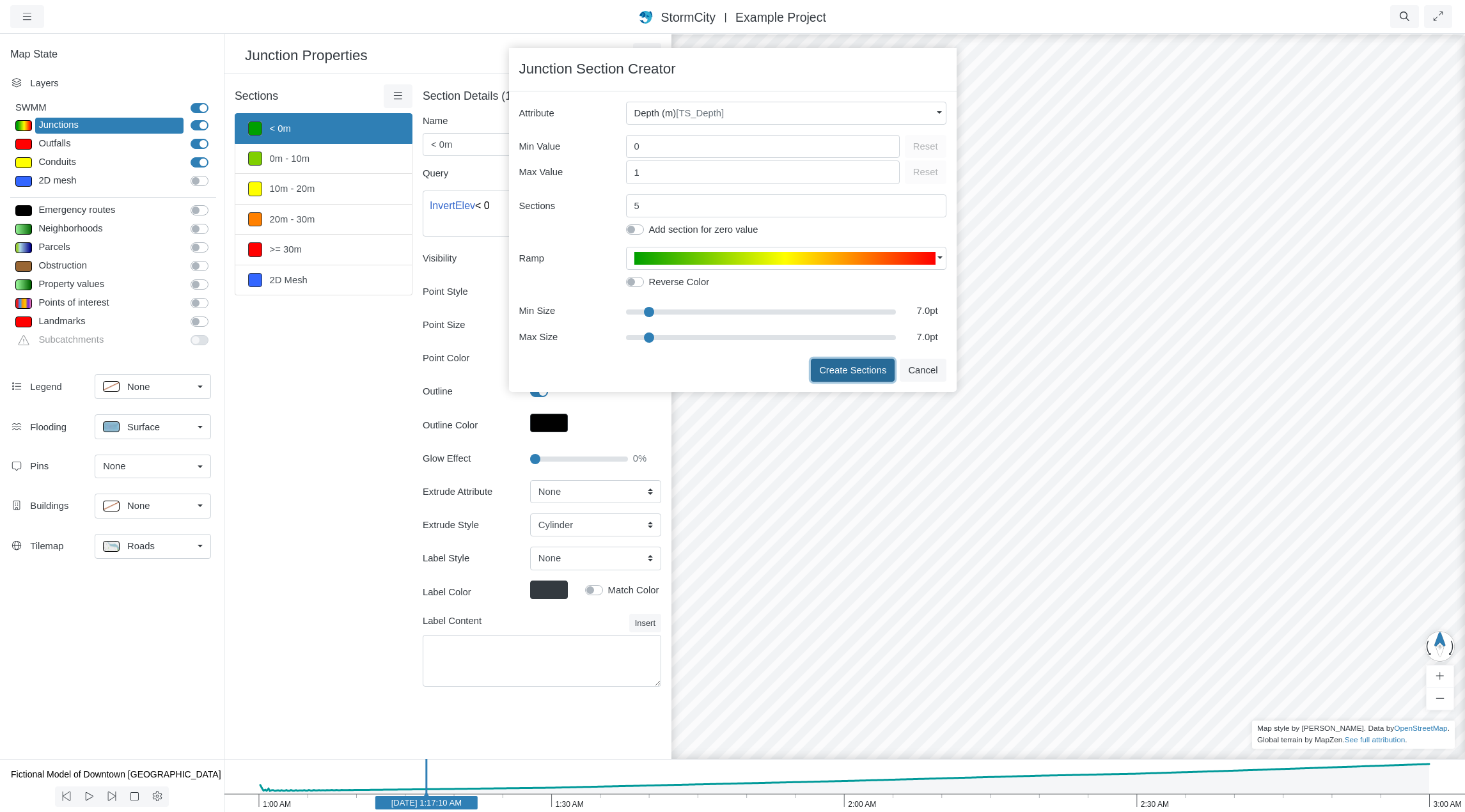
type textarea "TS_Depth < 0.2"
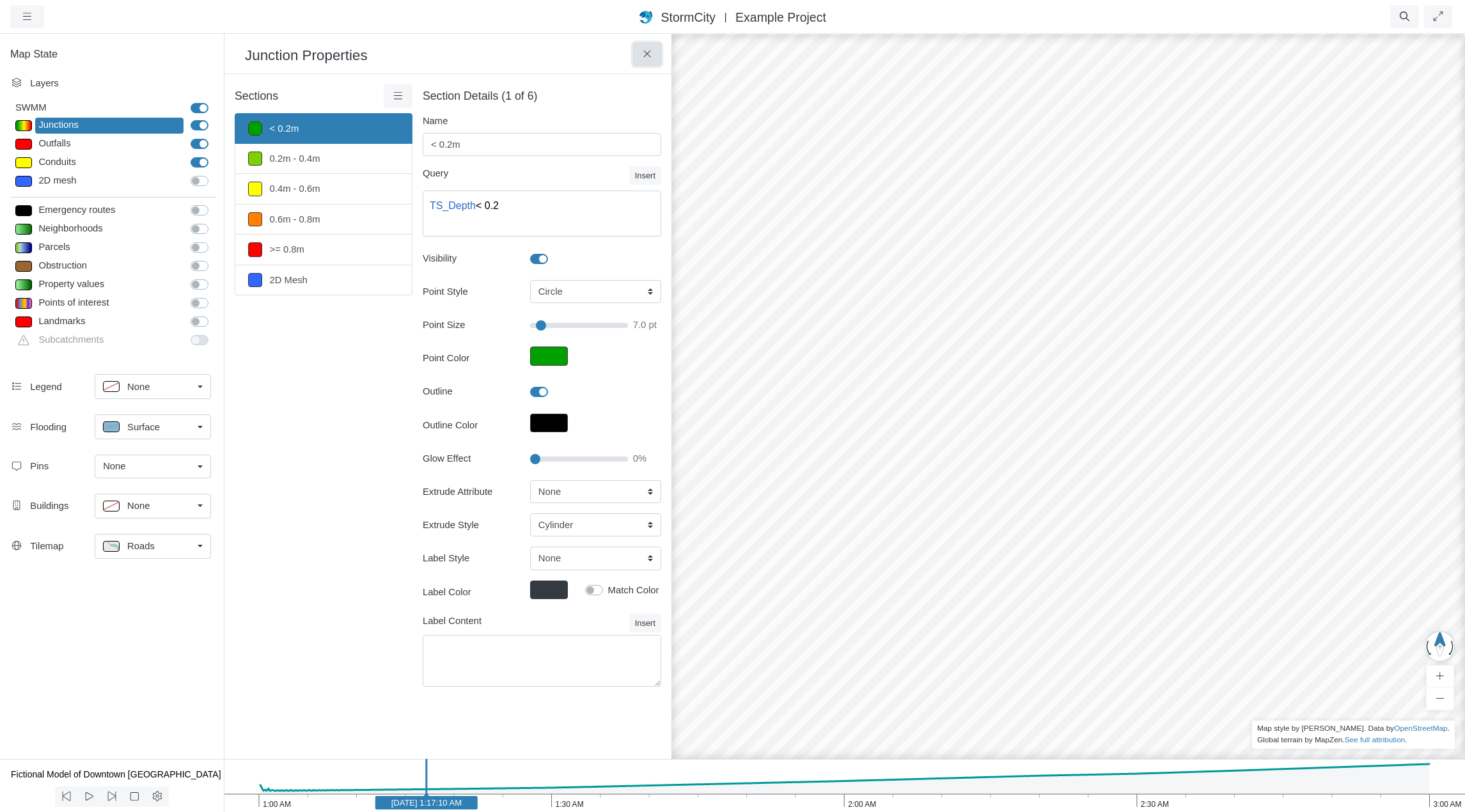
click at [655, 56] on button at bounding box center [647, 55] width 29 height 23
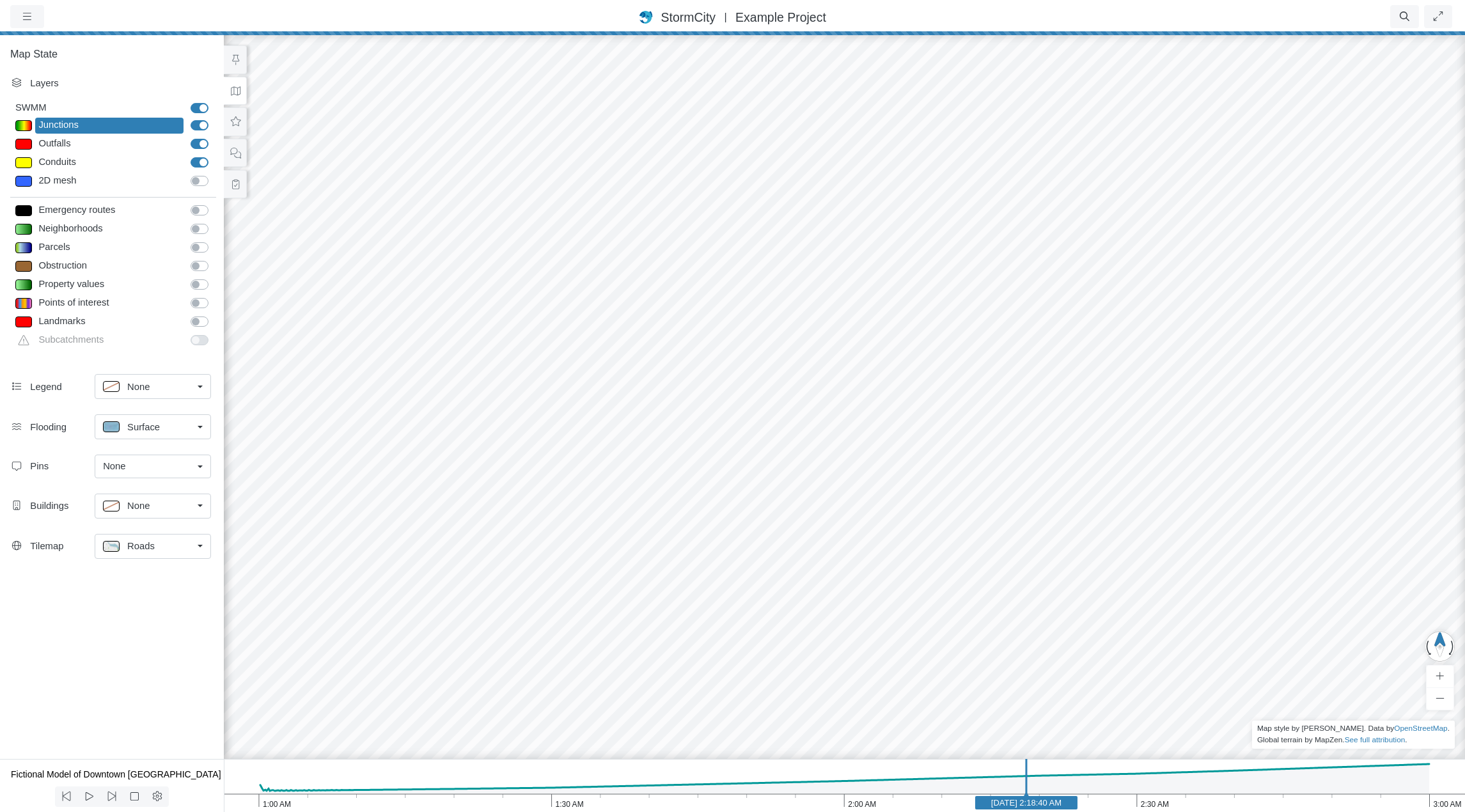
drag, startPoint x: 429, startPoint y: 772, endPoint x: 1022, endPoint y: 797, distance: 593.5
click at [973, 797] on icon "3:00 AM 2:30 AM 2:00 AM 1:30 AM 1:00 AM [DATE] 2:18:40 AM" at bounding box center [845, 785] width 1242 height 53
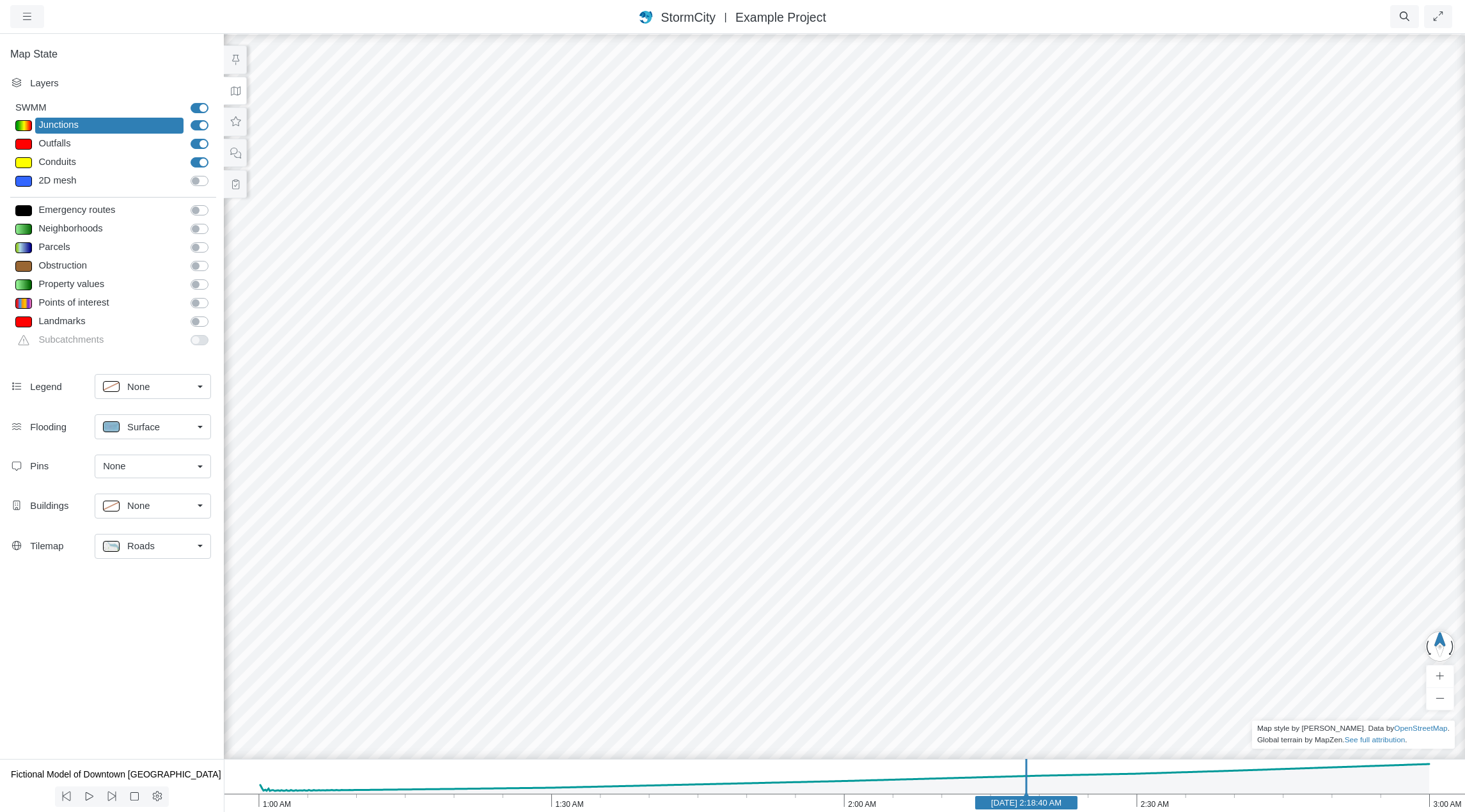
click at [19, 124] on div at bounding box center [23, 125] width 17 height 11
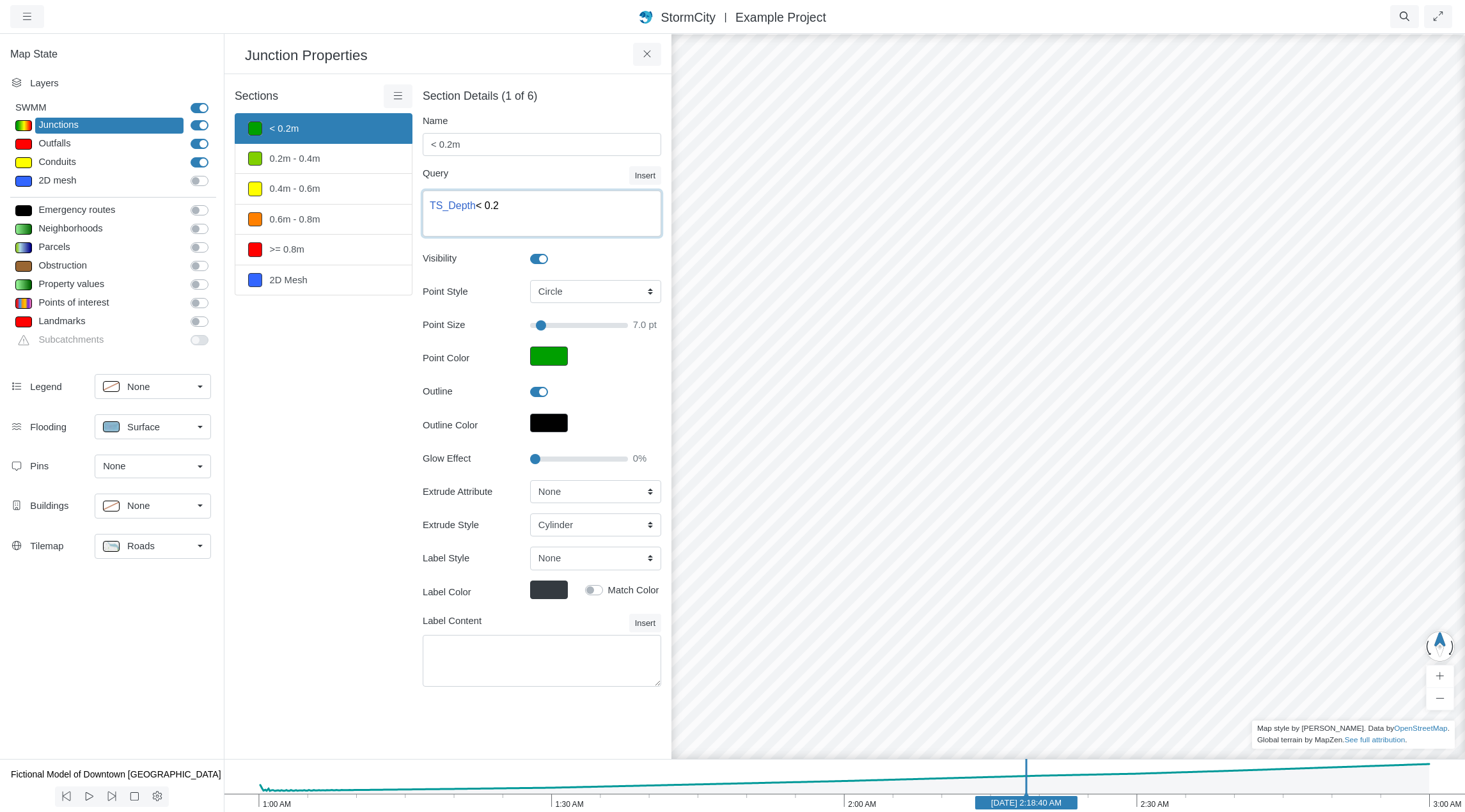
drag, startPoint x: 472, startPoint y: 204, endPoint x: 427, endPoint y: 206, distance: 45.0
click at [427, 206] on textarea "TS_Depth < 0.2" at bounding box center [541, 213] width 238 height 46
click at [517, 208] on textarea "TS_Depth < 0.2" at bounding box center [541, 213] width 238 height 46
click at [644, 54] on icon at bounding box center [647, 54] width 12 height 10
type input "7"
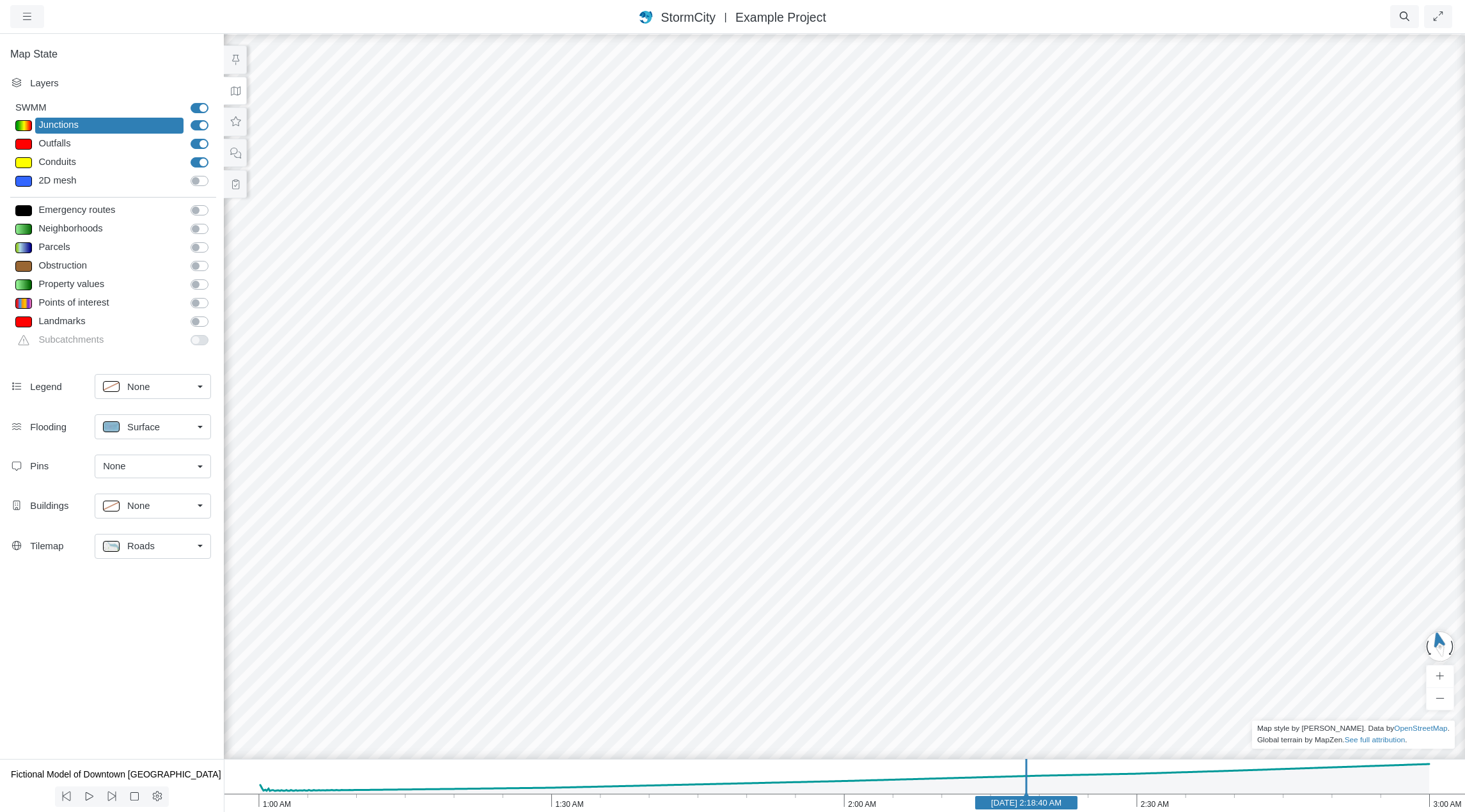
drag, startPoint x: 649, startPoint y: 623, endPoint x: 827, endPoint y: 377, distance: 303.6
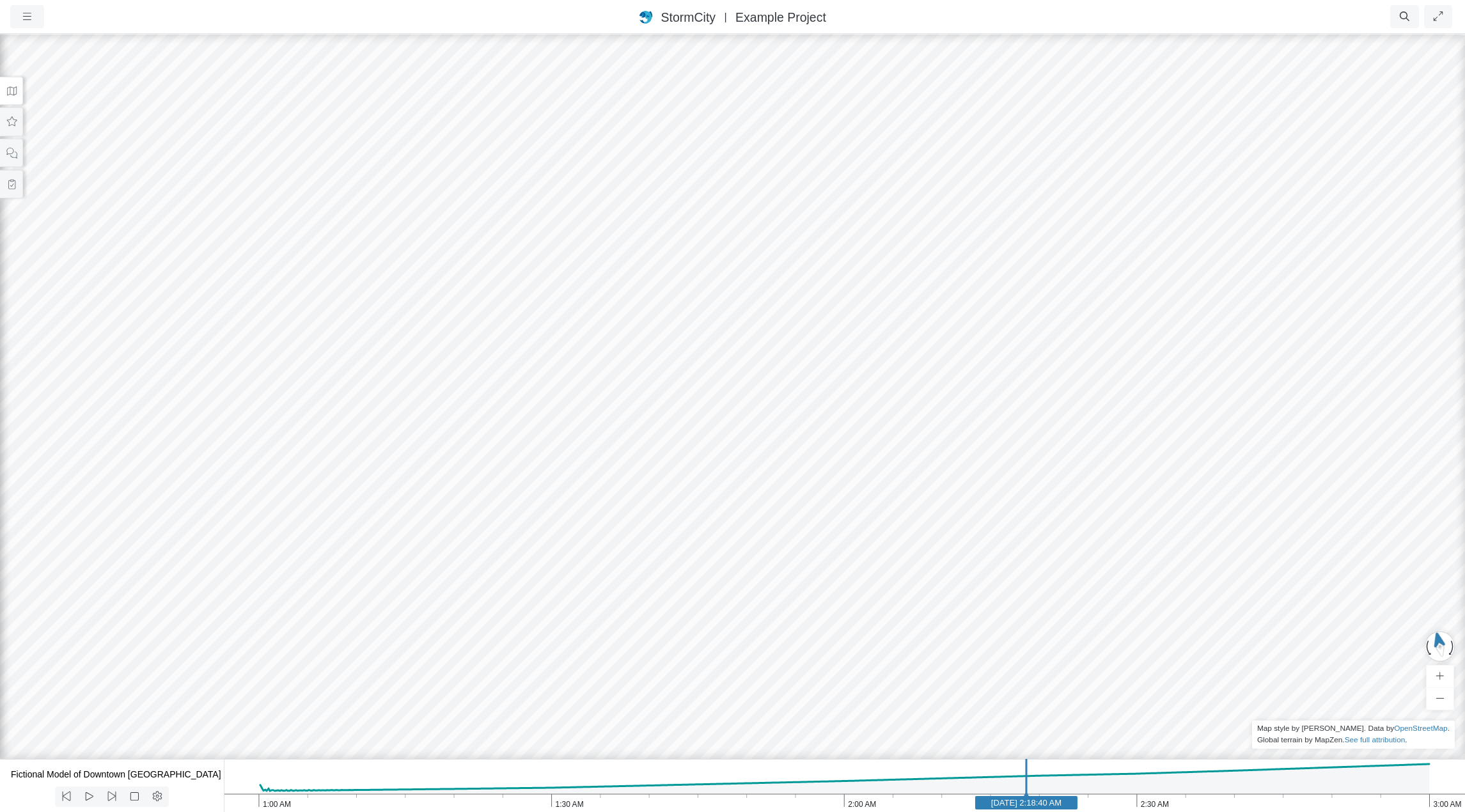
drag, startPoint x: 823, startPoint y: 407, endPoint x: 898, endPoint y: 443, distance: 83.2
click at [898, 443] on div at bounding box center [732, 422] width 1465 height 780
